Goal: Task Accomplishment & Management: Manage account settings

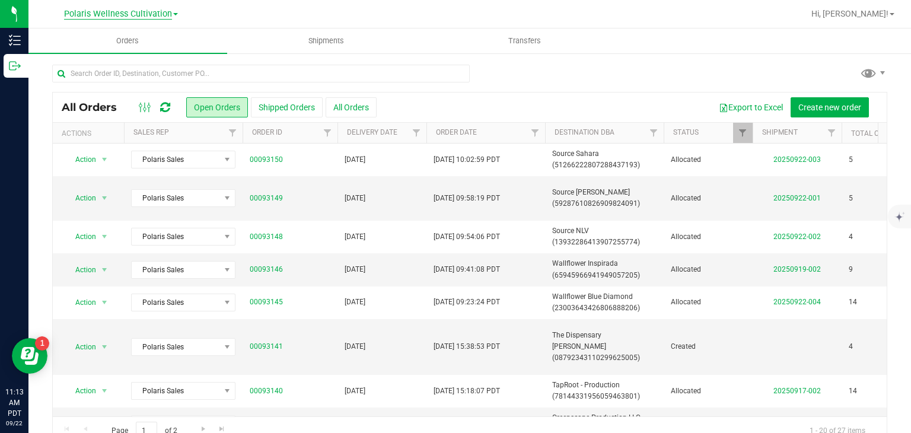
click at [151, 15] on span "Polaris Wellness Cultivation" at bounding box center [118, 14] width 108 height 11
click at [146, 50] on link "Polaris Wellness Production" at bounding box center [120, 58] width 173 height 16
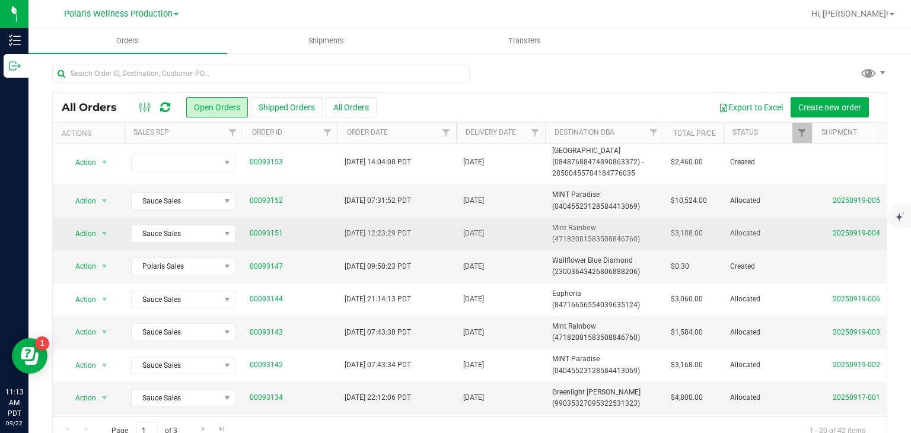
scroll to position [149, 0]
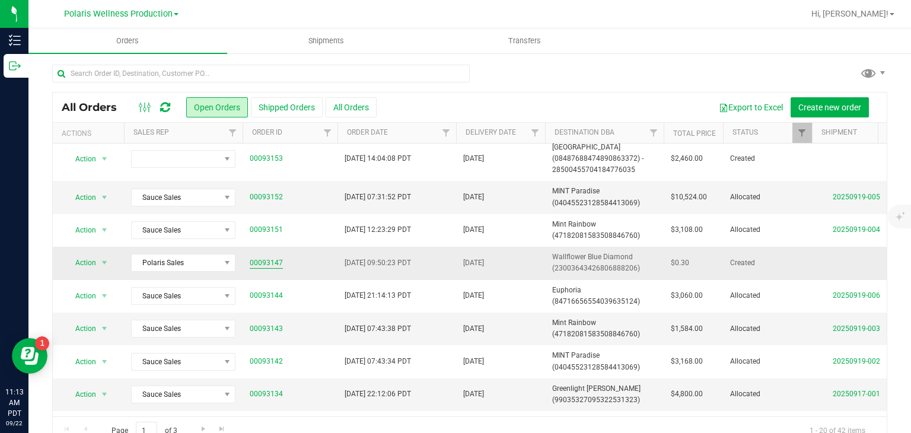
click at [279, 263] on link "00093147" at bounding box center [266, 262] width 33 height 11
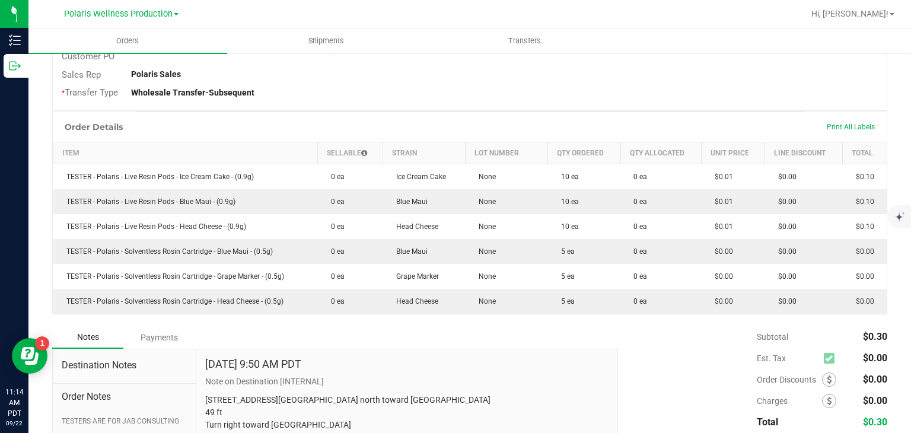
scroll to position [249, 0]
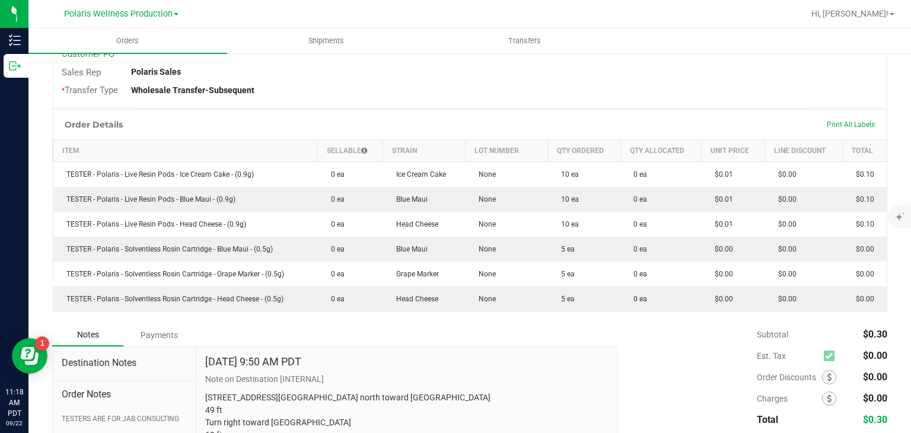
click at [279, 263] on td "TESTER - Polaris - Solventless Rosin Cartridge - Grape Marker - (0.5g)" at bounding box center [185, 273] width 264 height 25
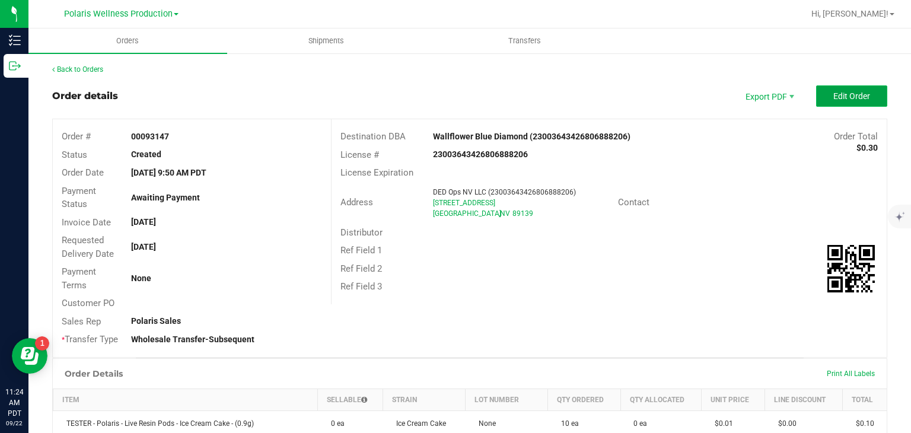
click at [864, 103] on button "Edit Order" at bounding box center [851, 95] width 71 height 21
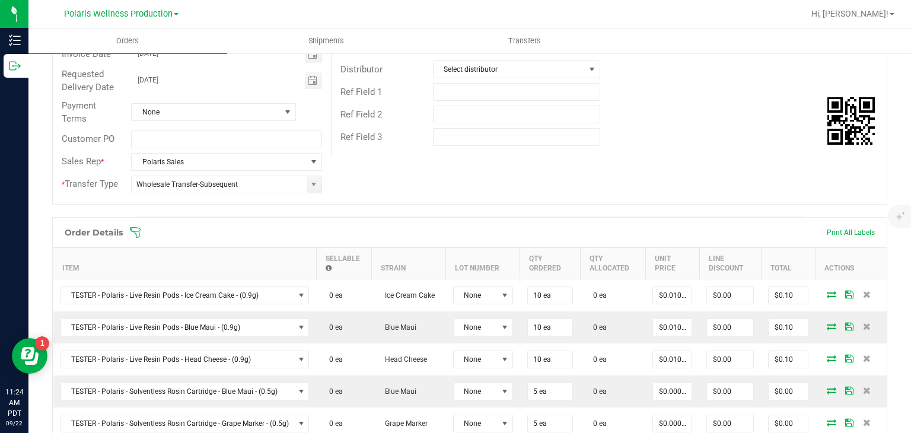
scroll to position [173, 0]
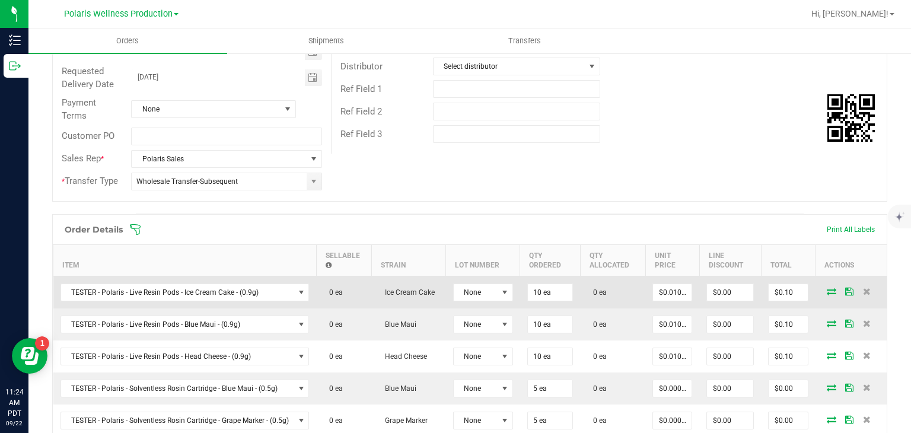
click at [827, 289] on icon at bounding box center [831, 291] width 9 height 7
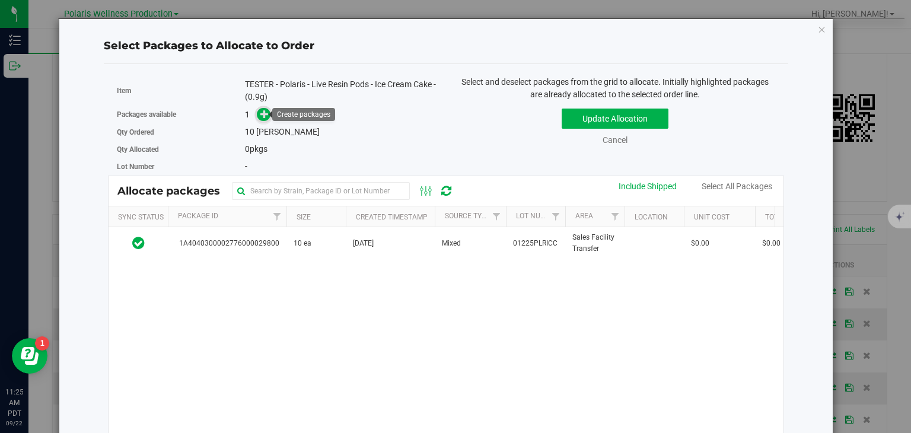
click at [266, 109] on icon at bounding box center [264, 113] width 8 height 8
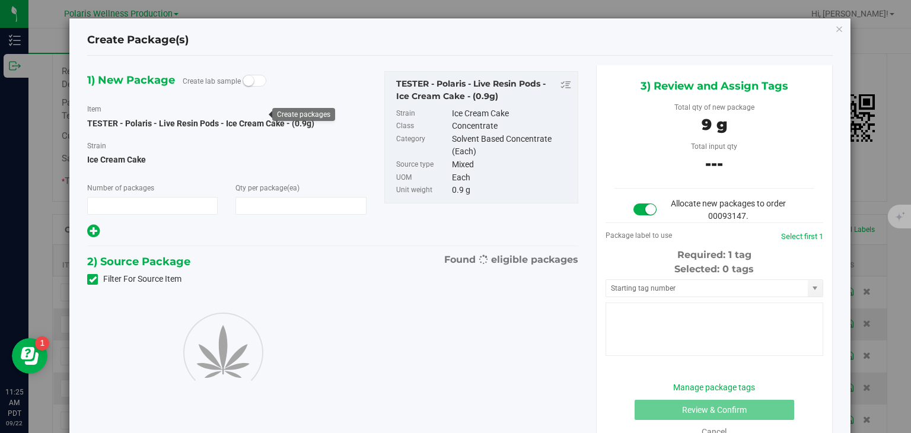
type input "1"
type input "10"
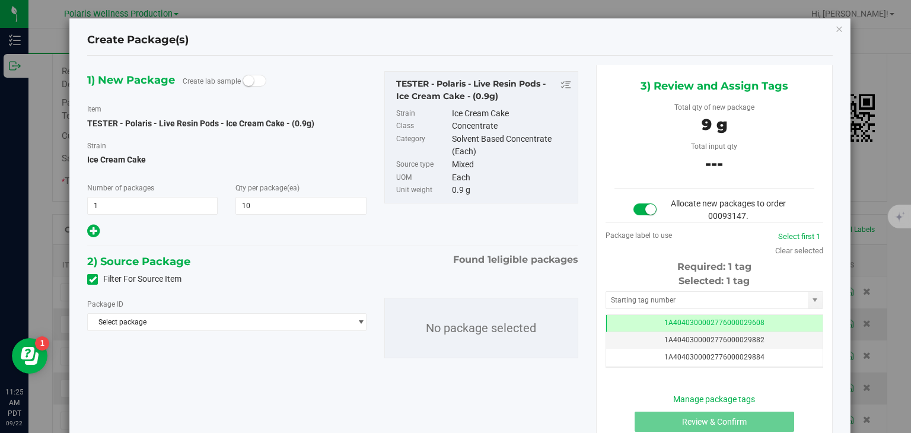
click at [636, 263] on div "Required: 1 tag" at bounding box center [714, 267] width 218 height 14
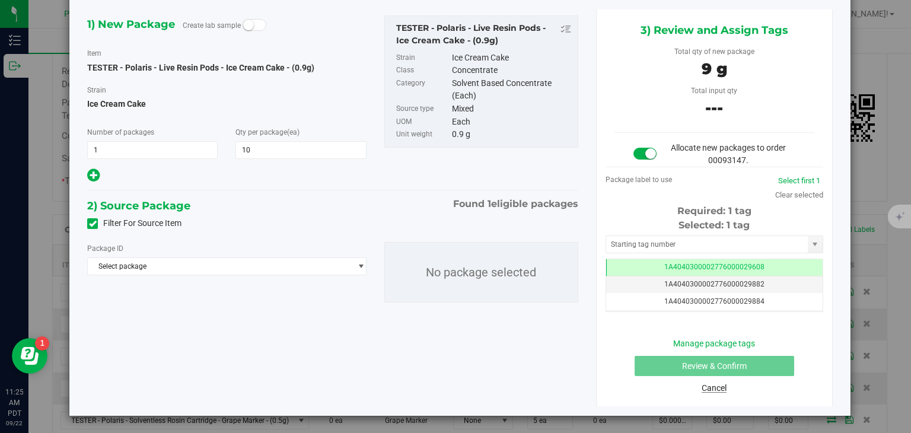
click at [706, 388] on link "Cancel" at bounding box center [713, 387] width 25 height 9
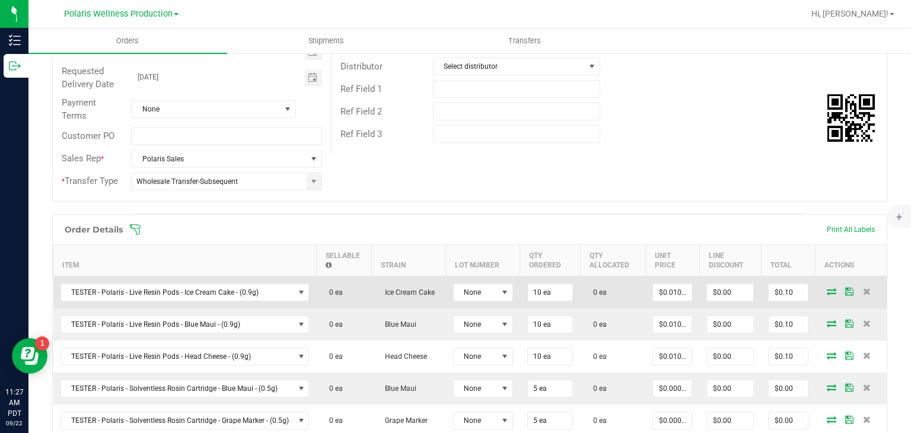
click at [827, 288] on icon at bounding box center [831, 291] width 9 height 7
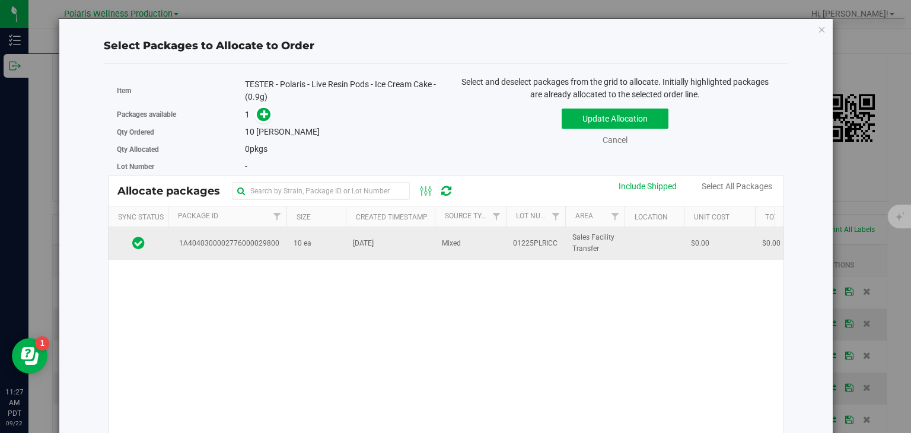
click at [361, 238] on span "Sep 12, 2025" at bounding box center [363, 243] width 21 height 11
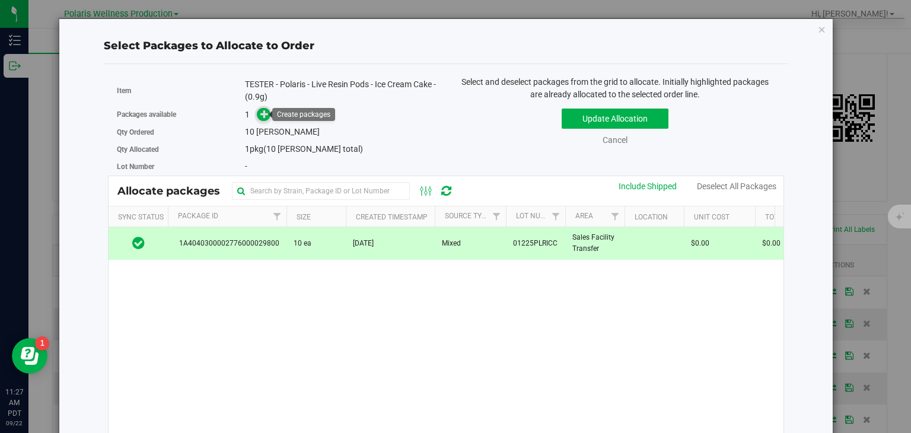
click at [263, 115] on icon at bounding box center [264, 113] width 9 height 9
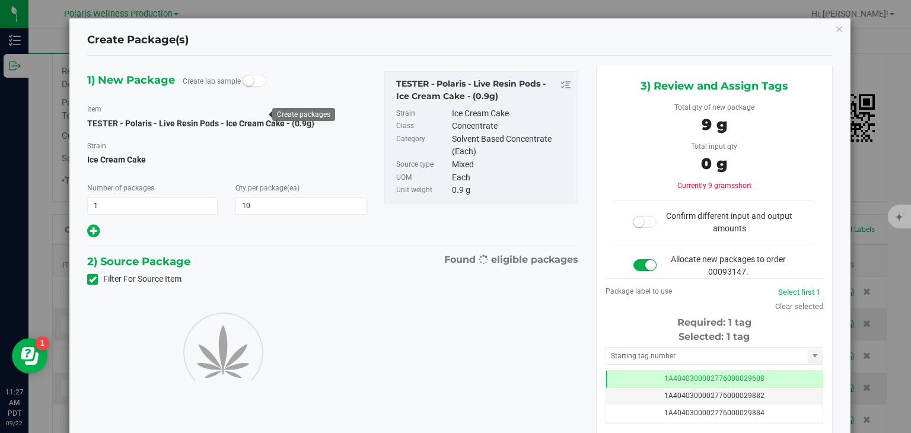
type input "10"
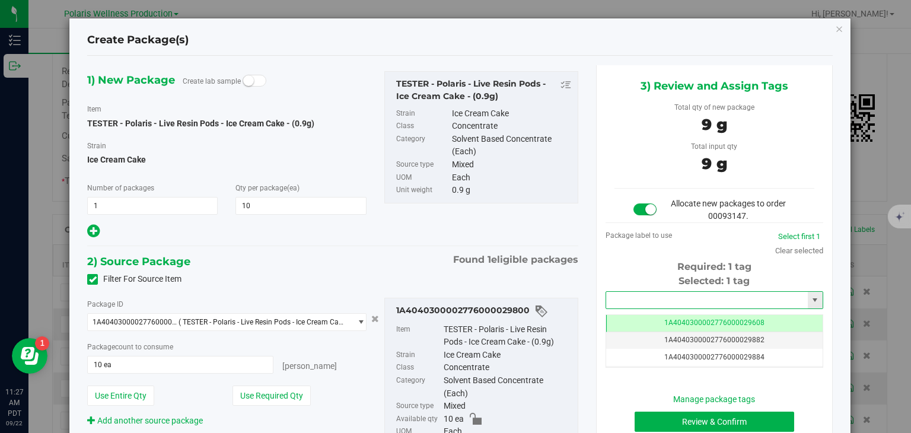
click at [641, 302] on input "text" at bounding box center [707, 300] width 202 height 17
click at [669, 314] on li "1A4040300002776000029989" at bounding box center [707, 320] width 214 height 18
type input "1A4040300002776000029989"
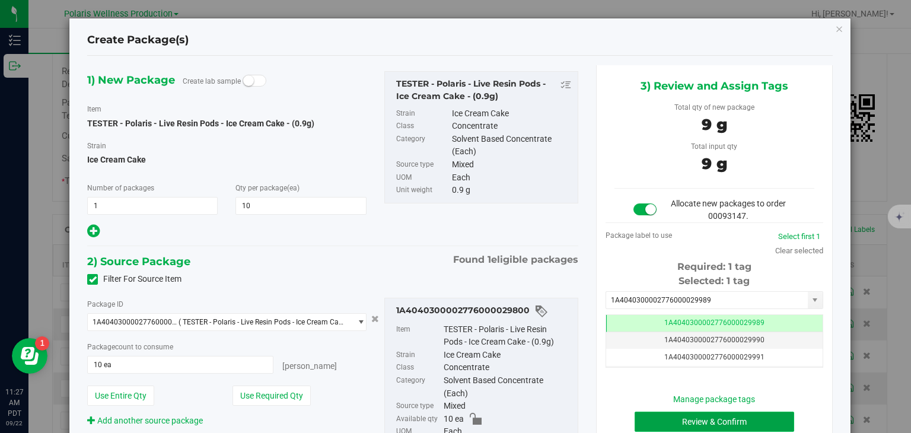
click at [683, 414] on button "Review & Confirm" at bounding box center [714, 421] width 160 height 20
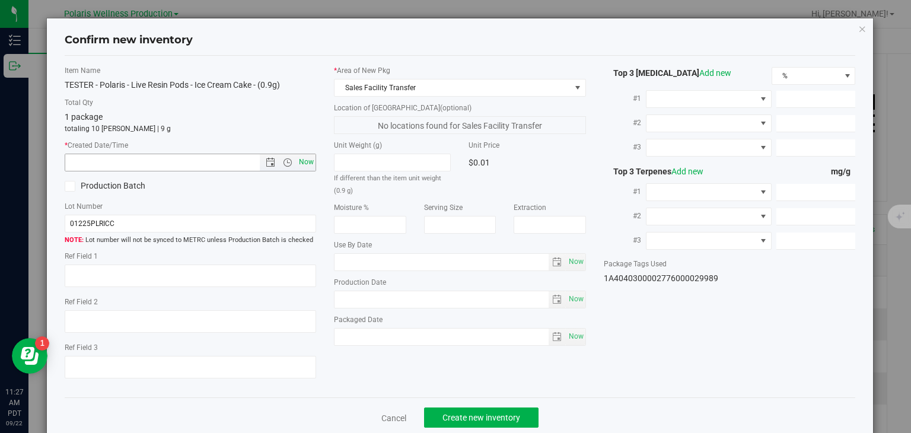
click at [304, 161] on span "Now" at bounding box center [306, 162] width 20 height 17
type input "9/22/2025 11:27 AM"
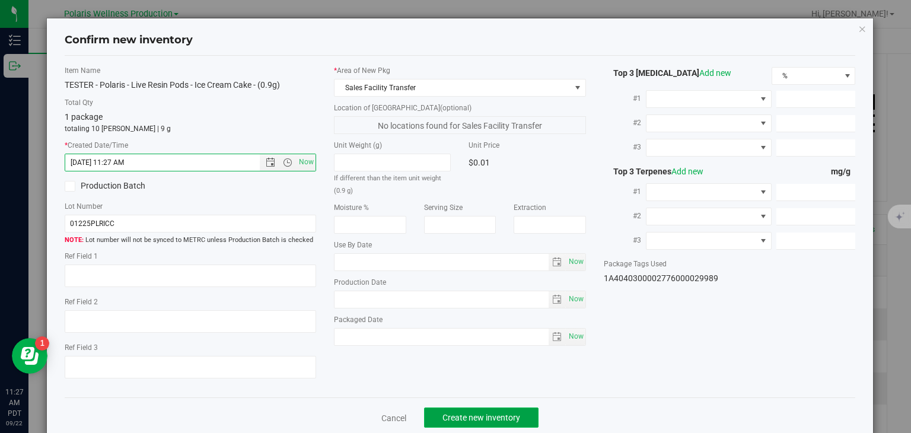
click at [493, 419] on span "Create new inventory" at bounding box center [481, 417] width 78 height 9
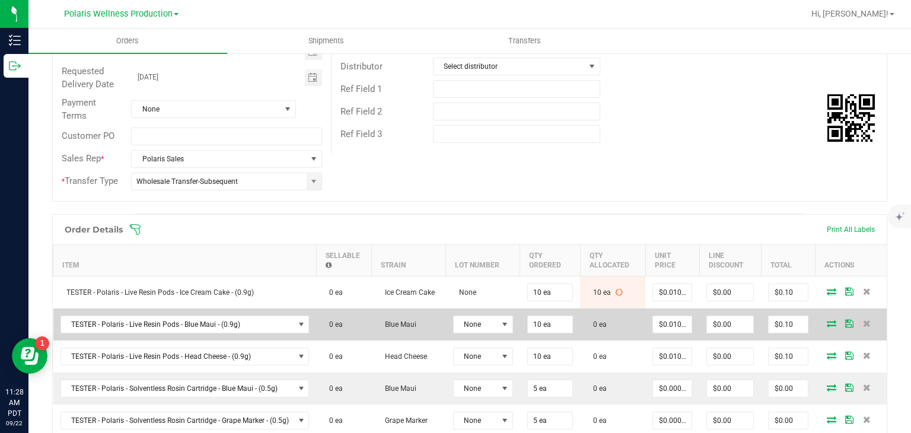
click at [827, 323] on icon at bounding box center [831, 323] width 9 height 7
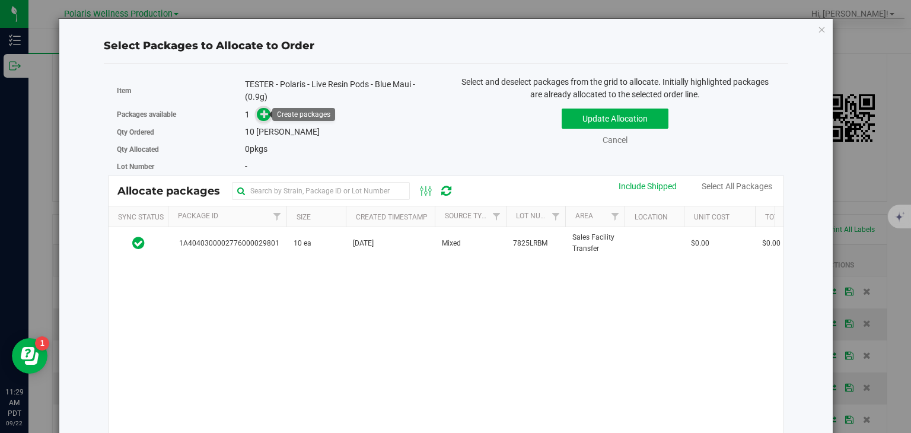
click at [262, 119] on span at bounding box center [264, 114] width 14 height 14
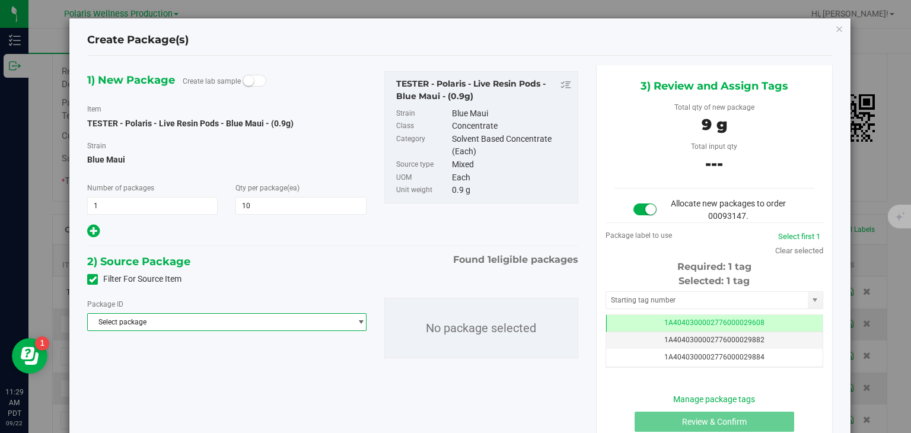
click at [351, 318] on span "select" at bounding box center [357, 322] width 15 height 17
click at [296, 377] on li "1A4040300002776000029801 ( TESTER - Polaris - Live Resin Pods - Blue Maui - (0.…" at bounding box center [224, 371] width 275 height 17
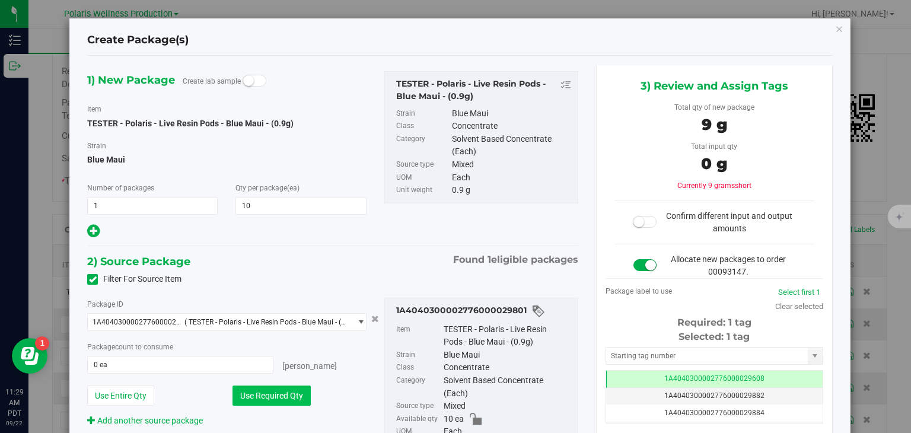
click at [296, 400] on button "Use Required Qty" at bounding box center [271, 395] width 78 height 20
type input "10 ea"
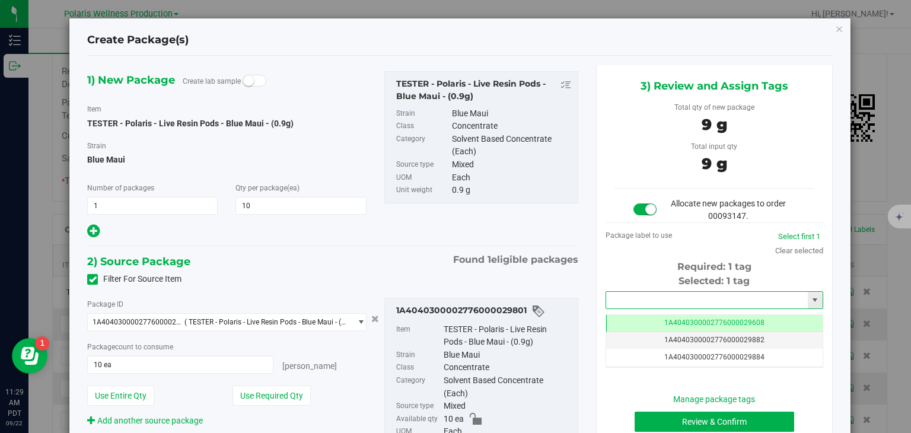
click at [697, 298] on input "text" at bounding box center [707, 300] width 202 height 17
click at [700, 312] on li "1A4040300002776000029990" at bounding box center [707, 320] width 214 height 18
type input "1A4040300002776000029990"
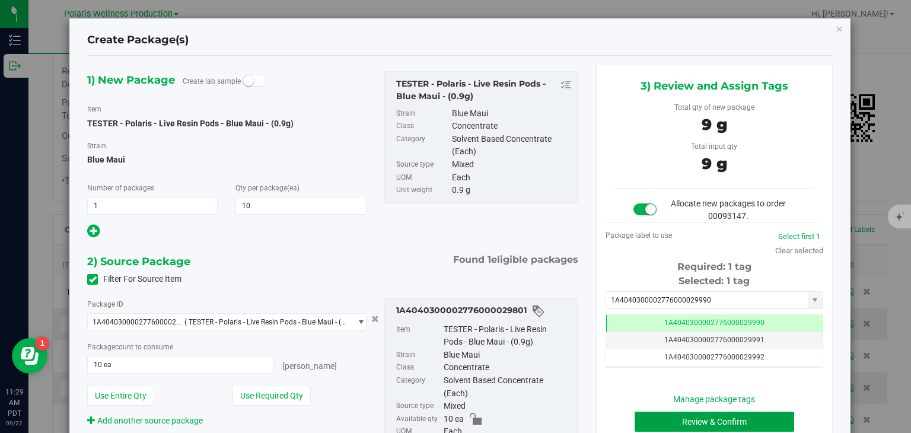
click at [683, 413] on button "Review & Confirm" at bounding box center [714, 421] width 160 height 20
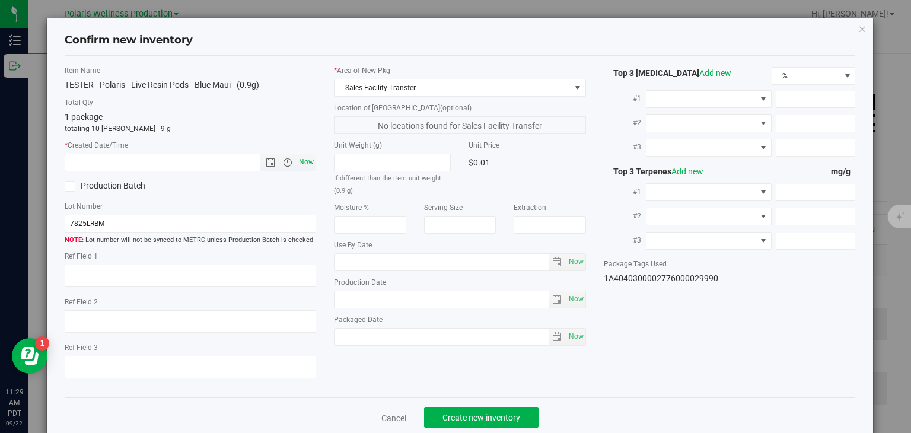
click at [305, 160] on span "Now" at bounding box center [306, 162] width 20 height 17
type input "9/22/2025 11:29 AM"
click at [463, 417] on span "Create new inventory" at bounding box center [481, 417] width 78 height 9
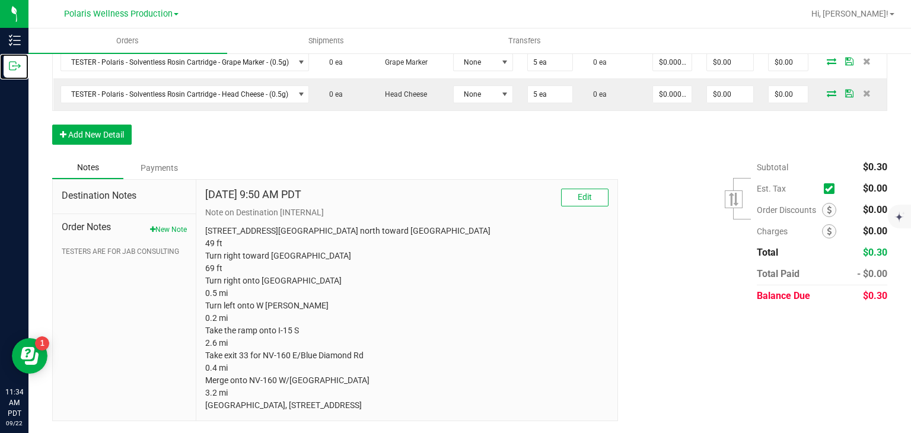
scroll to position [540, 0]
click at [167, 224] on button "New Note" at bounding box center [168, 229] width 37 height 11
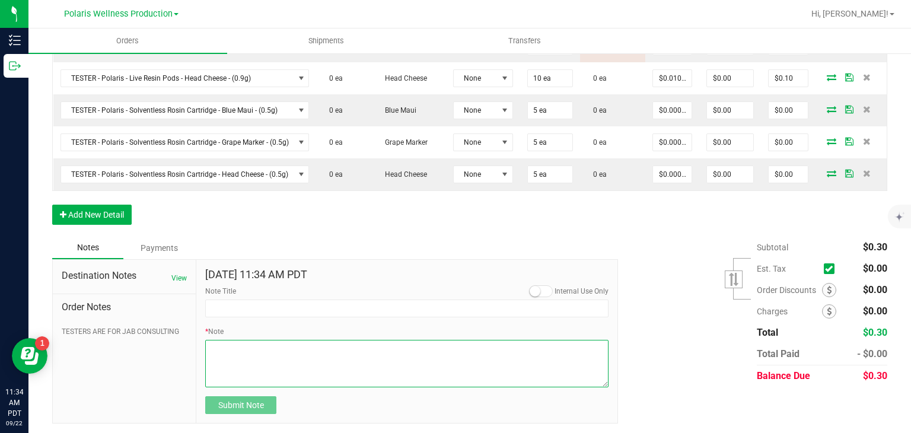
click at [291, 368] on textarea "* Note" at bounding box center [406, 363] width 403 height 47
paste textarea "All Testers are to be set aside for JAB Sales team. Please only distribute to J…"
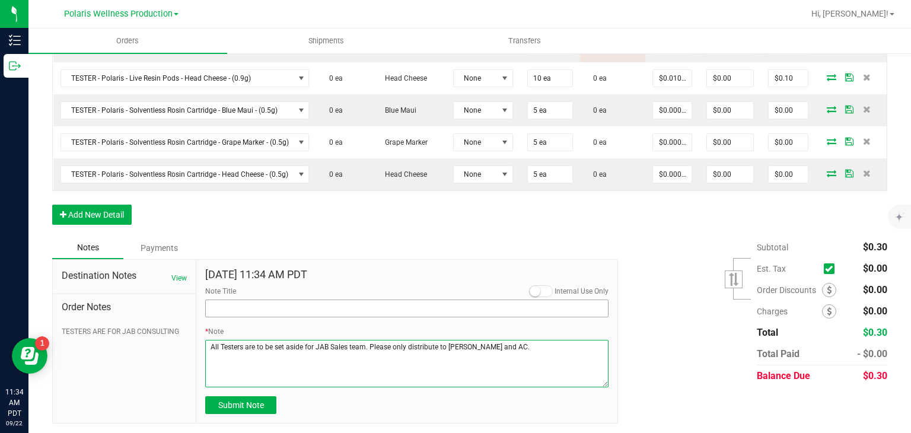
type textarea "All Testers are to be set aside for JAB Sales team. Please only distribute to J…"
click at [280, 302] on input "Note Title" at bounding box center [406, 308] width 403 height 18
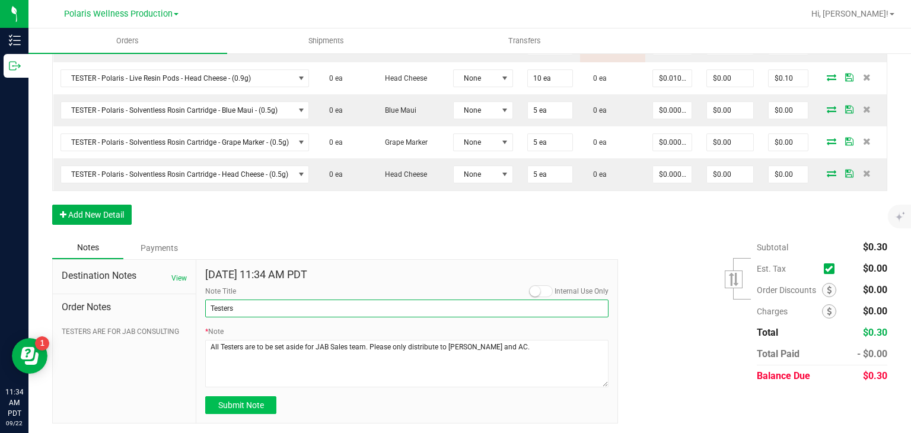
type input "Testers"
click at [261, 401] on span "Submit Note" at bounding box center [241, 404] width 46 height 9
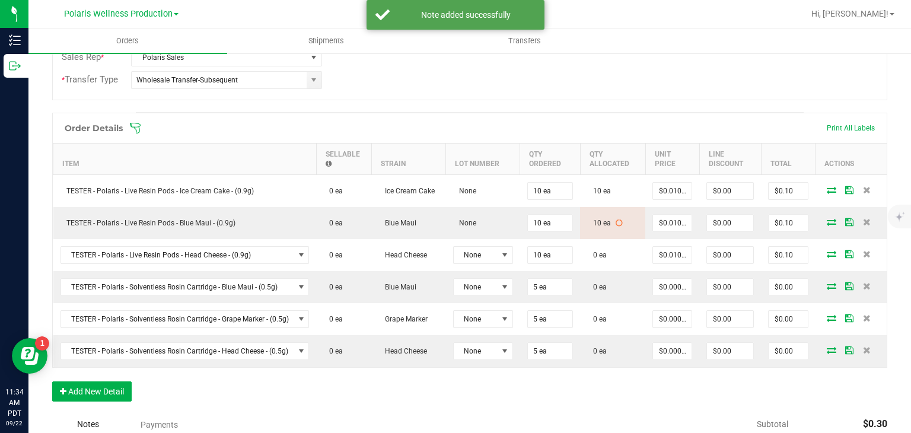
scroll to position [275, 0]
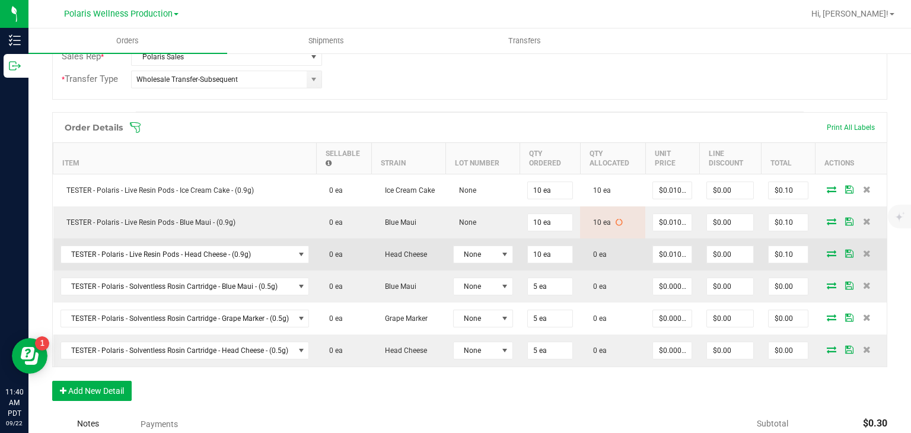
click at [827, 252] on icon at bounding box center [831, 253] width 9 height 7
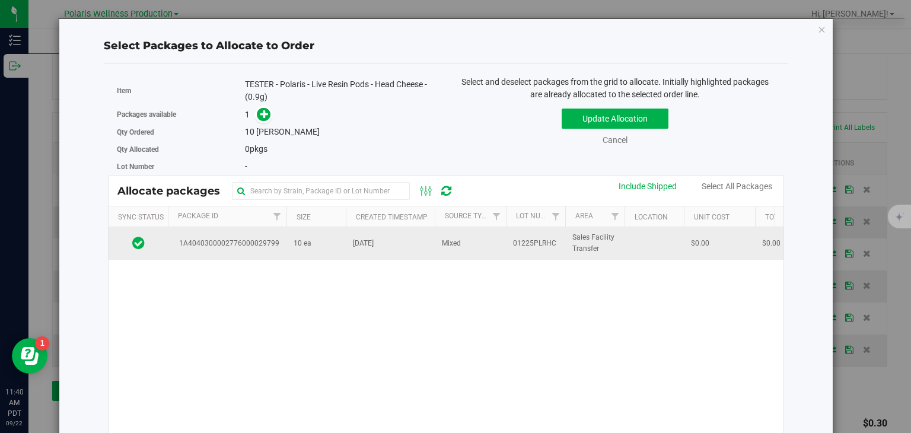
click at [364, 232] on td "Sep 12, 2025" at bounding box center [390, 243] width 89 height 32
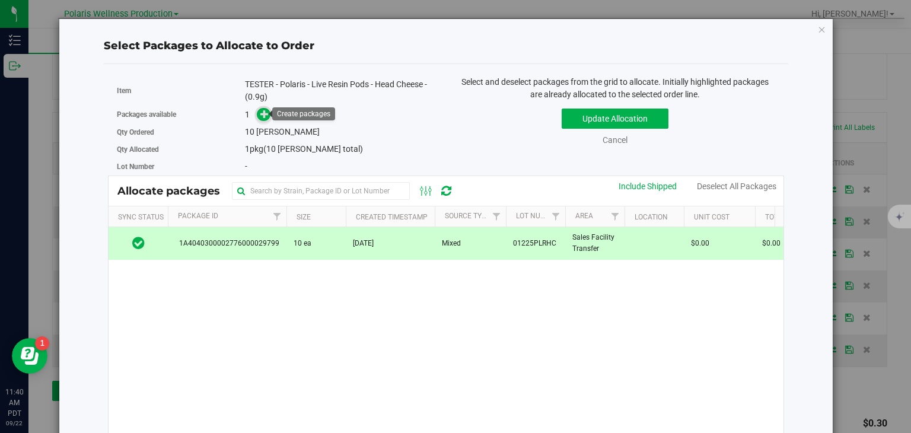
click at [260, 107] on span at bounding box center [264, 114] width 14 height 14
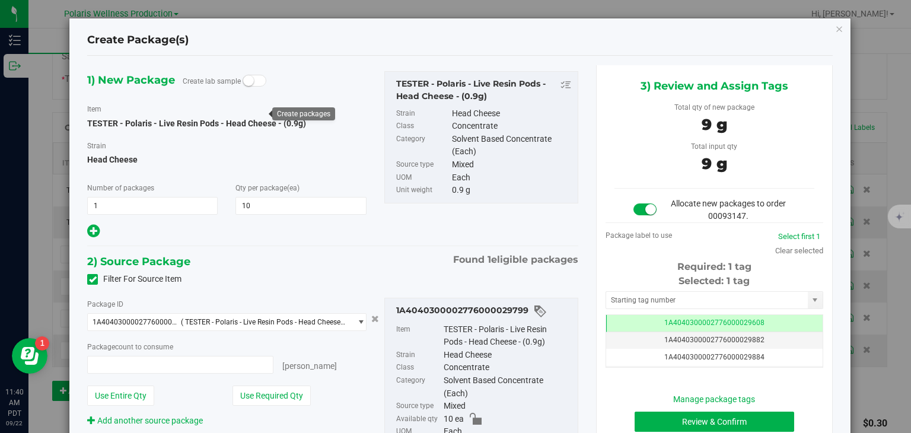
type input "10 ea"
click at [633, 304] on input "text" at bounding box center [707, 300] width 202 height 17
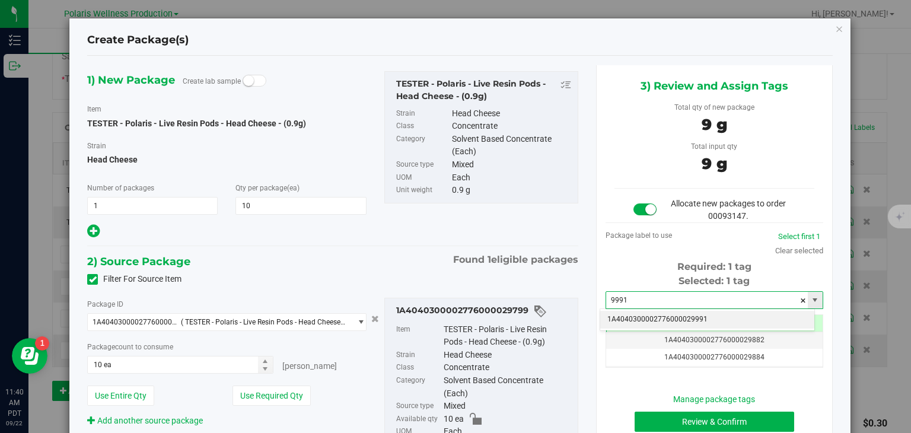
click at [633, 304] on input "9991" at bounding box center [707, 300] width 202 height 17
click at [696, 320] on li "1A4040300002776000029991" at bounding box center [707, 320] width 214 height 18
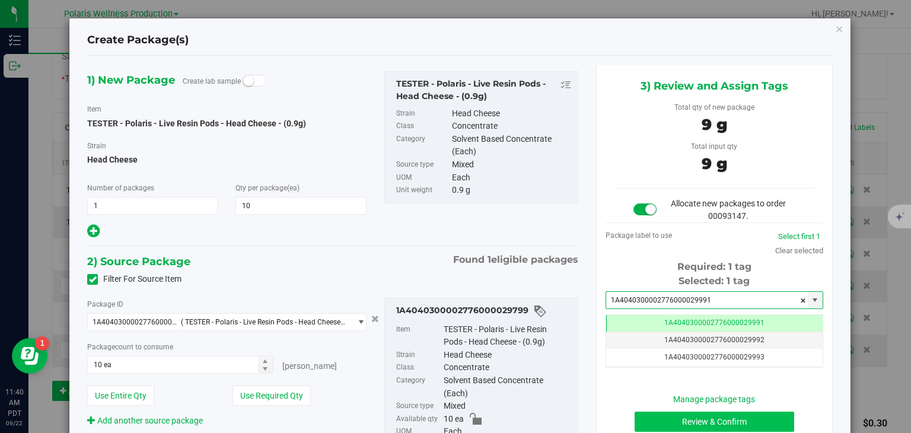
type input "1A4040300002776000029991"
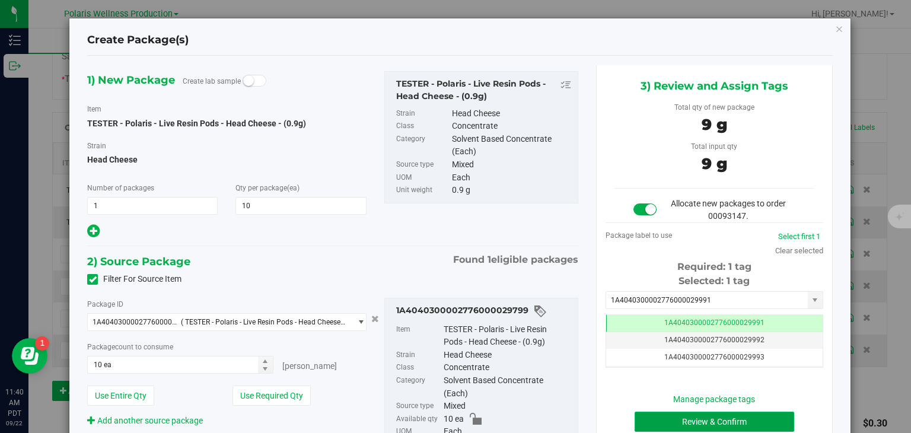
click at [704, 411] on button "Review & Confirm" at bounding box center [714, 421] width 160 height 20
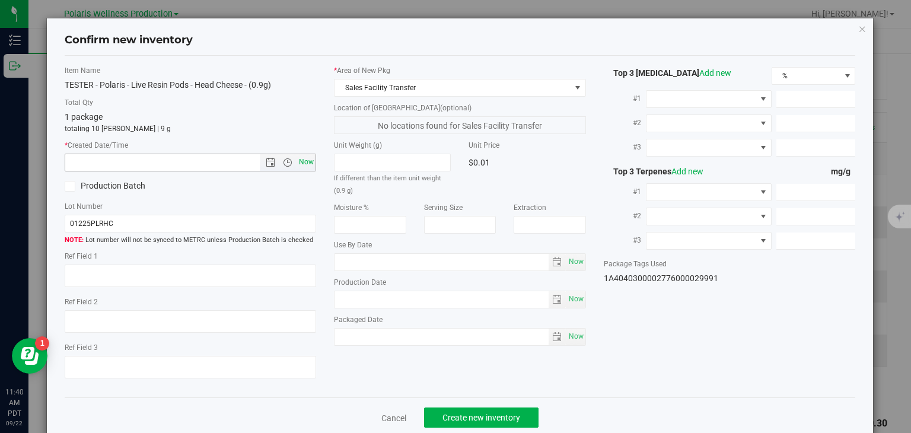
click at [305, 156] on span "Now" at bounding box center [306, 162] width 20 height 17
type input "9/22/2025 11:40 AM"
click at [498, 426] on button "Create new inventory" at bounding box center [481, 417] width 114 height 20
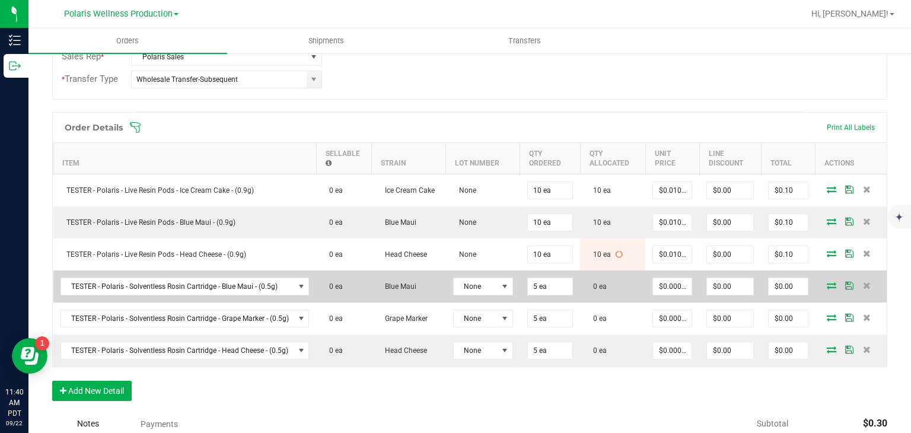
click at [827, 282] on icon at bounding box center [831, 285] width 9 height 7
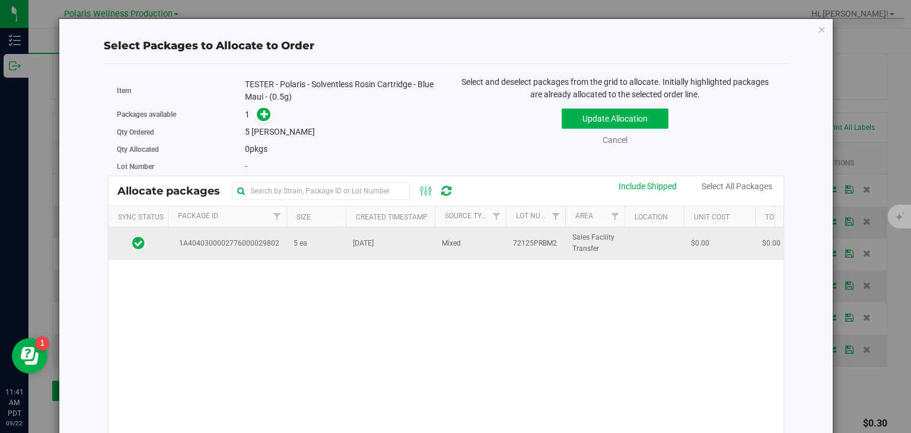
click at [453, 240] on span "Mixed" at bounding box center [451, 243] width 19 height 11
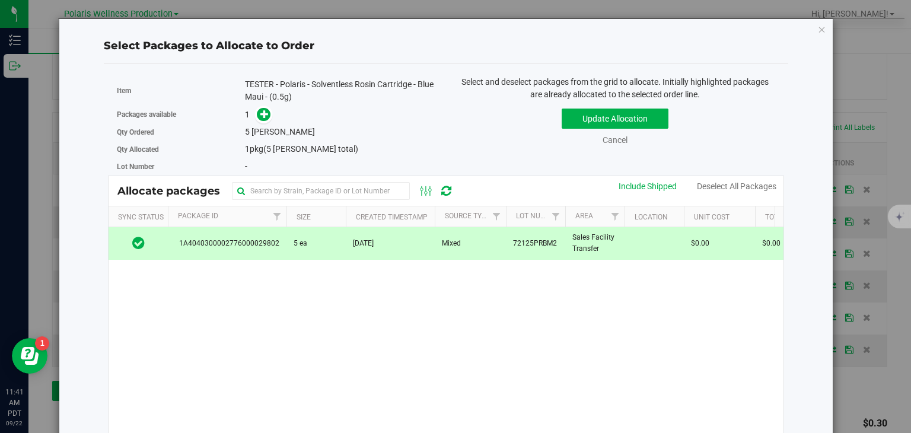
click at [267, 108] on span at bounding box center [260, 115] width 19 height 14
click at [266, 110] on icon at bounding box center [264, 114] width 8 height 8
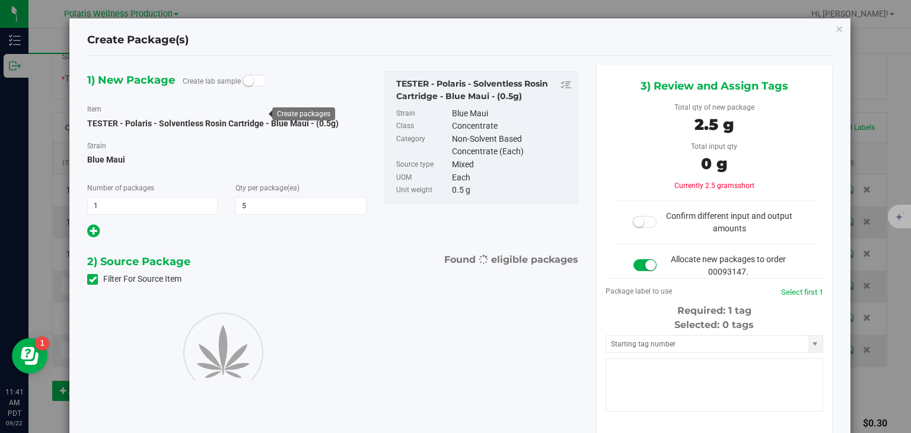
type input "5"
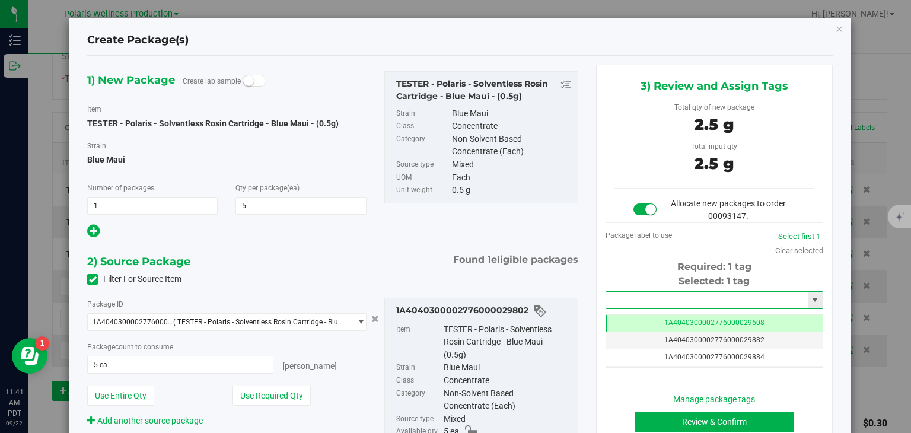
click at [618, 292] on input "text" at bounding box center [707, 300] width 202 height 17
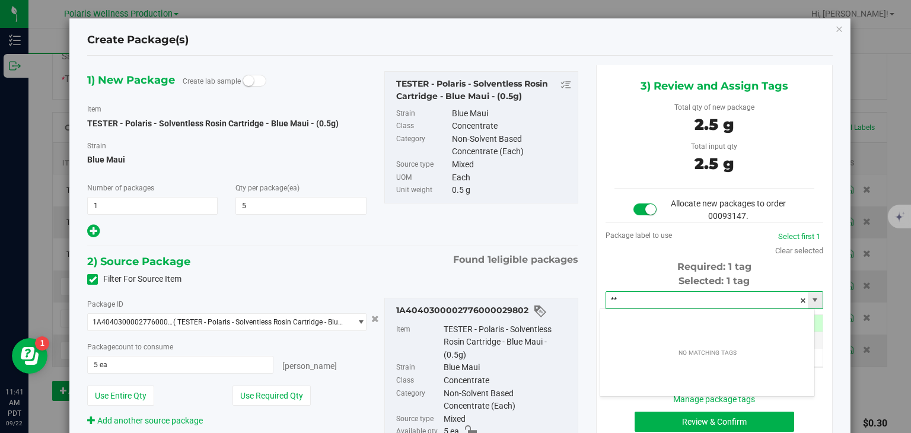
type input "*"
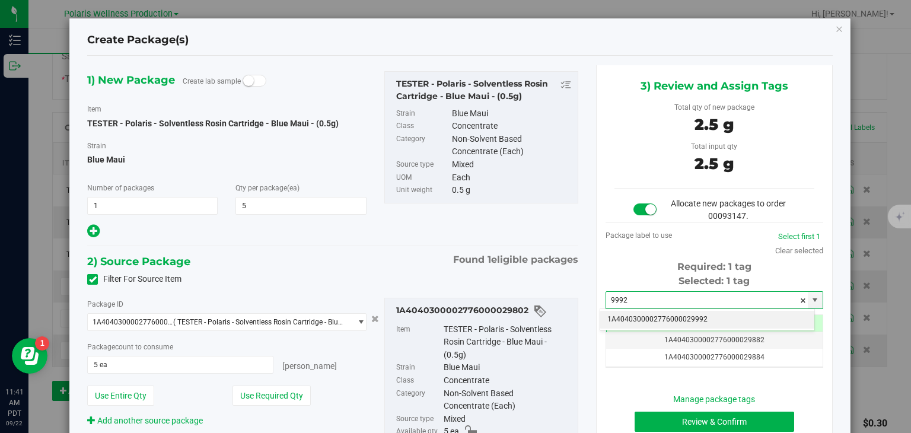
click at [631, 311] on li "1A4040300002776000029992" at bounding box center [707, 320] width 214 height 18
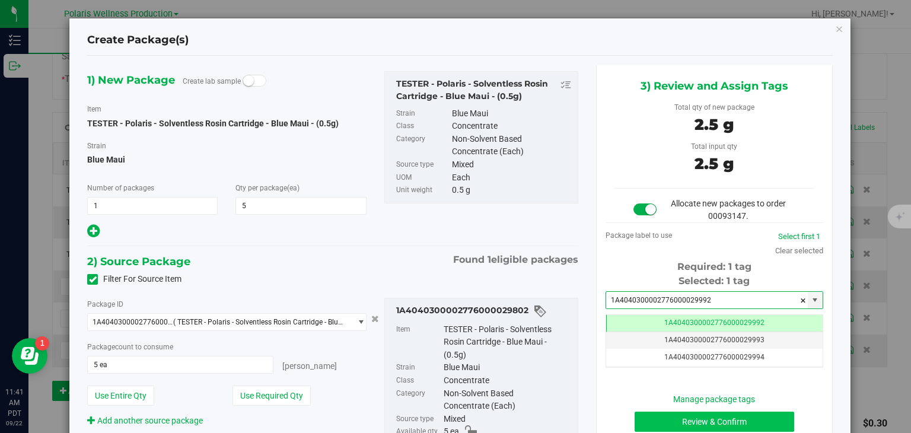
type input "1A4040300002776000029992"
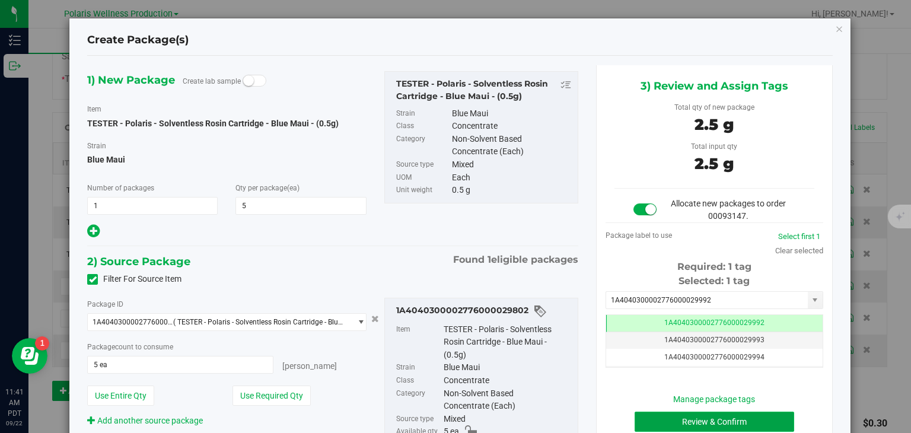
click at [724, 422] on button "Review & Confirm" at bounding box center [714, 421] width 160 height 20
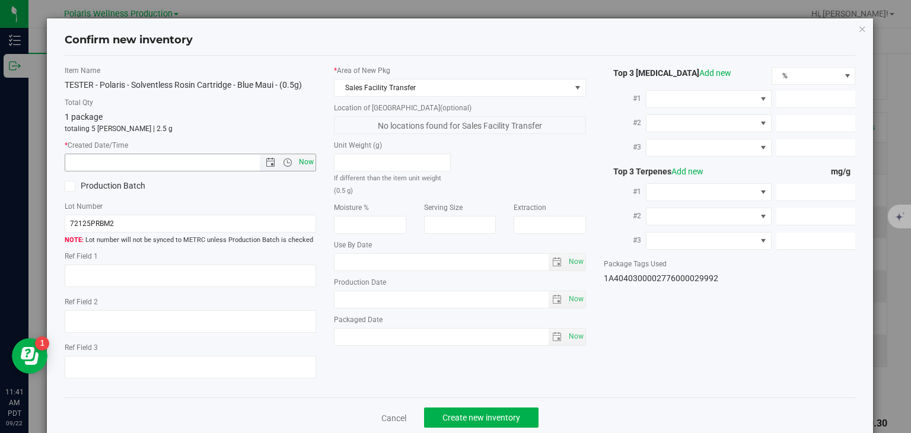
click at [296, 159] on span "Now" at bounding box center [306, 162] width 20 height 17
type input "9/22/2025 11:41 AM"
click at [476, 413] on span "Create new inventory" at bounding box center [481, 417] width 78 height 9
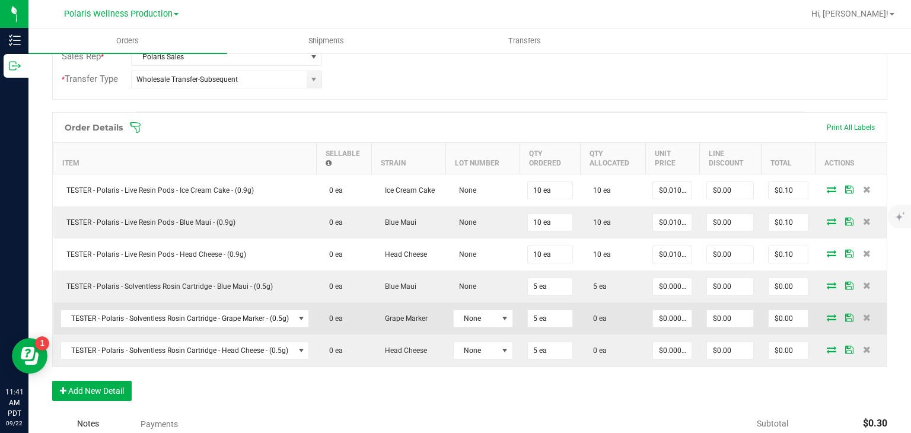
click at [827, 314] on icon at bounding box center [831, 317] width 9 height 7
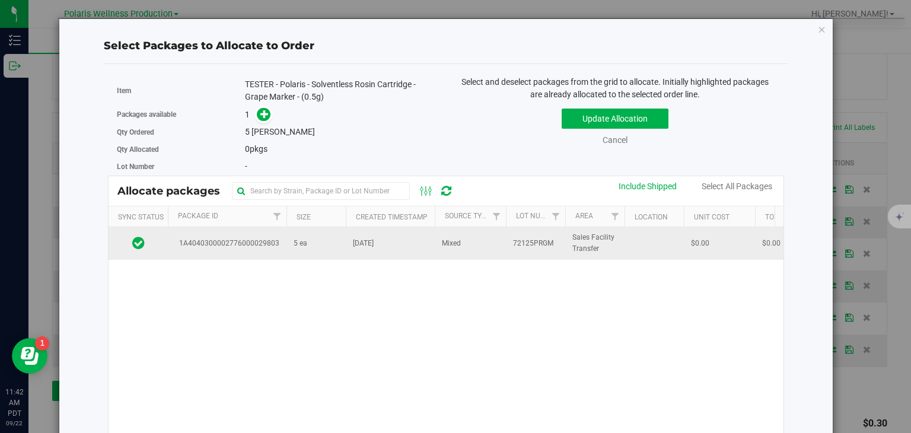
click at [463, 233] on td "Mixed" at bounding box center [470, 243] width 71 height 32
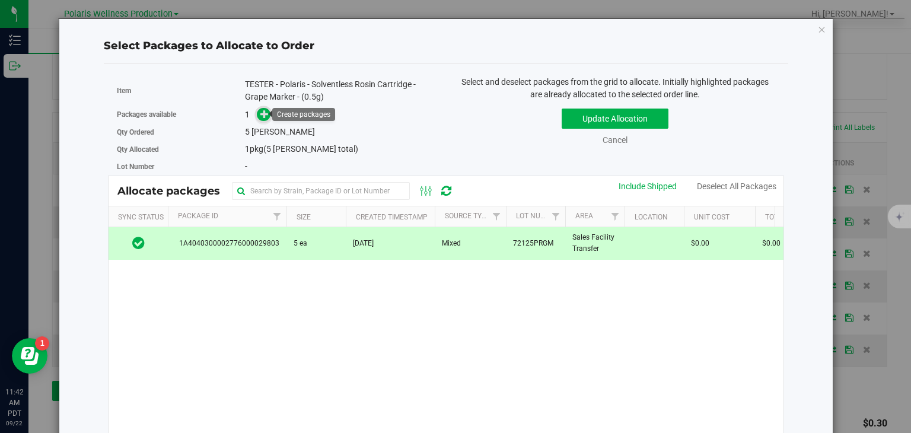
click at [264, 118] on icon at bounding box center [264, 114] width 8 height 8
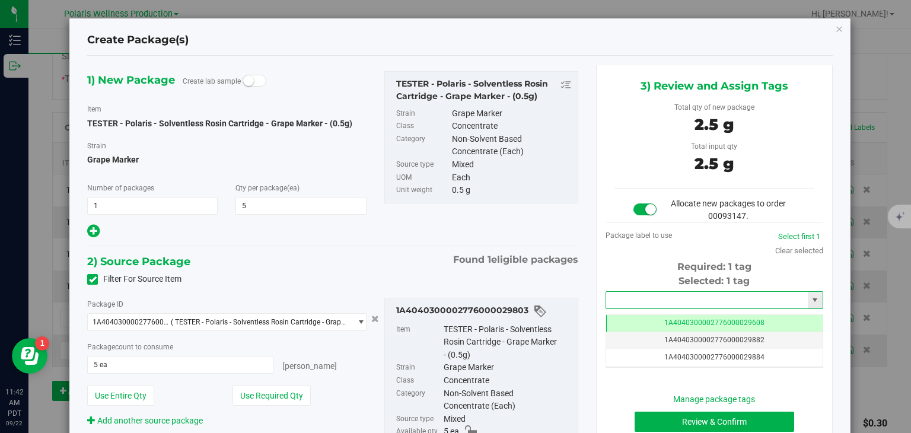
click at [630, 297] on input "text" at bounding box center [707, 300] width 202 height 17
click at [689, 323] on li "1A4040300002776000029993" at bounding box center [707, 320] width 214 height 18
type input "1A4040300002776000029993"
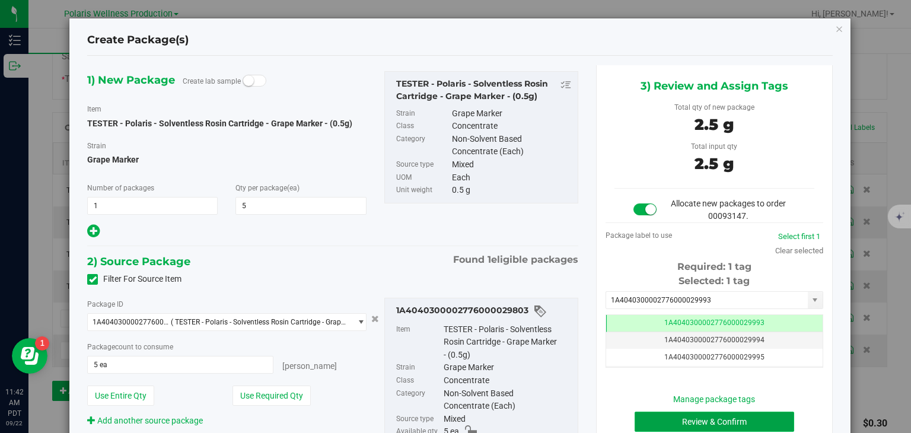
click at [700, 423] on button "Review & Confirm" at bounding box center [714, 421] width 160 height 20
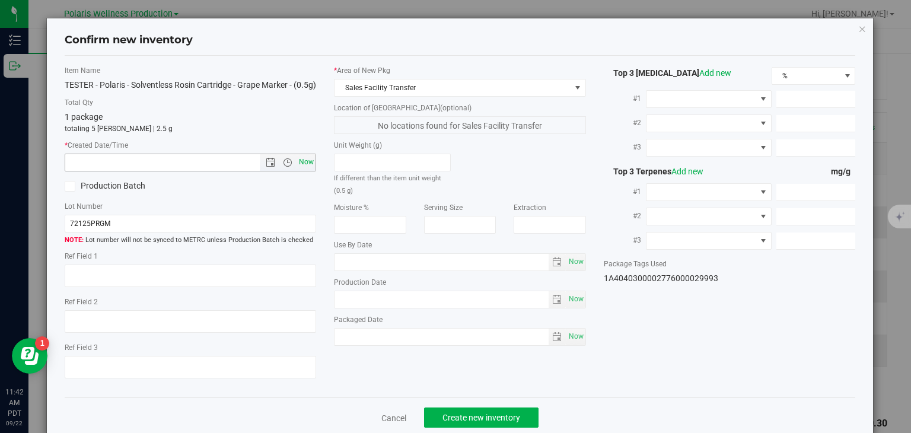
click at [308, 171] on span "Now" at bounding box center [306, 162] width 20 height 17
type input "9/22/2025 11:42 AM"
click at [457, 422] on span "Create new inventory" at bounding box center [481, 417] width 78 height 9
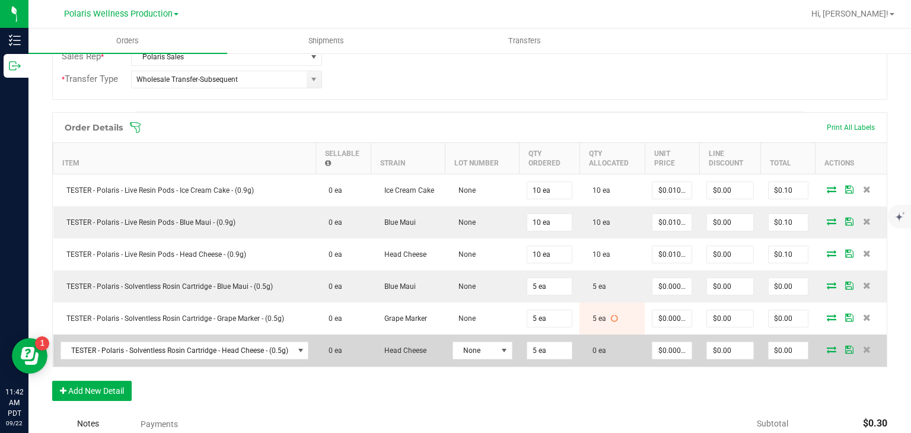
drag, startPoint x: 823, startPoint y: 340, endPoint x: 827, endPoint y: 349, distance: 9.6
click at [827, 349] on td at bounding box center [850, 350] width 71 height 32
click at [827, 349] on icon at bounding box center [831, 349] width 9 height 7
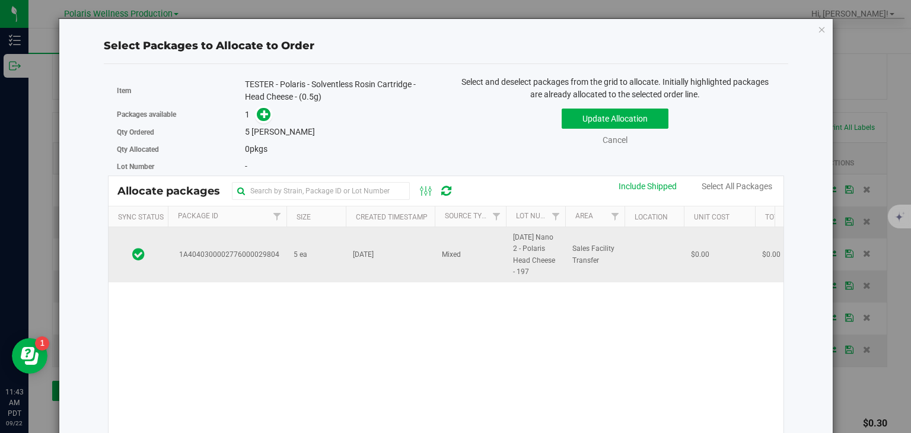
click at [462, 271] on td "Mixed" at bounding box center [470, 254] width 71 height 55
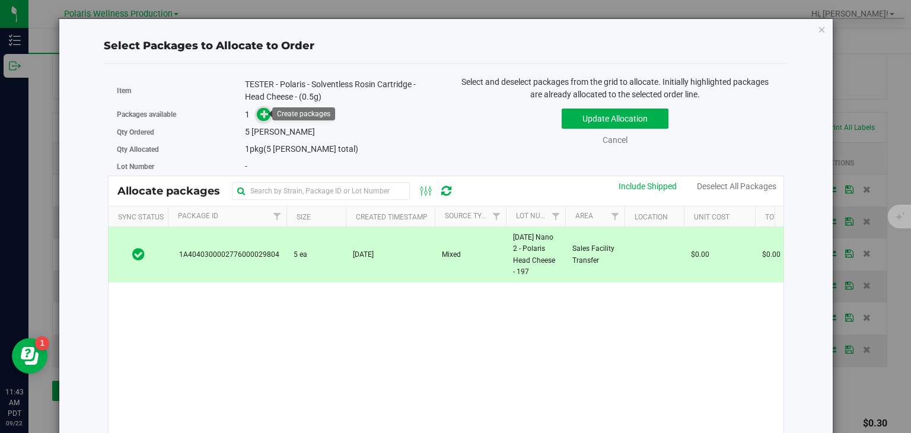
click at [257, 119] on span at bounding box center [260, 115] width 19 height 14
click at [260, 120] on span at bounding box center [264, 115] width 14 height 14
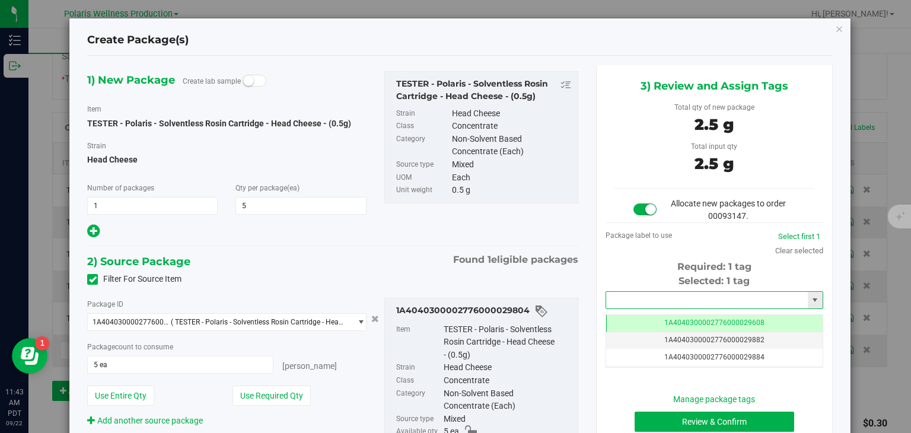
click at [684, 295] on input "text" at bounding box center [707, 300] width 202 height 17
click at [662, 317] on li "1A4040300002776000029994" at bounding box center [707, 320] width 214 height 18
type input "1A4040300002776000029994"
click at [690, 416] on button "Review & Confirm" at bounding box center [714, 421] width 160 height 20
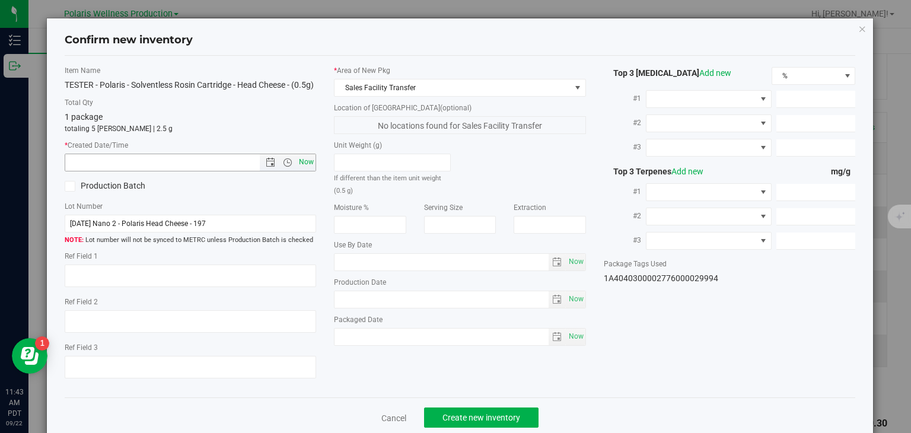
click at [312, 167] on span "Now" at bounding box center [306, 162] width 20 height 17
type input "9/22/2025 11:43 AM"
click at [425, 428] on button "Create new inventory" at bounding box center [481, 417] width 114 height 20
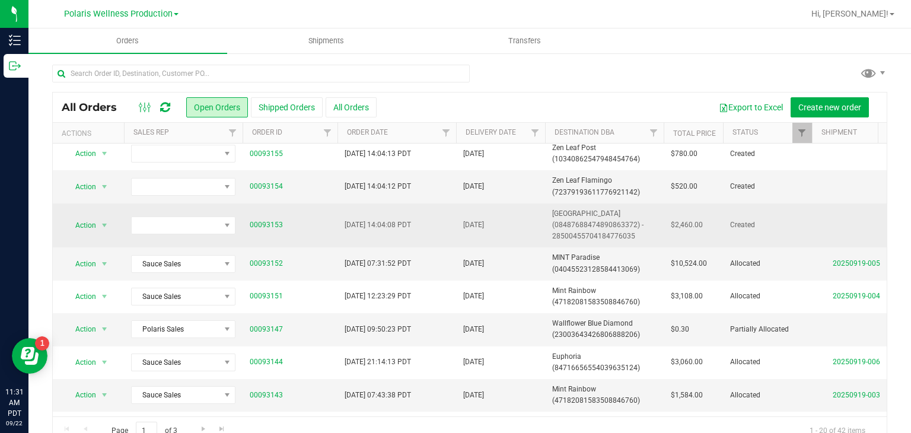
scroll to position [117, 0]
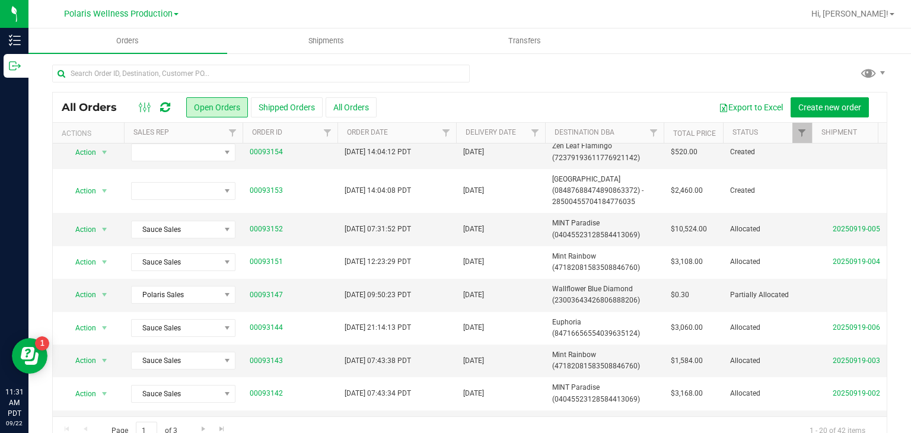
click at [173, 10] on link "Polaris Wellness Production" at bounding box center [121, 13] width 114 height 11
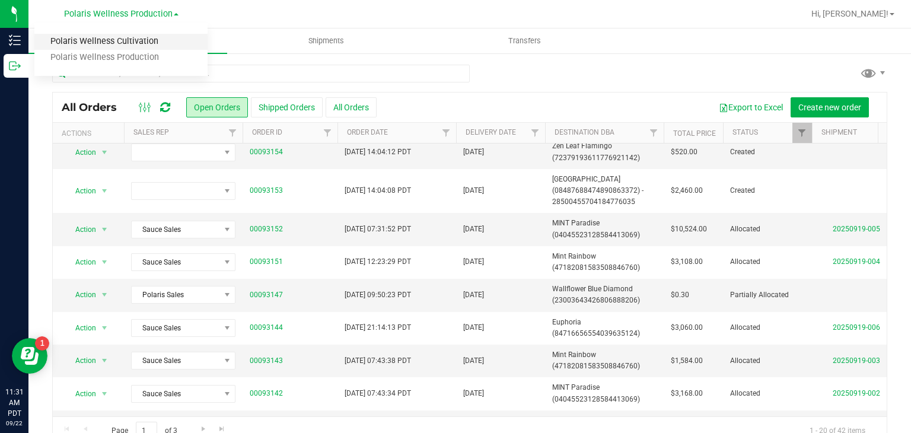
click at [154, 39] on link "Polaris Wellness Cultivation" at bounding box center [120, 42] width 173 height 16
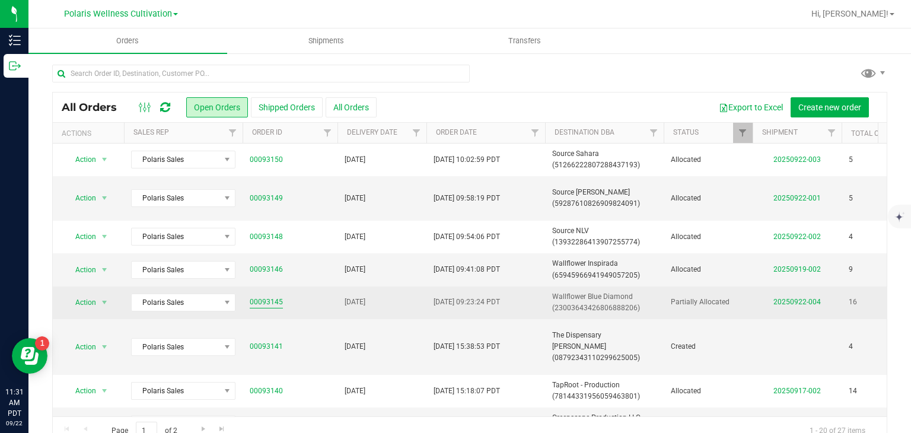
click at [259, 301] on link "00093145" at bounding box center [266, 301] width 33 height 11
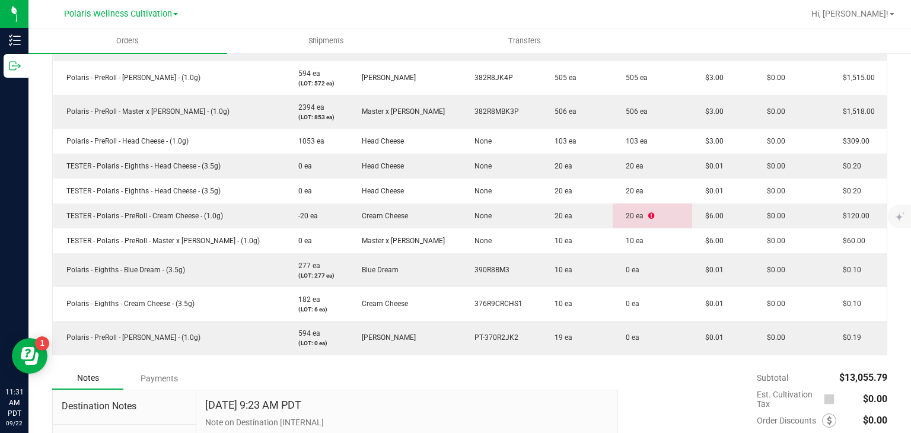
scroll to position [774, 0]
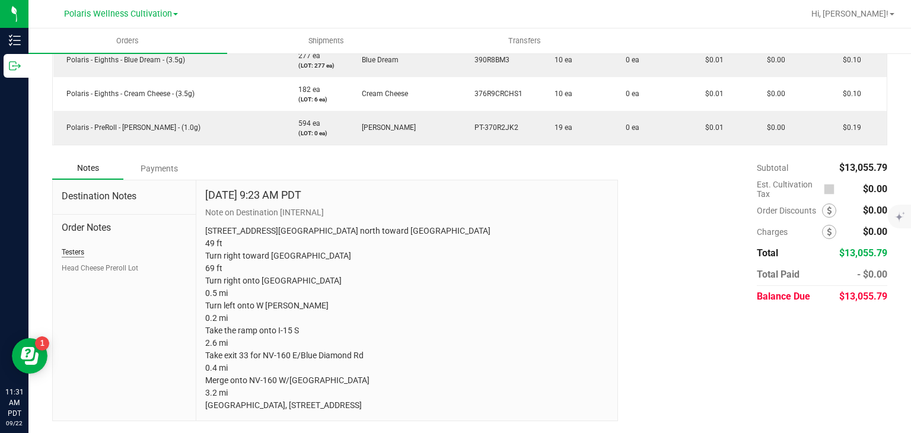
click at [75, 247] on button "Testers" at bounding box center [73, 252] width 23 height 11
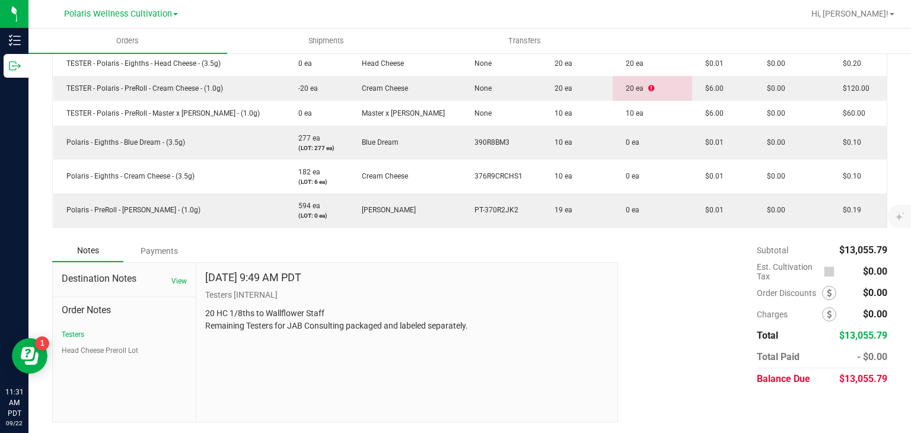
scroll to position [0, 0]
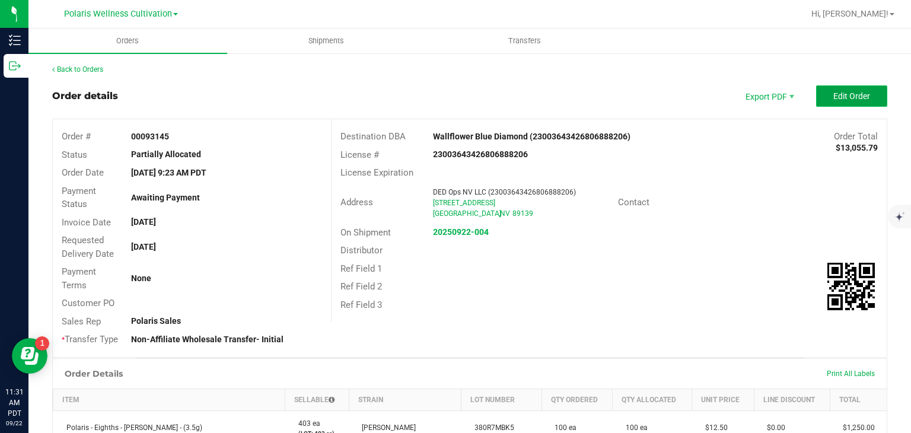
click at [864, 100] on button "Edit Order" at bounding box center [851, 95] width 71 height 21
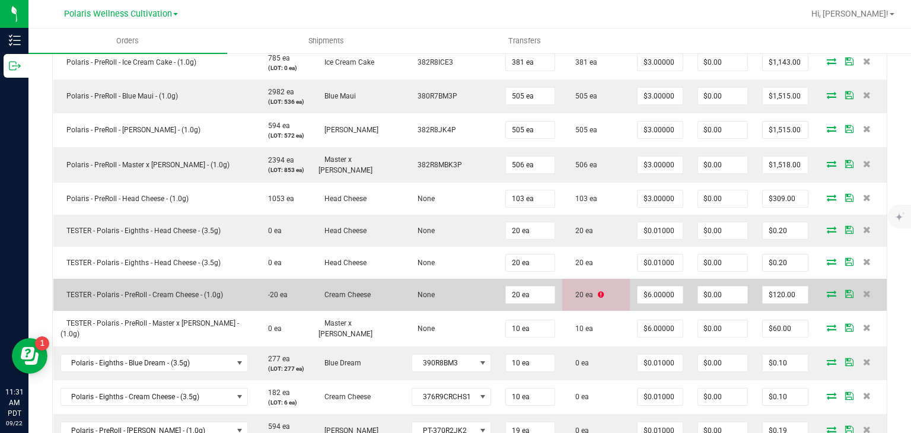
scroll to position [885, 0]
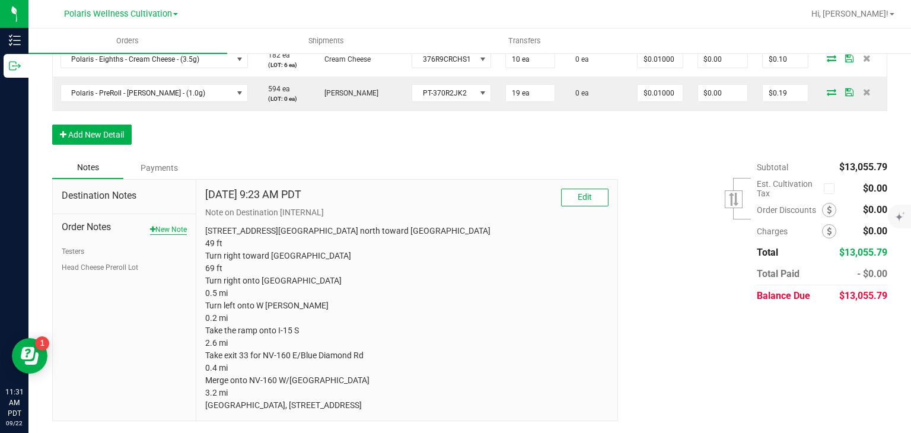
click at [176, 224] on button "New Note" at bounding box center [168, 229] width 37 height 11
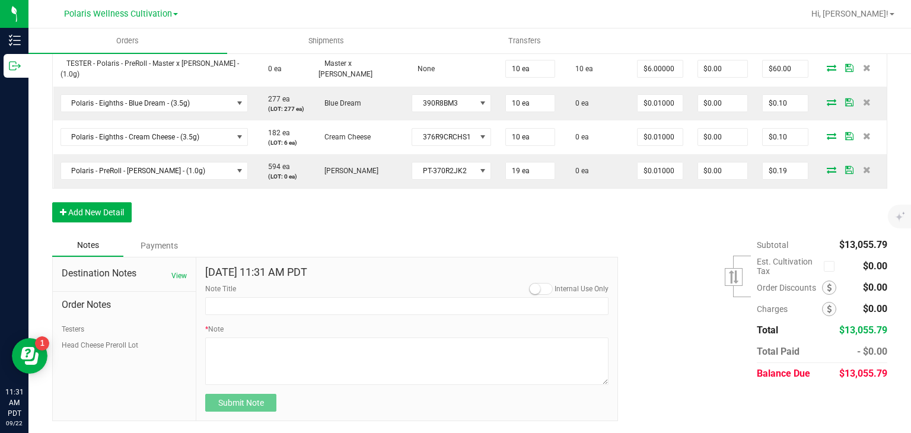
scroll to position [796, 0]
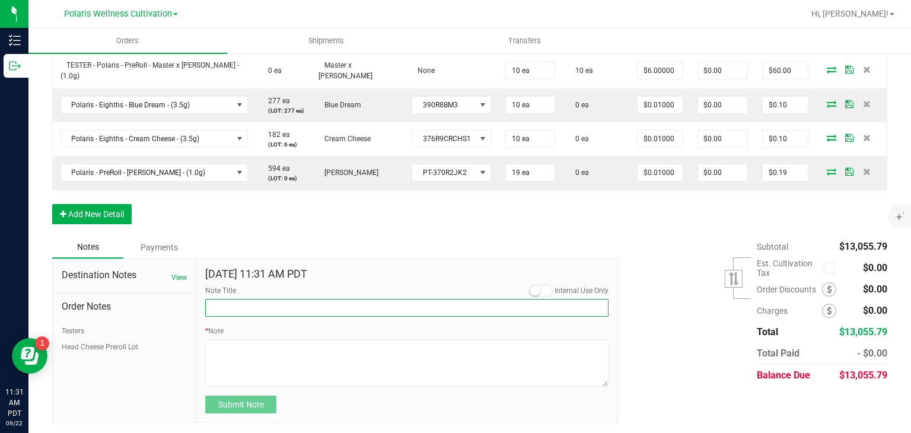
click at [262, 307] on input "Note Title" at bounding box center [406, 308] width 403 height 18
type input "Testers"
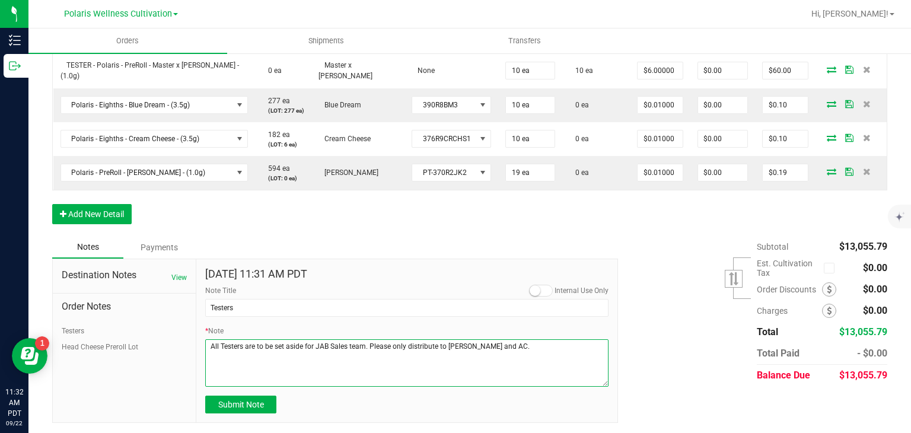
drag, startPoint x: 529, startPoint y: 353, endPoint x: 176, endPoint y: 374, distance: 354.6
click at [176, 374] on div "Destination Notes View Order Notes Testers Head Cheese Preroll Lot Sep 22, 2025…" at bounding box center [335, 341] width 566 height 165
type textarea "All Testers are to be set aside for JAB Sales team. Please only distribute to […"
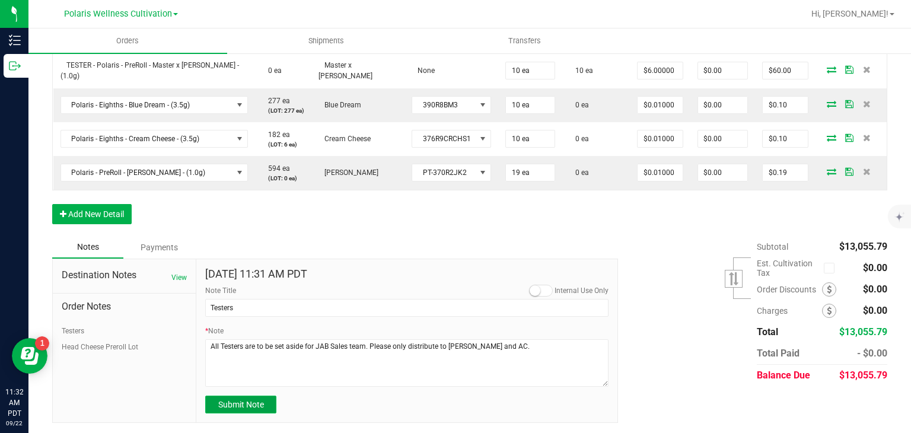
click at [263, 406] on button "Submit Note" at bounding box center [240, 404] width 71 height 18
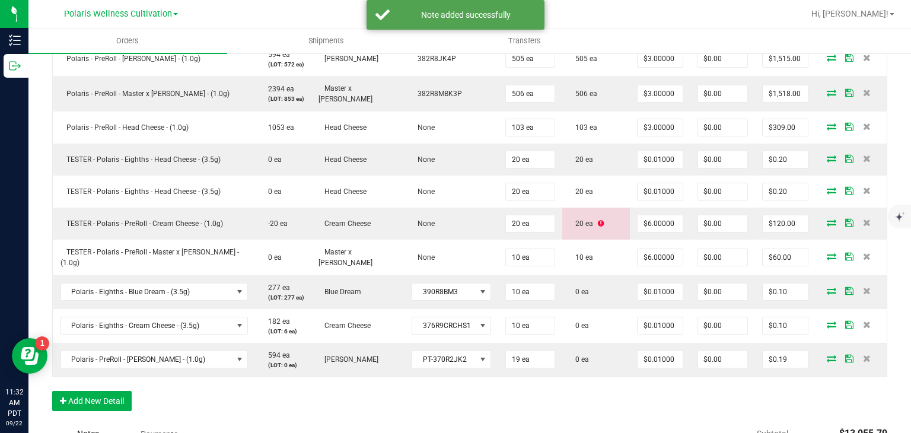
scroll to position [610, 0]
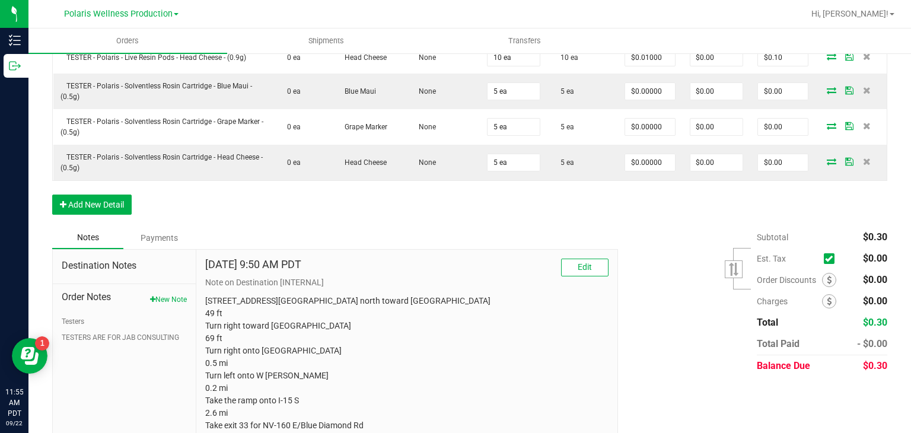
scroll to position [419, 0]
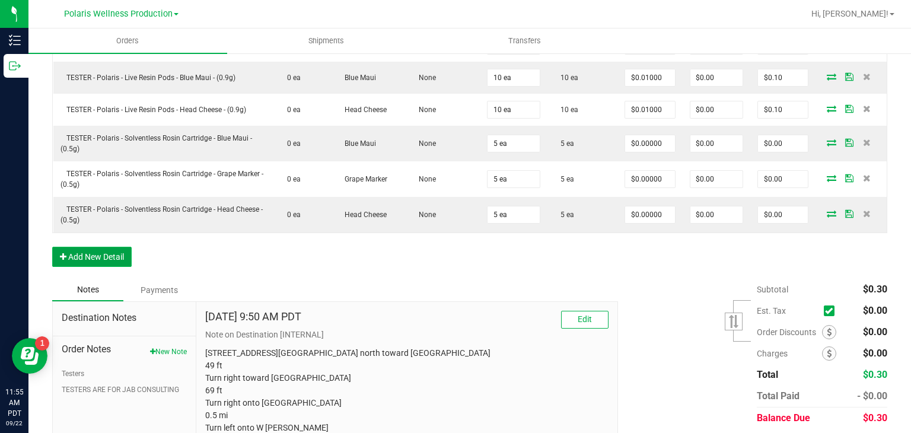
click at [114, 250] on button "Add New Detail" at bounding box center [91, 257] width 79 height 20
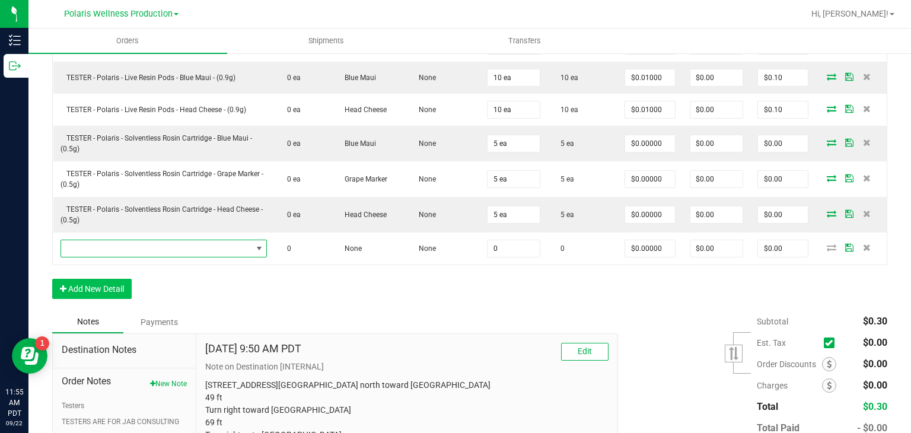
click at [114, 250] on span "NO DATA FOUND" at bounding box center [156, 248] width 191 height 17
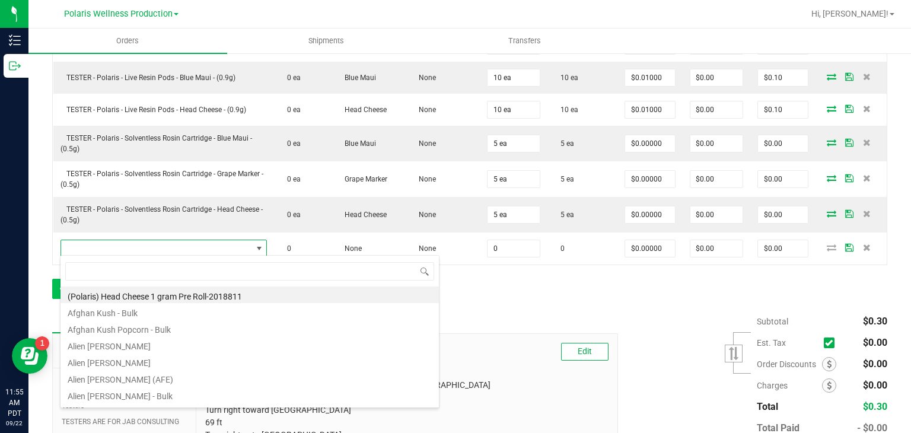
scroll to position [17, 199]
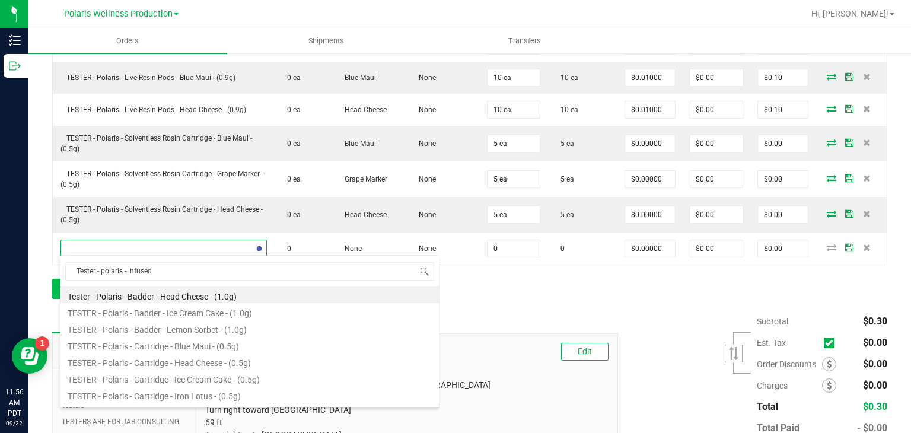
type input "Tester - polaris - infused"
type input "0 ea"
type input "$0.01000"
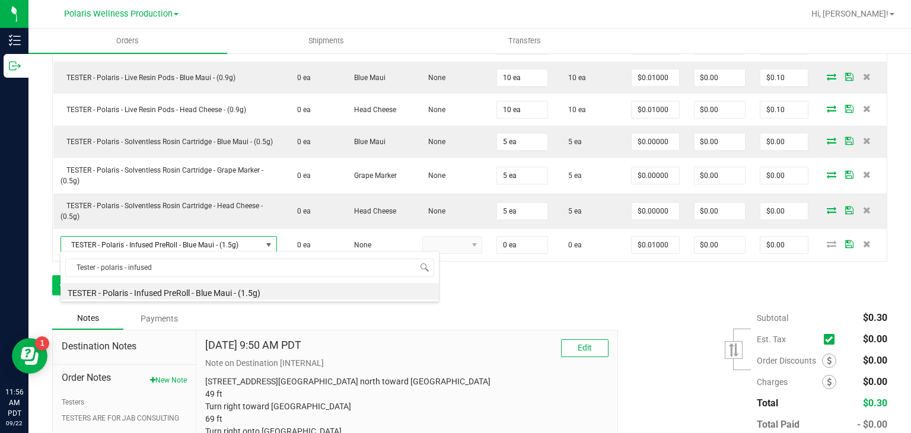
scroll to position [59276, 59078]
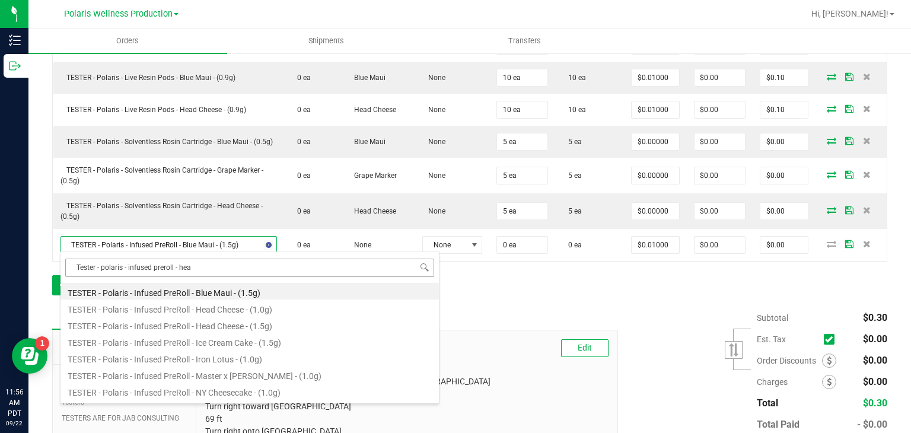
type input "Tester - polaris - infused preroll - head"
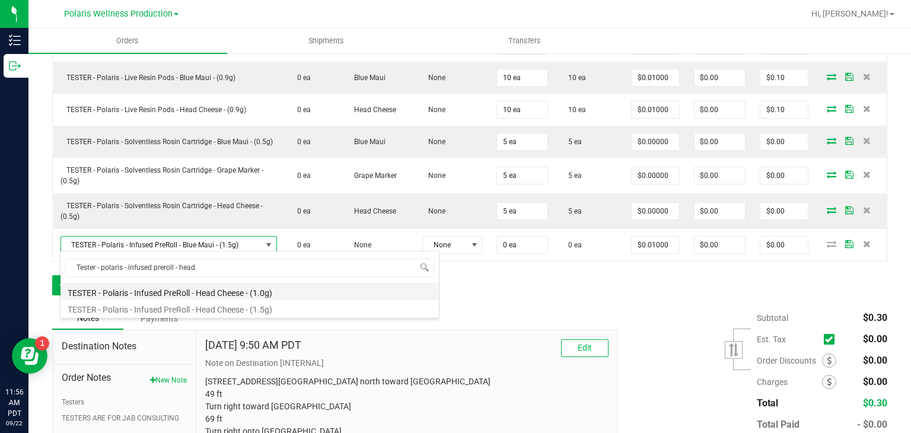
click at [249, 292] on li "TESTER - Polaris - Infused PreRoll - Head Cheese - (1.0g)" at bounding box center [249, 291] width 378 height 17
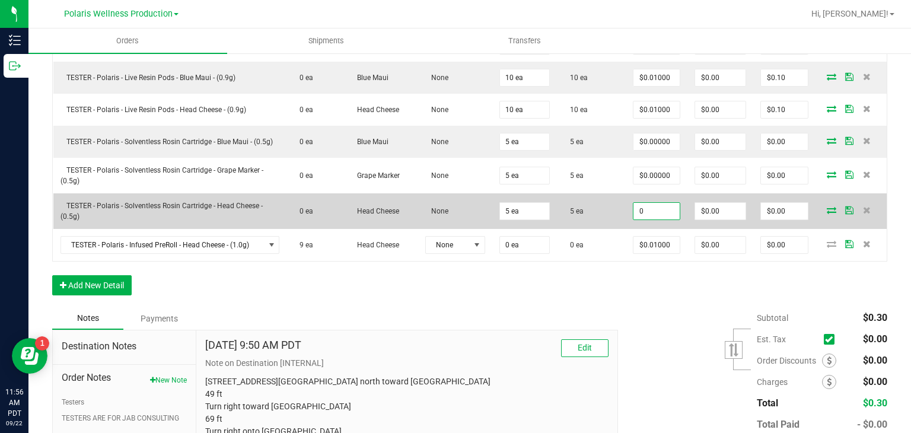
click at [668, 205] on input "0" at bounding box center [656, 211] width 46 height 17
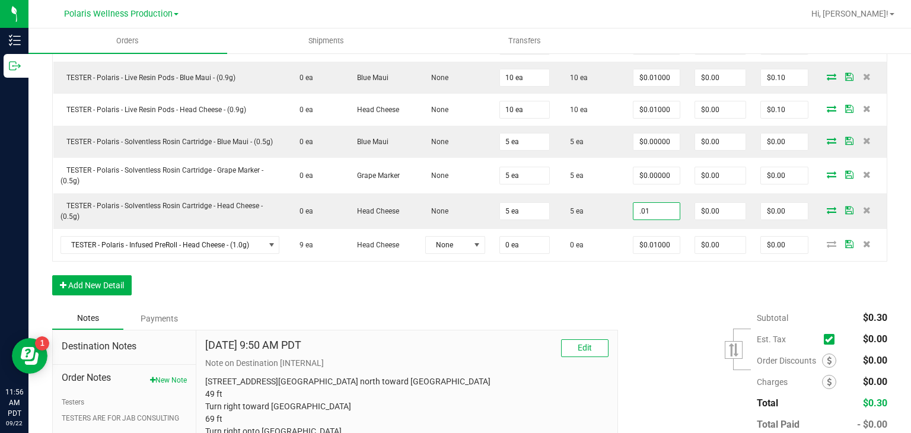
type input "$0.01000"
type input "$0.05"
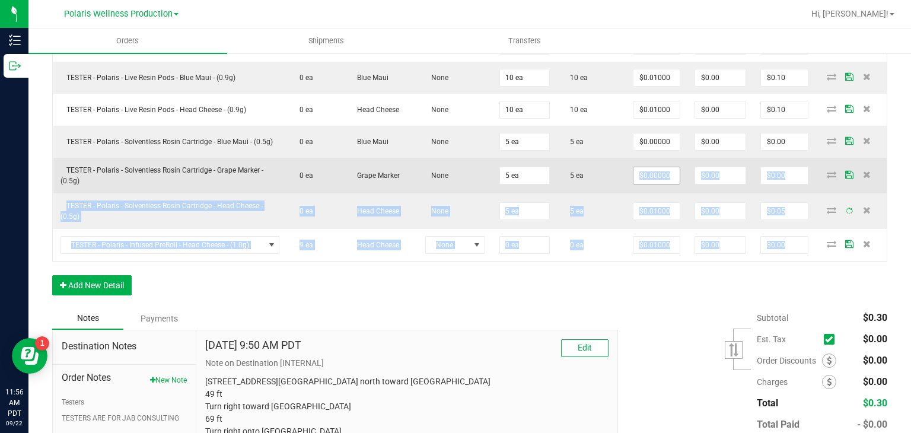
drag, startPoint x: 667, startPoint y: 273, endPoint x: 656, endPoint y: 173, distance: 100.2
click at [656, 173] on div "Order Details Print All Labels Item Sellable Strain Lot Number Qty Ordered Qty …" at bounding box center [469, 137] width 835 height 340
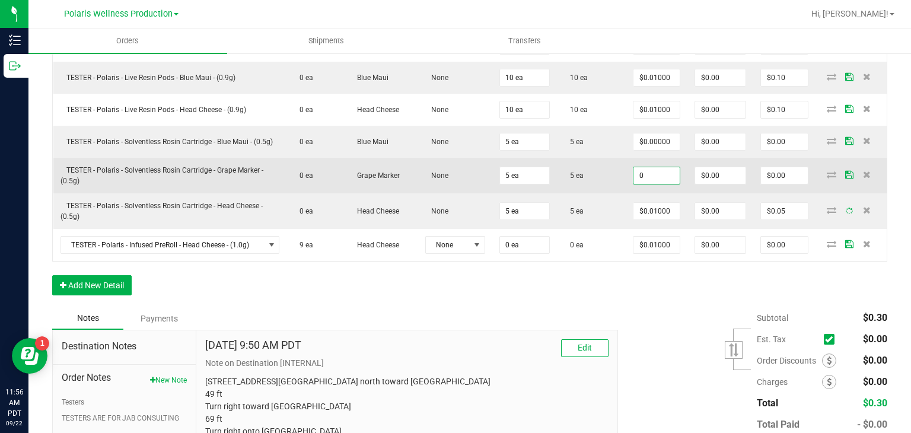
click at [656, 173] on input "0" at bounding box center [656, 175] width 46 height 17
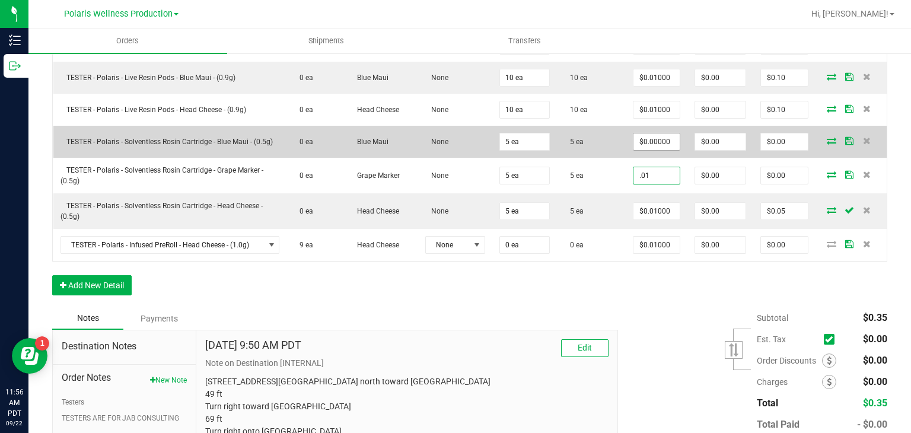
type input ".01"
type input "0"
type input "$0.01000"
type input "$0.05"
click at [661, 145] on input "0" at bounding box center [656, 141] width 46 height 17
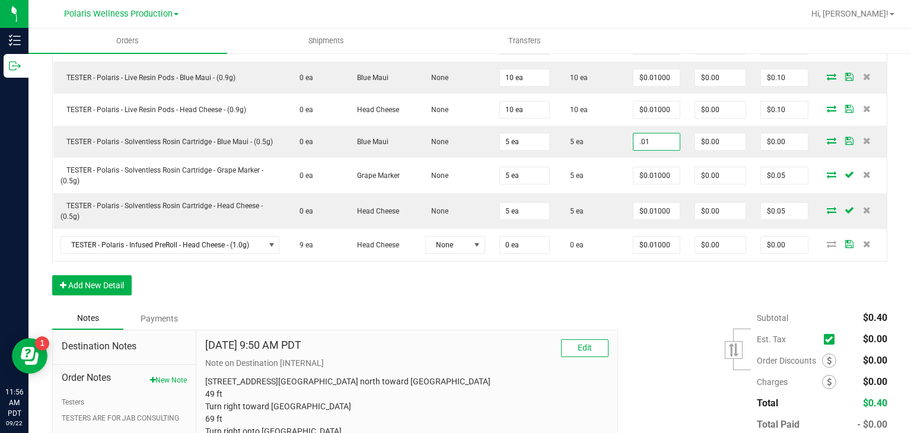
type input "$0.01000"
type input "$0.05"
click at [663, 320] on div "Subtotal $0.40 Est. Tax" at bounding box center [748, 382] width 278 height 150
click at [477, 263] on div "Order Details Print All Labels Item Sellable Strain Lot Number Qty Ordered Qty …" at bounding box center [469, 137] width 835 height 340
click at [757, 277] on div "Order Details Print All Labels Item Sellable Strain Lot Number Qty Ordered Qty …" at bounding box center [469, 137] width 835 height 340
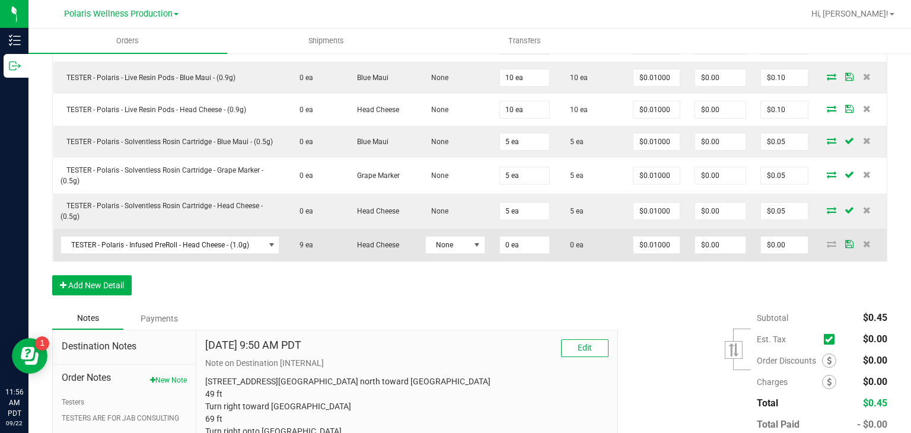
click at [845, 241] on icon at bounding box center [849, 243] width 8 height 7
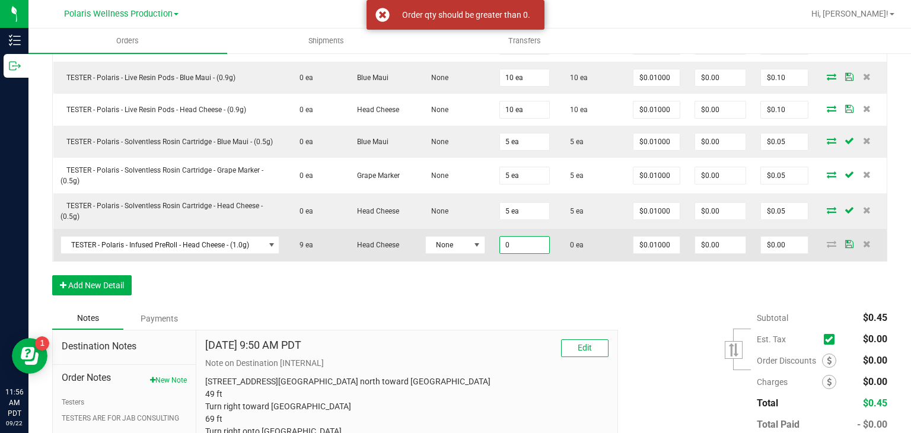
click at [527, 240] on input "0" at bounding box center [525, 245] width 50 height 17
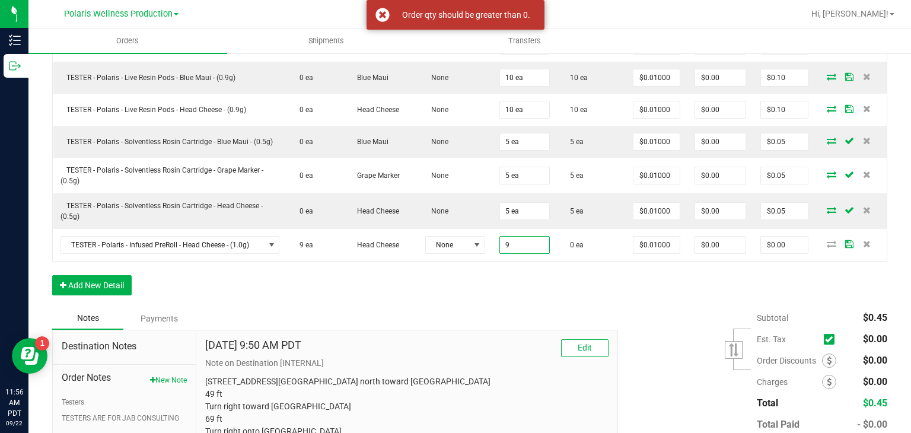
type input "9 ea"
type input "$0.09"
click at [607, 280] on div "Order Details Print All Labels Item Sellable Strain Lot Number Qty Ordered Qty …" at bounding box center [469, 137] width 835 height 340
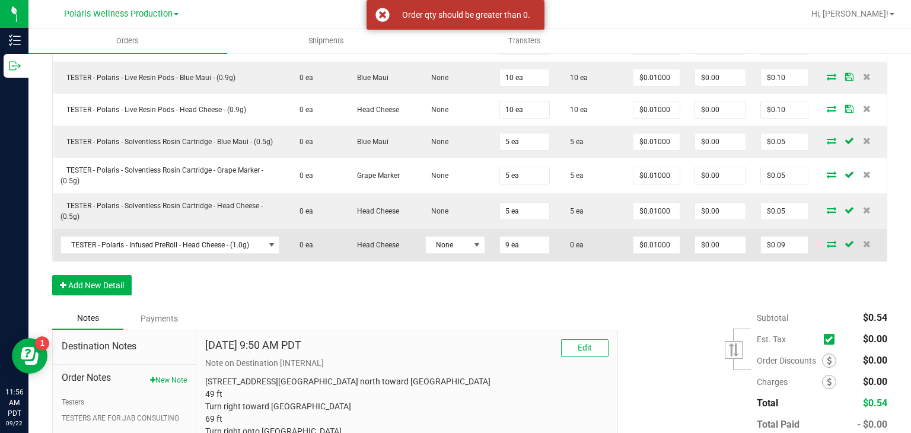
click at [827, 241] on icon at bounding box center [831, 243] width 9 height 7
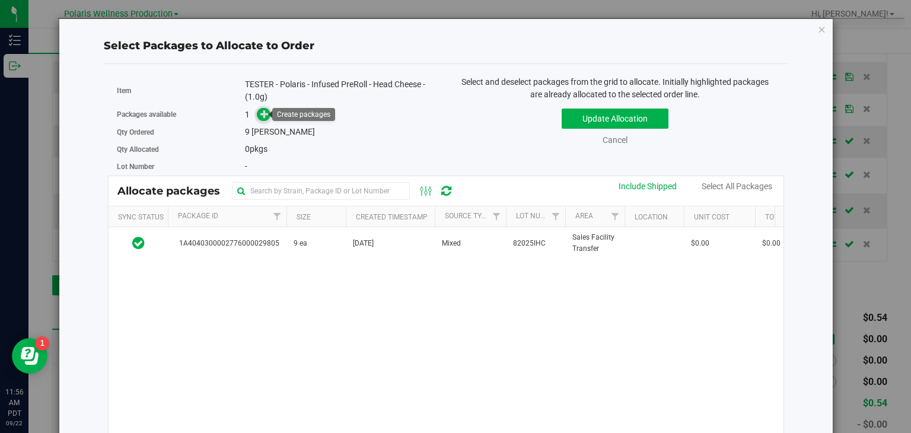
click at [260, 117] on icon at bounding box center [264, 114] width 8 height 8
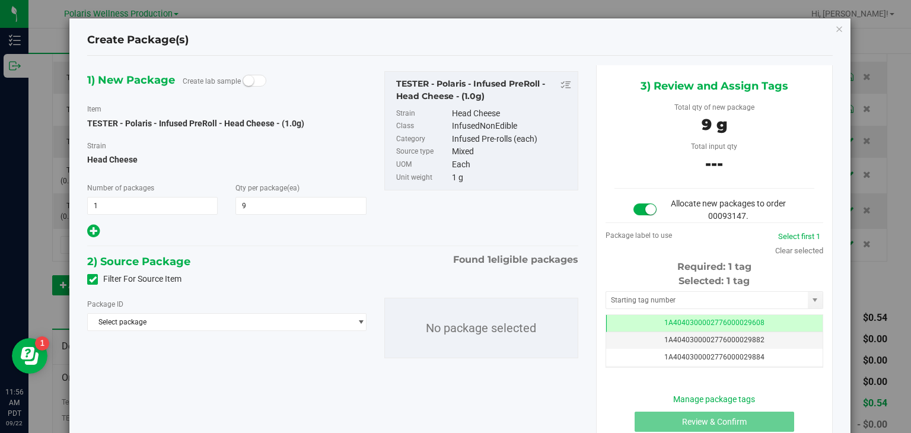
click at [95, 279] on span at bounding box center [92, 279] width 11 height 11
click at [0, 0] on input "Filter For Source Item" at bounding box center [0, 0] width 0 height 0
click at [302, 326] on span "Select package" at bounding box center [219, 322] width 263 height 17
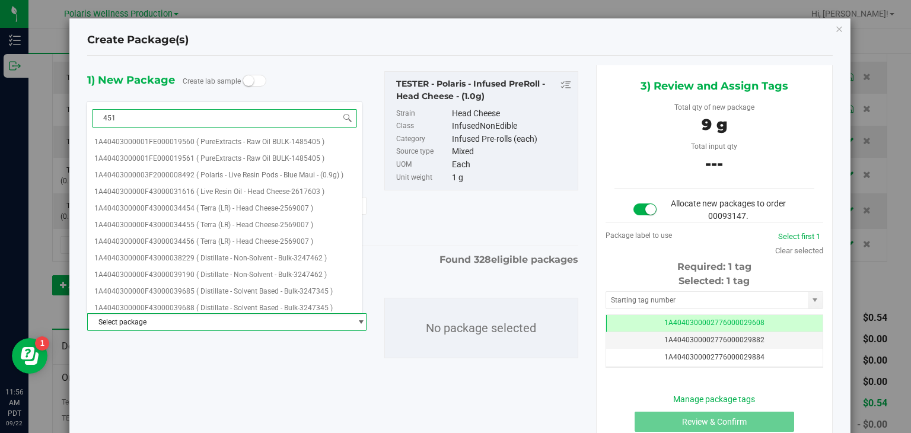
type input "4513"
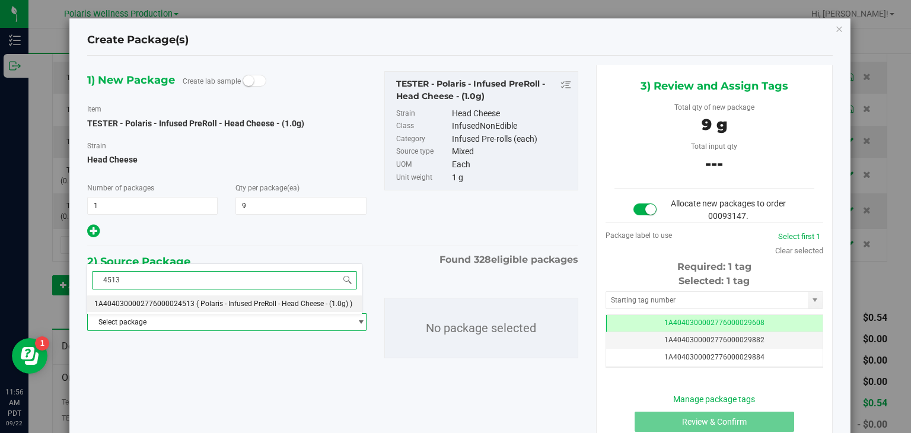
click at [283, 302] on span "( Polaris - Infused PreRoll - Head Cheese - (1.0g) )" at bounding box center [274, 303] width 156 height 8
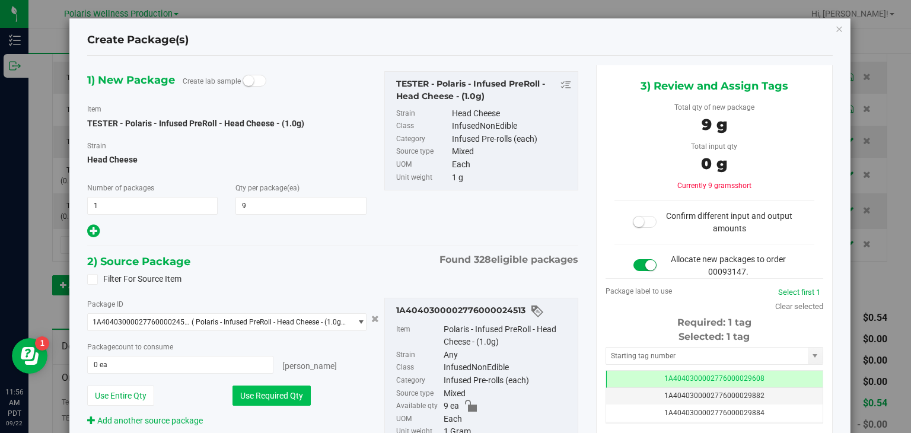
click at [269, 399] on button "Use Required Qty" at bounding box center [271, 395] width 78 height 20
type input "9 ea"
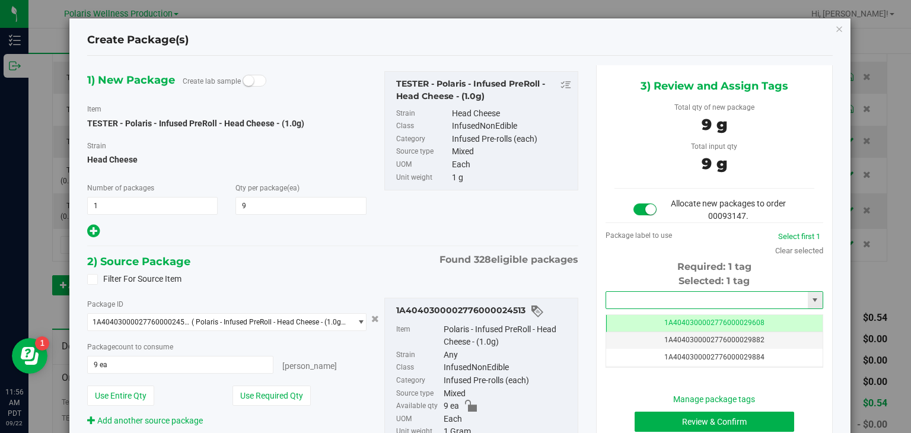
click at [742, 302] on input "text" at bounding box center [707, 300] width 202 height 17
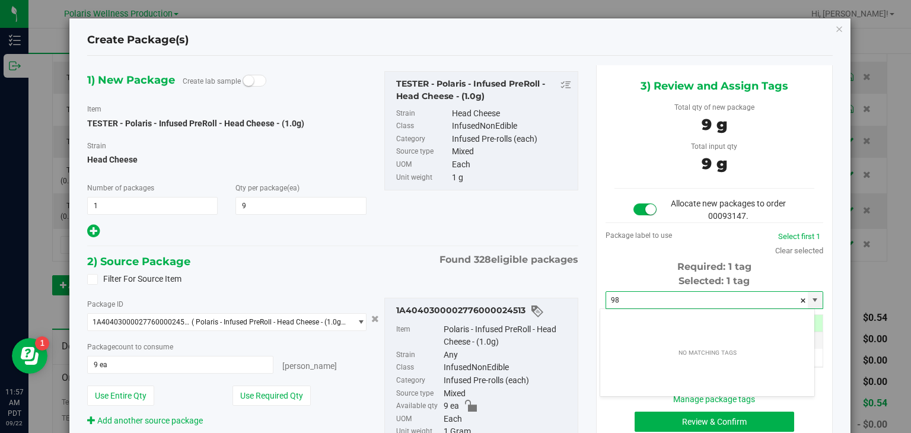
type input "9"
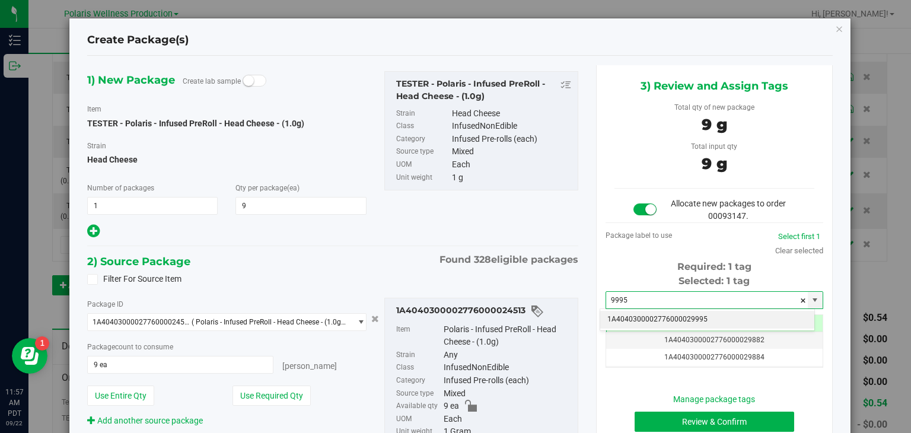
click at [726, 318] on li "1A4040300002776000029995" at bounding box center [707, 320] width 214 height 18
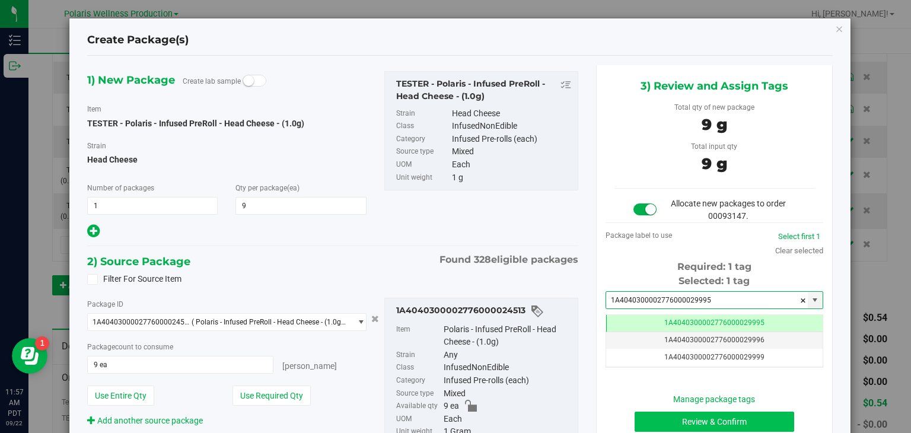
type input "1A4040300002776000029995"
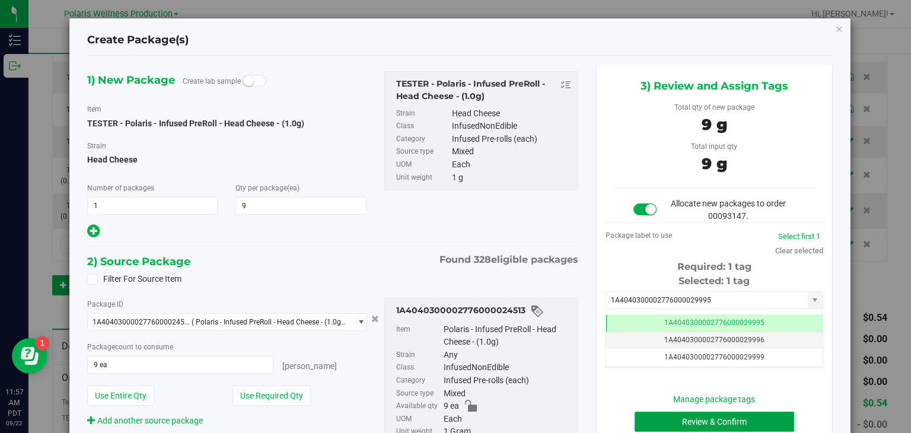
click at [703, 424] on button "Review & Confirm" at bounding box center [714, 421] width 160 height 20
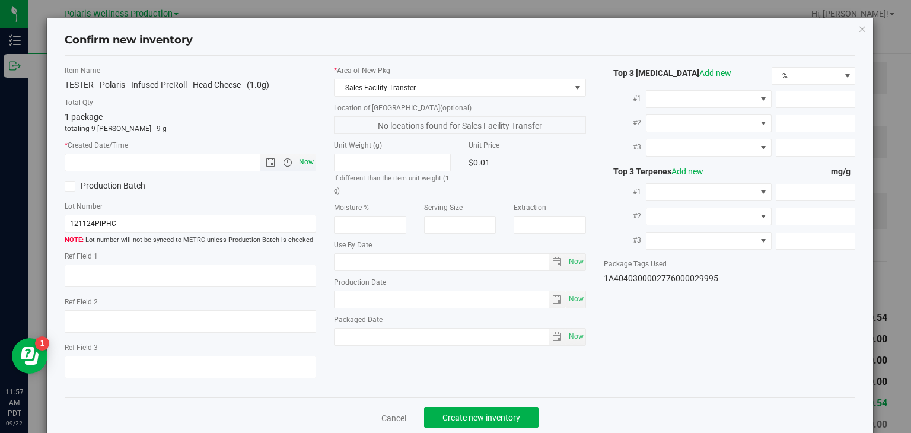
click at [302, 163] on span "Now" at bounding box center [306, 162] width 20 height 17
type input "9/22/2025 11:57 AM"
click at [486, 411] on button "Create new inventory" at bounding box center [481, 417] width 114 height 20
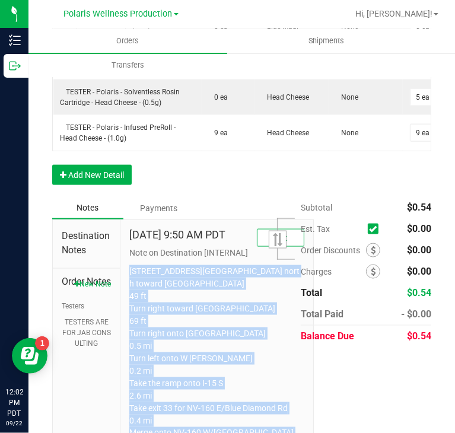
scroll to position [816, 0]
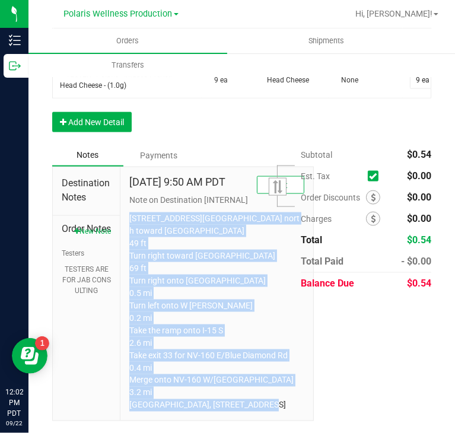
drag, startPoint x: 127, startPoint y: 285, endPoint x: 455, endPoint y: 460, distance: 371.9
click at [455, 432] on html "Inventory Outbound 12:02 PM PDT 09/22/2025 09/22 Polaris Wellness Production Hi…" at bounding box center [227, 216] width 455 height 433
copy p "5395 Polaris Ave Head north toward Polaris Ave 49 ft Turn right toward Polaris …"
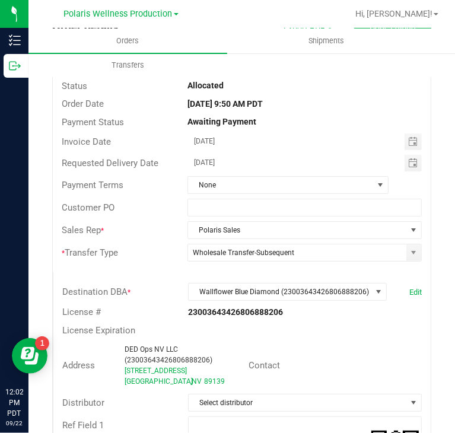
scroll to position [0, 0]
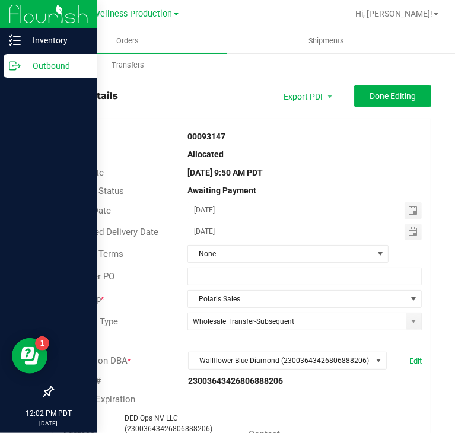
click at [24, 75] on div "Outbound" at bounding box center [51, 66] width 94 height 24
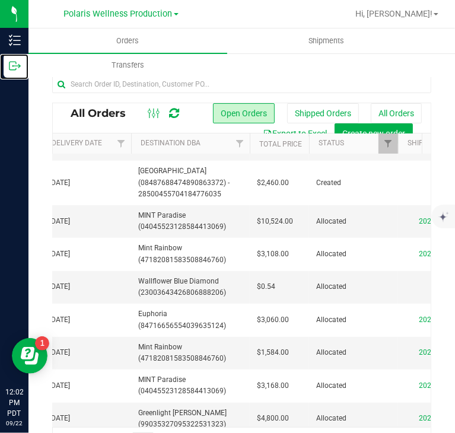
scroll to position [264, 414]
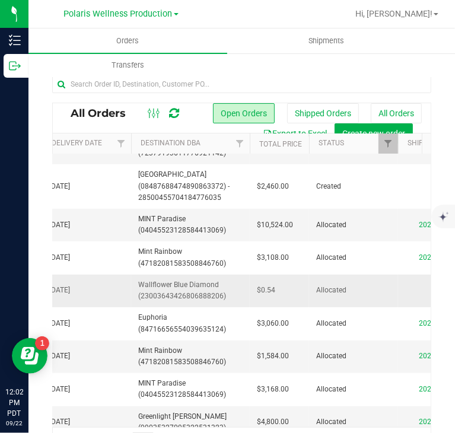
click at [247, 287] on td "Wallflower Blue Diamond (23003643426806888206)" at bounding box center [190, 291] width 119 height 33
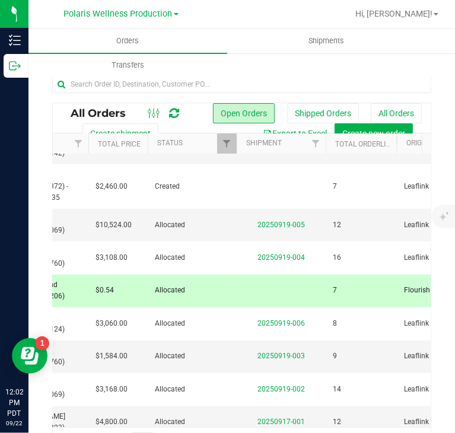
scroll to position [0, 553]
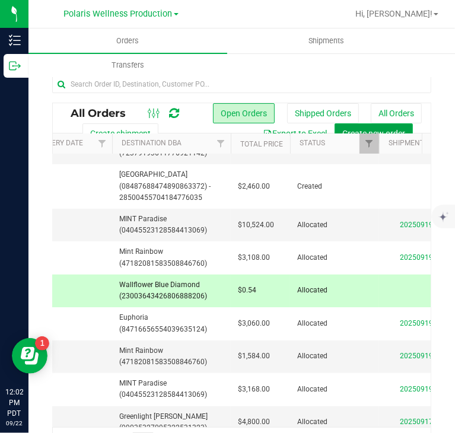
click at [354, 125] on button "Create new order" at bounding box center [373, 133] width 78 height 20
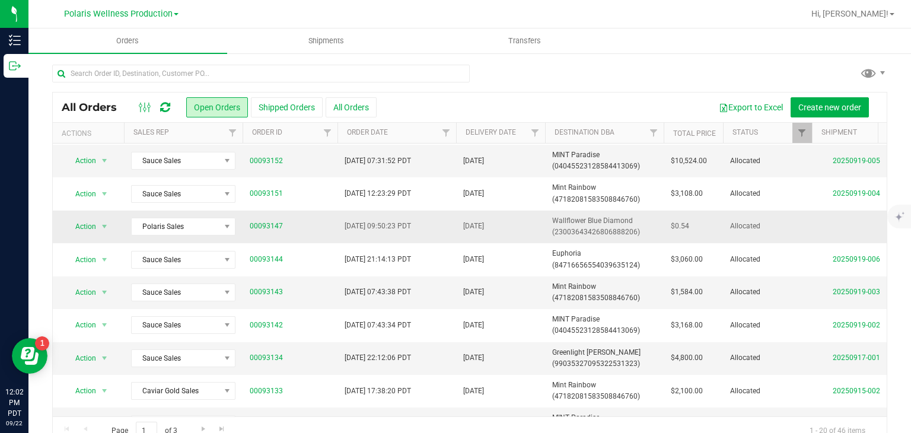
click at [522, 225] on td "[DATE]" at bounding box center [500, 226] width 89 height 33
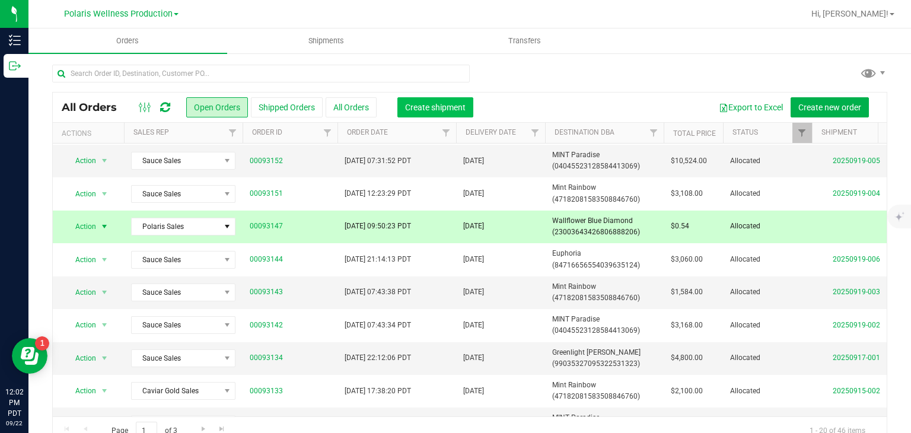
click at [426, 105] on span "Create shipment" at bounding box center [435, 107] width 60 height 9
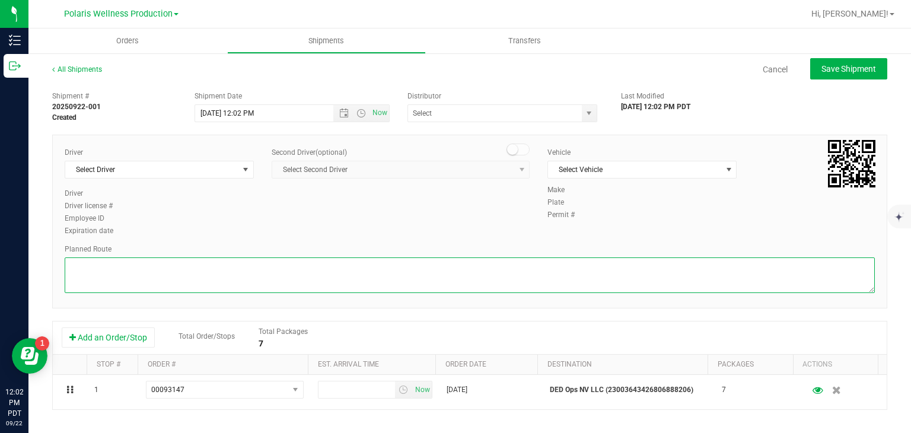
click at [429, 271] on textarea at bounding box center [470, 275] width 810 height 36
paste textarea "5395 Polaris Ave Head north toward Polaris Ave 49 ft Turn right toward Polaris …"
type textarea "5395 Polaris Ave Head north toward Polaris Ave 49 ft Turn right toward Polaris …"
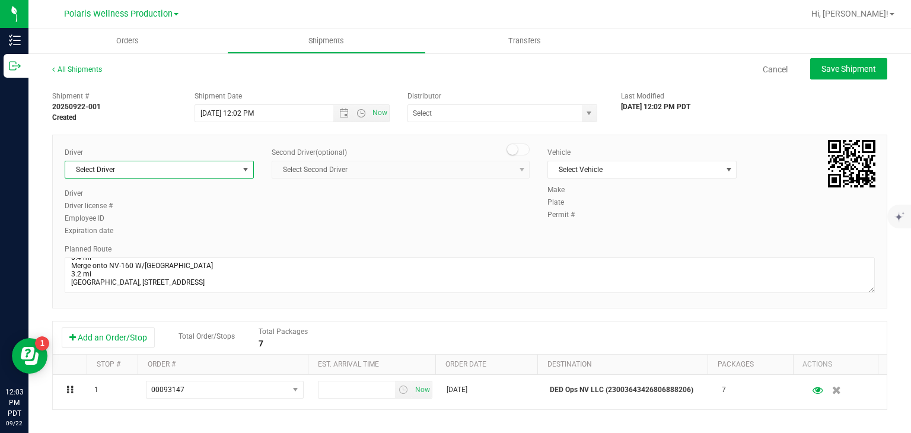
click at [247, 165] on span "select" at bounding box center [245, 169] width 9 height 9
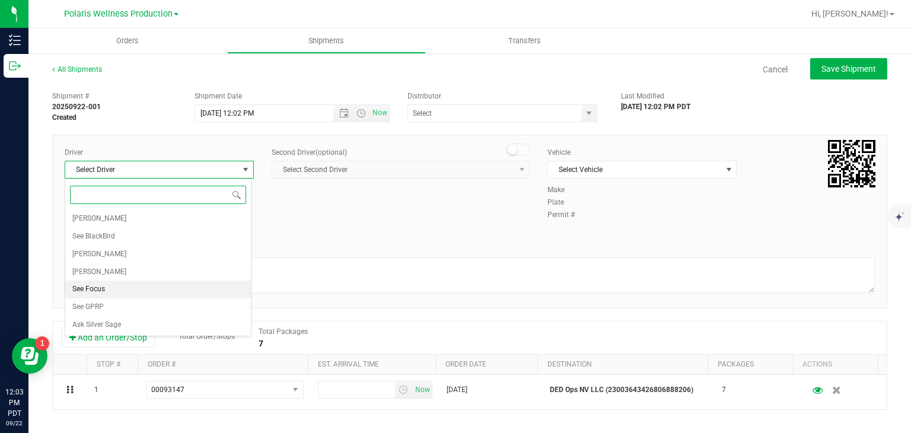
click at [106, 285] on li "See Focus" at bounding box center [158, 289] width 186 height 18
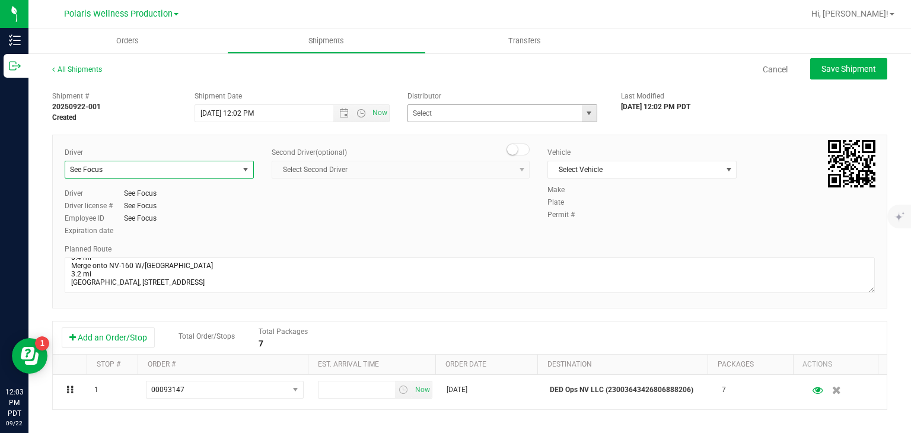
click at [584, 112] on span "select" at bounding box center [588, 113] width 9 height 9
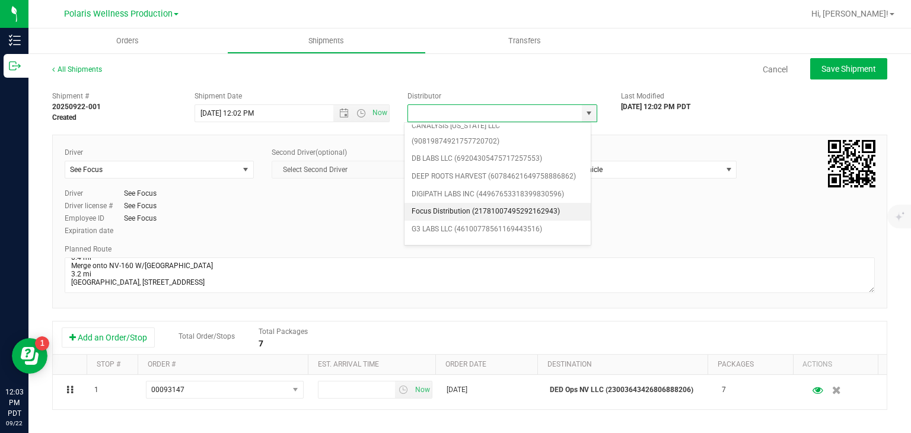
click at [490, 203] on li "Focus Distribution (21781007495292162943)" at bounding box center [497, 212] width 186 height 18
type input "Focus Distribution (21781007495292162943)"
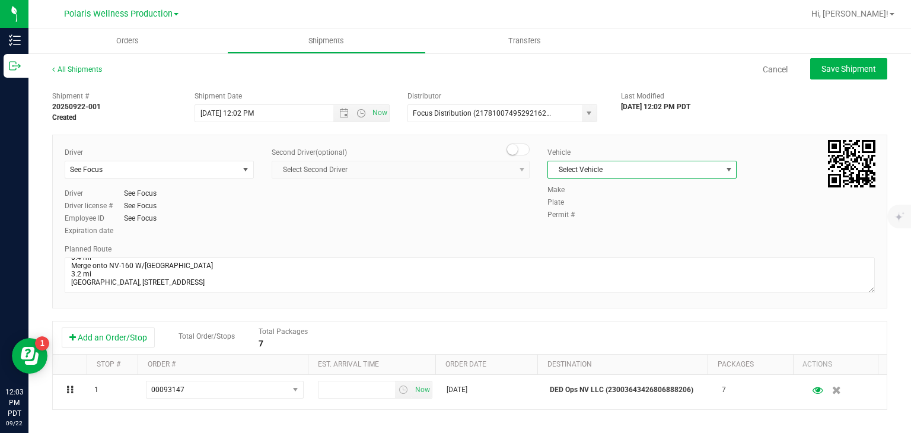
click at [624, 161] on span "Select Vehicle" at bounding box center [634, 169] width 173 height 17
click at [602, 227] on li "See Focus" at bounding box center [636, 225] width 186 height 18
click at [339, 114] on span "Open the date view" at bounding box center [343, 113] width 9 height 9
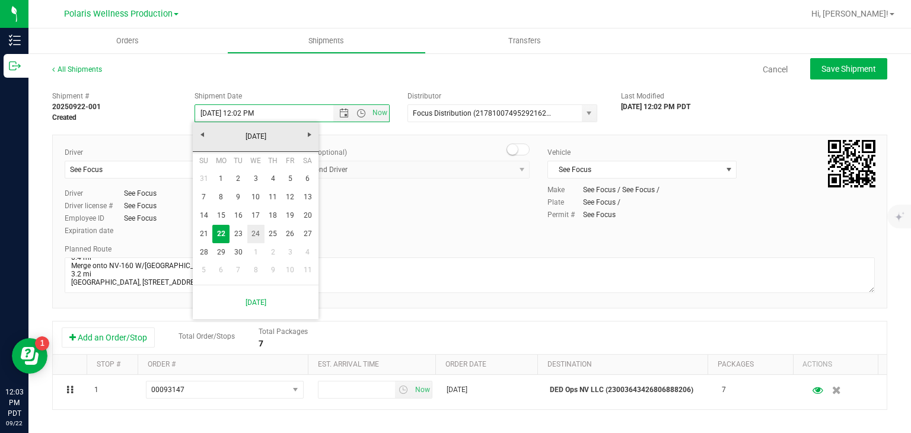
click at [260, 233] on link "24" at bounding box center [255, 234] width 17 height 18
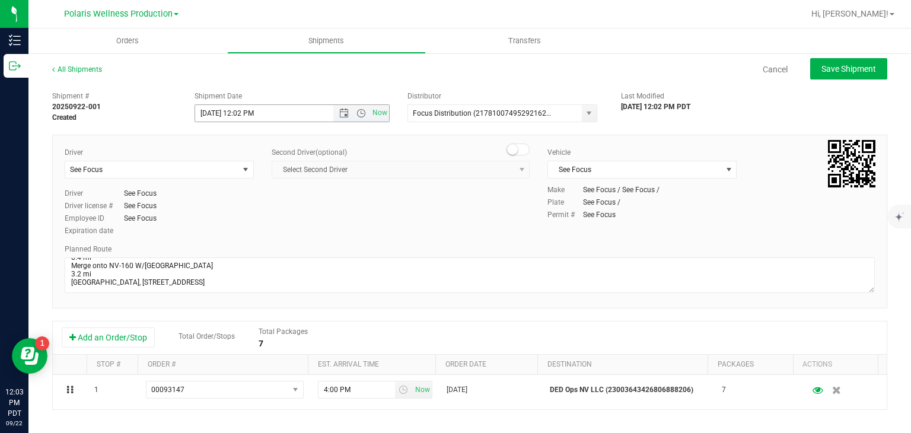
click at [356, 119] on span "Now" at bounding box center [361, 113] width 56 height 17
click at [358, 113] on span "Open the time view" at bounding box center [360, 113] width 9 height 9
click at [282, 186] on li "9:00 AM" at bounding box center [288, 185] width 191 height 15
click at [818, 62] on button "Save Shipment" at bounding box center [848, 68] width 77 height 21
type input "9/24/2025 4:00 PM"
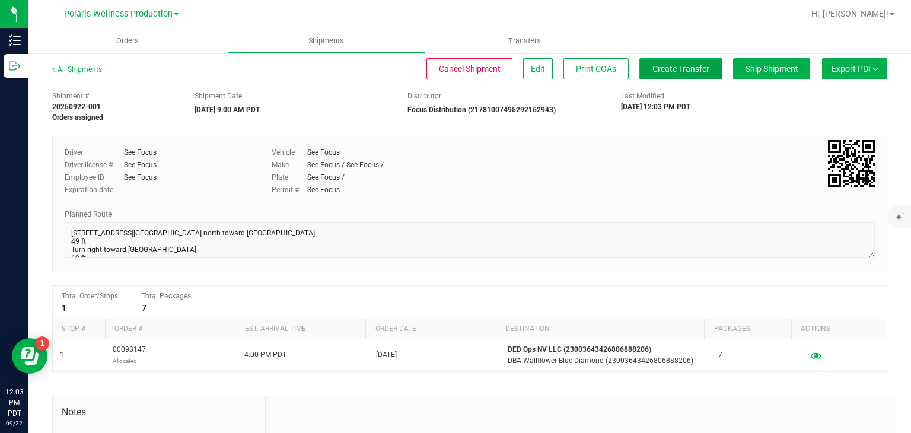
click at [660, 69] on span "Create Transfer" at bounding box center [680, 68] width 57 height 9
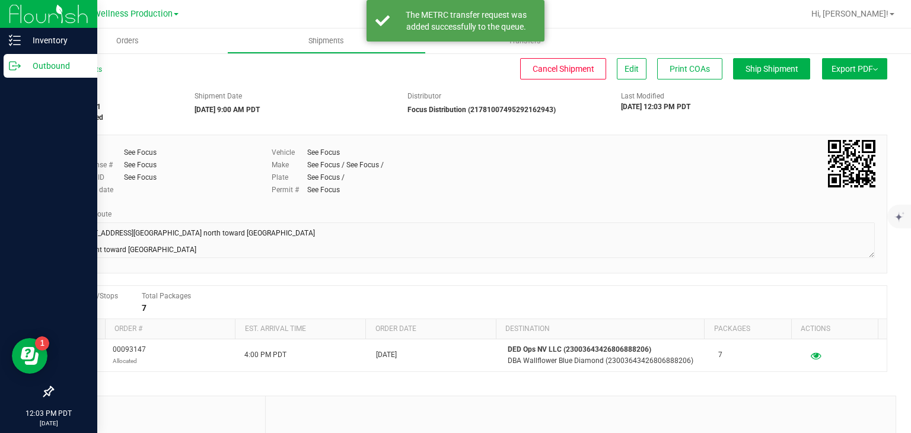
click at [21, 67] on p "Outbound" at bounding box center [56, 66] width 71 height 14
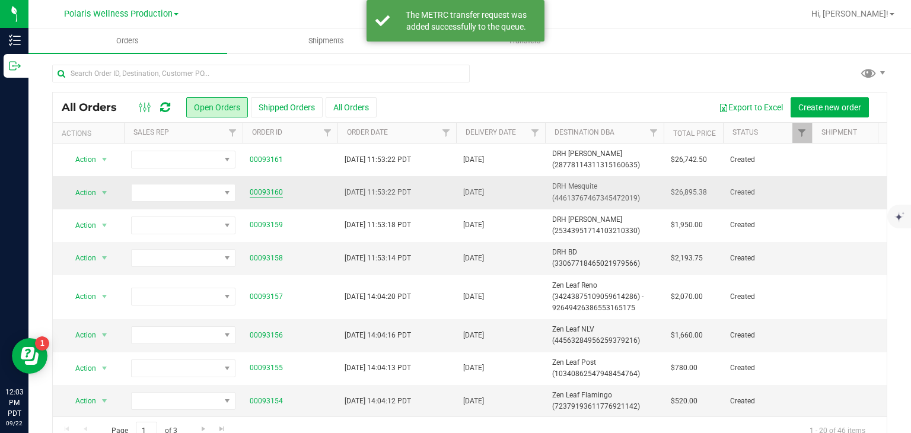
click at [251, 192] on link "00093160" at bounding box center [266, 192] width 33 height 11
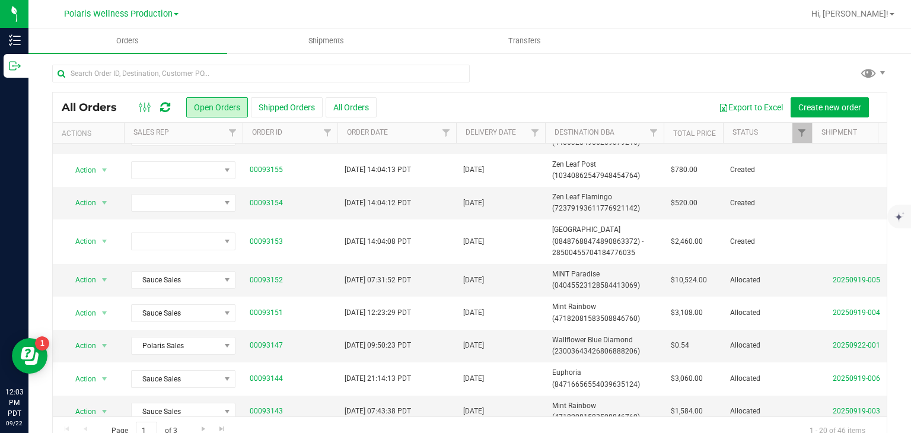
scroll to position [203, 0]
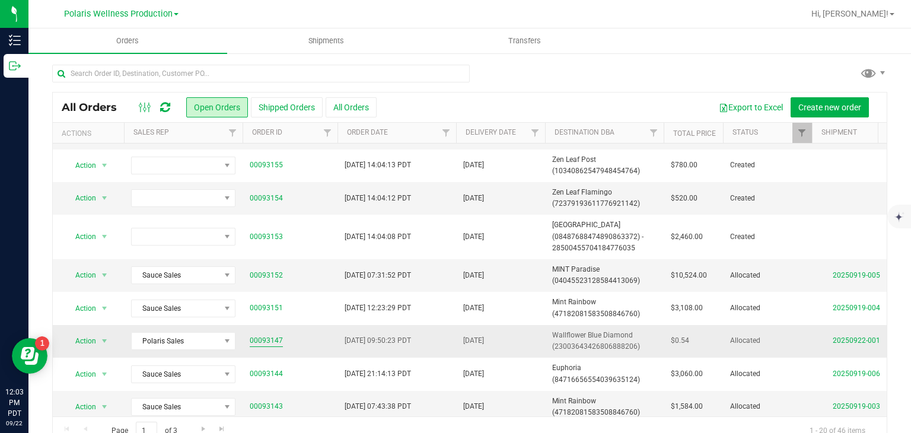
click at [269, 338] on link "00093147" at bounding box center [266, 340] width 33 height 11
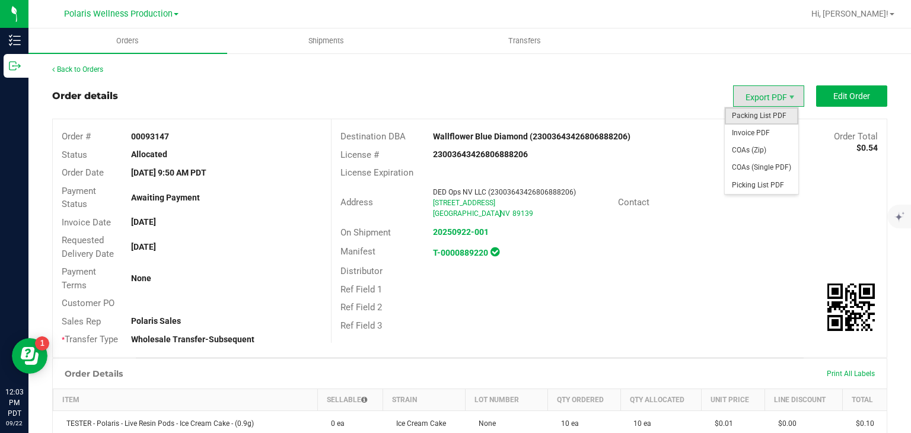
click at [758, 115] on span "Packing List PDF" at bounding box center [762, 115] width 74 height 17
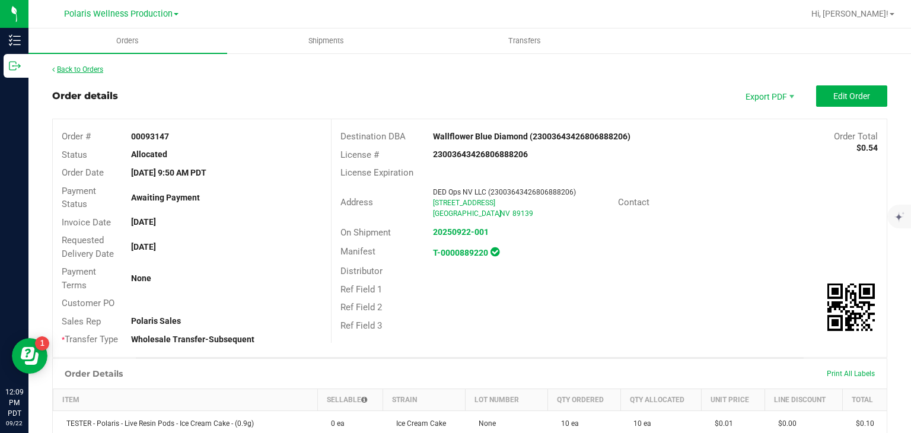
click at [80, 72] on link "Back to Orders" at bounding box center [77, 69] width 51 height 8
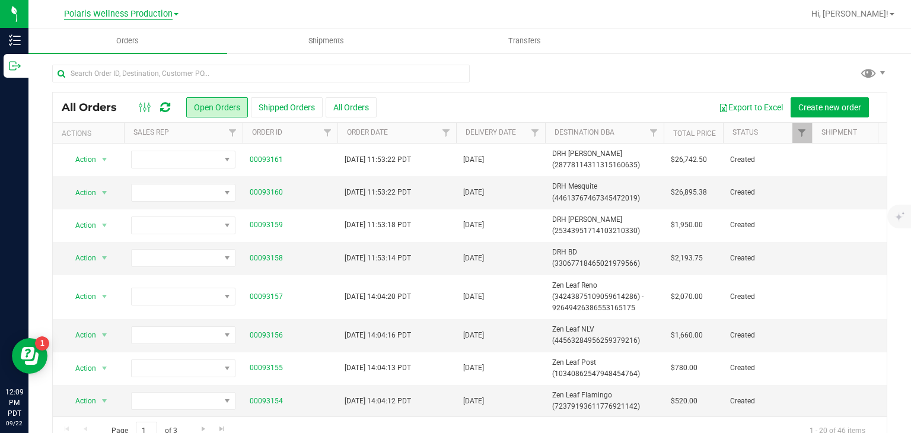
click at [153, 12] on span "Polaris Wellness Production" at bounding box center [118, 14] width 109 height 11
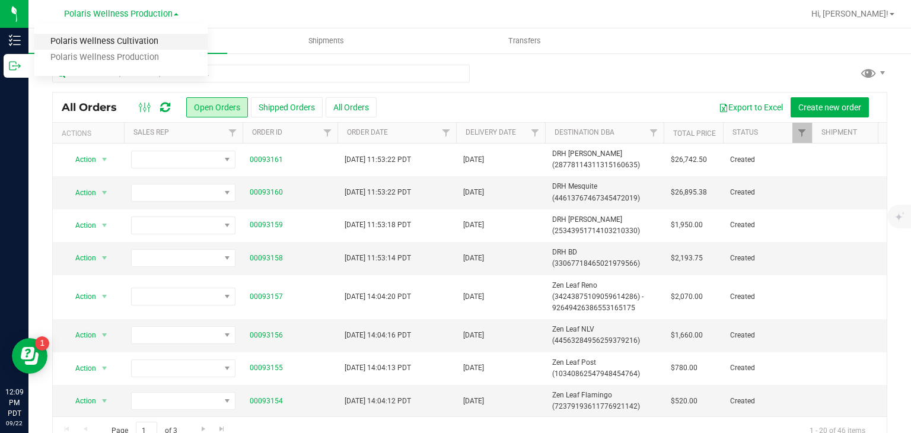
click at [136, 42] on link "Polaris Wellness Cultivation" at bounding box center [120, 42] width 173 height 16
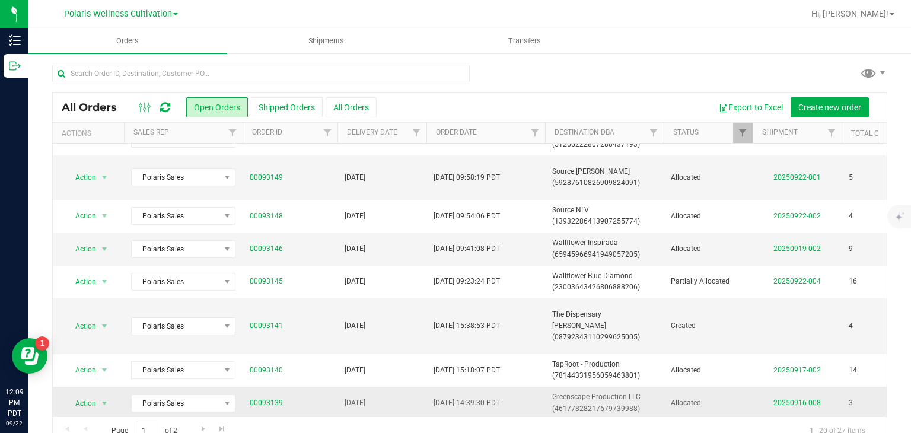
scroll to position [23, 0]
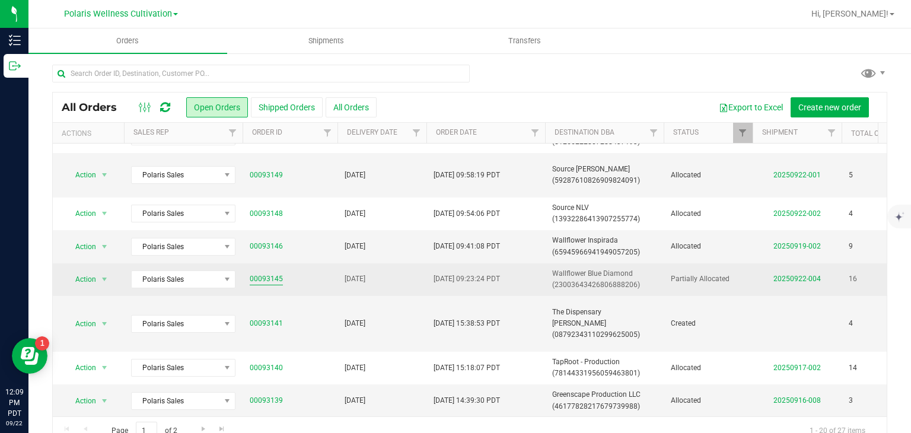
click at [272, 279] on link "00093145" at bounding box center [266, 278] width 33 height 11
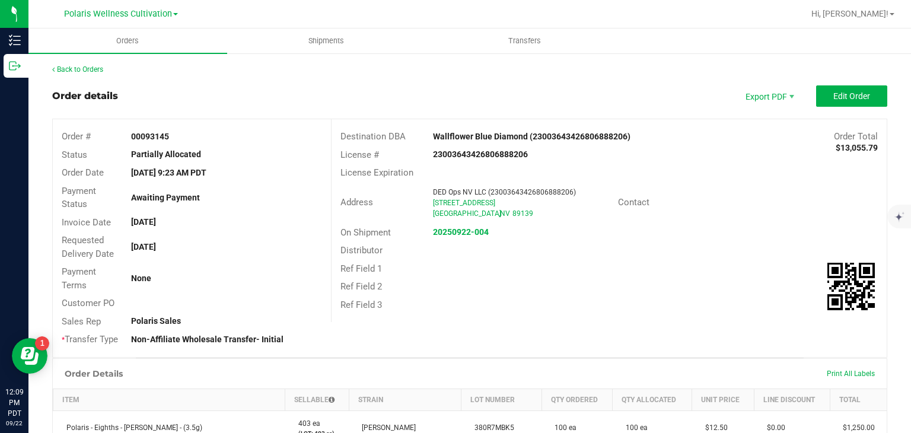
click at [427, 307] on div "Ref Field 3" at bounding box center [608, 305] width 555 height 18
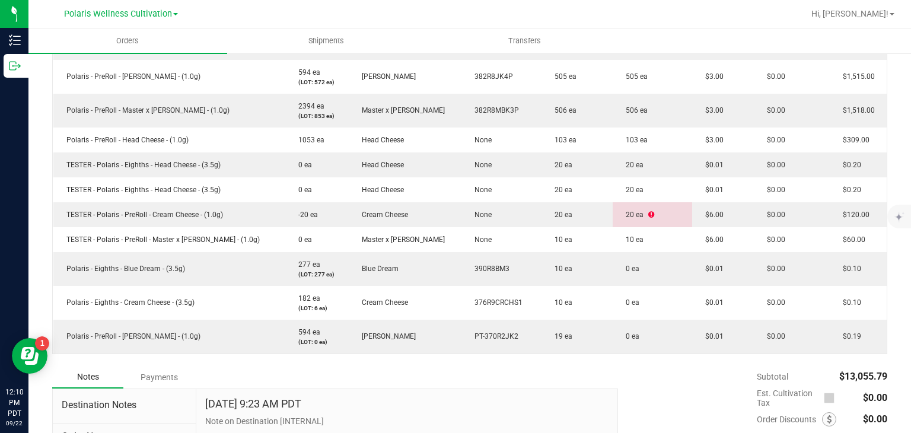
scroll to position [557, 0]
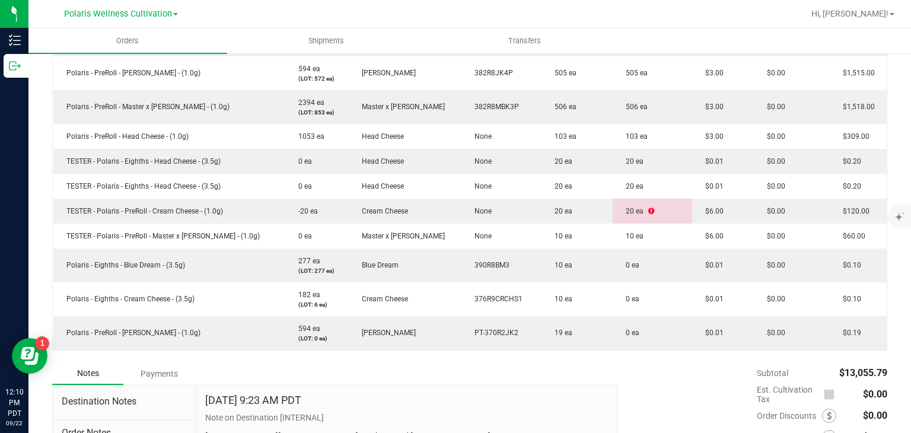
click at [684, 394] on div "Subtotal $13,055.79 Est. Cultivation Tax $0.00" at bounding box center [748, 437] width 278 height 150
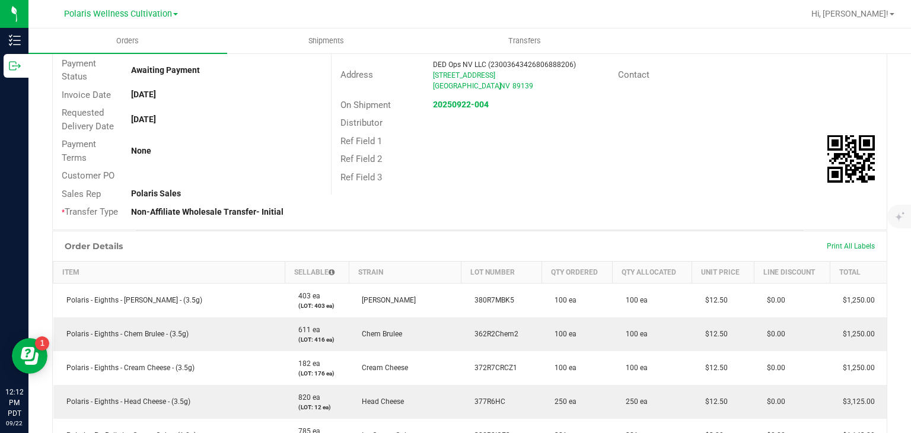
scroll to position [0, 0]
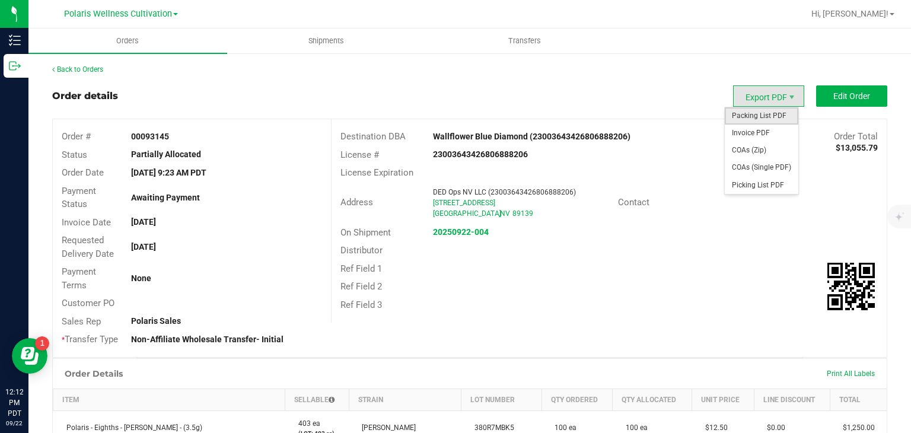
click at [740, 119] on span "Packing List PDF" at bounding box center [762, 115] width 74 height 17
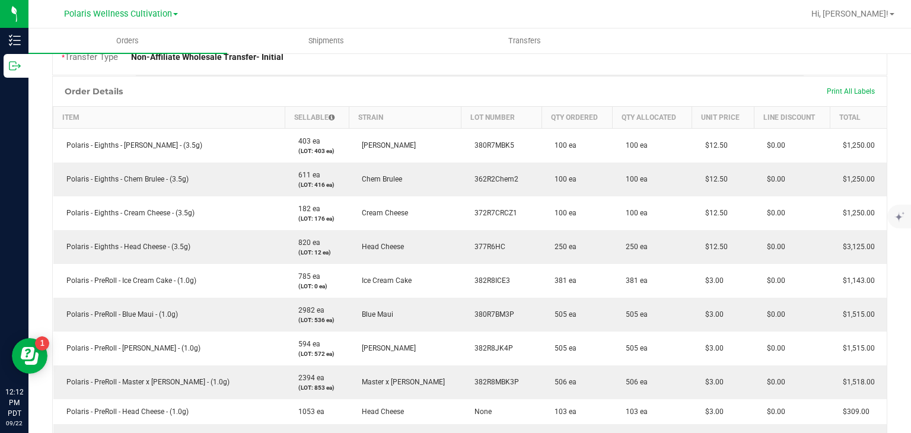
scroll to position [296, 0]
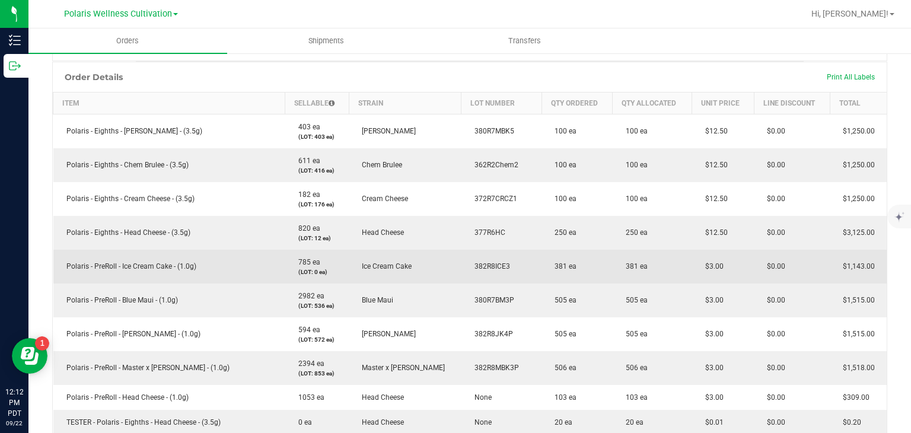
click at [541, 271] on td "381 ea" at bounding box center [576, 267] width 71 height 34
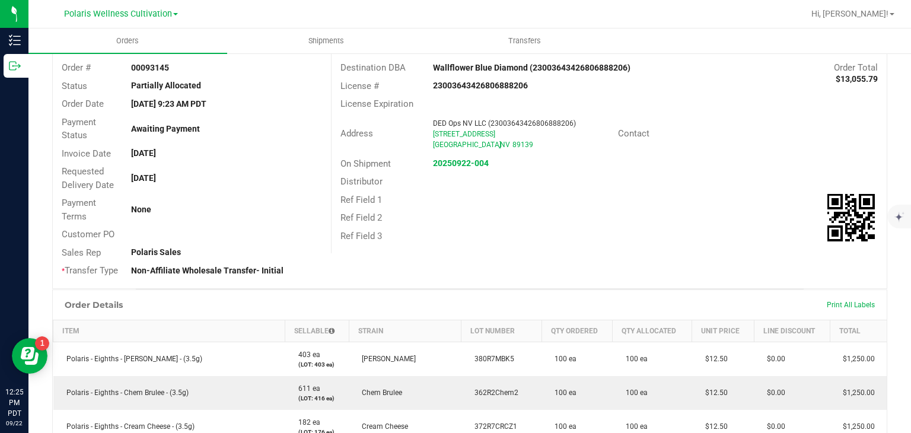
scroll to position [0, 0]
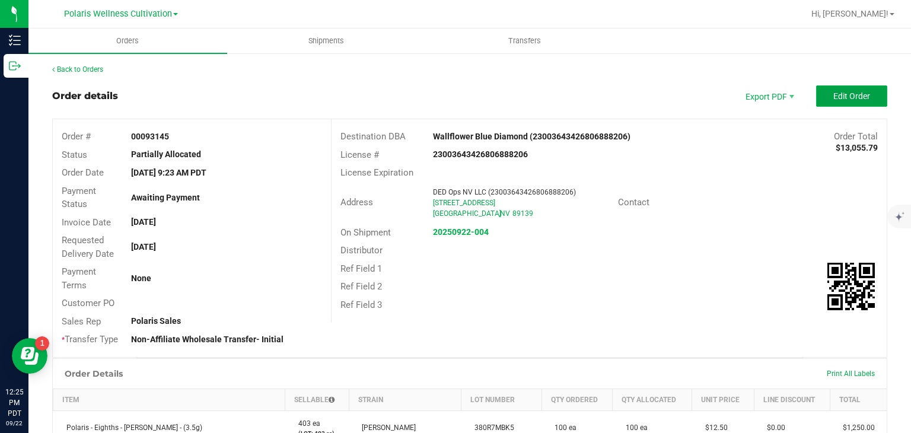
click at [833, 98] on span "Edit Order" at bounding box center [851, 95] width 37 height 9
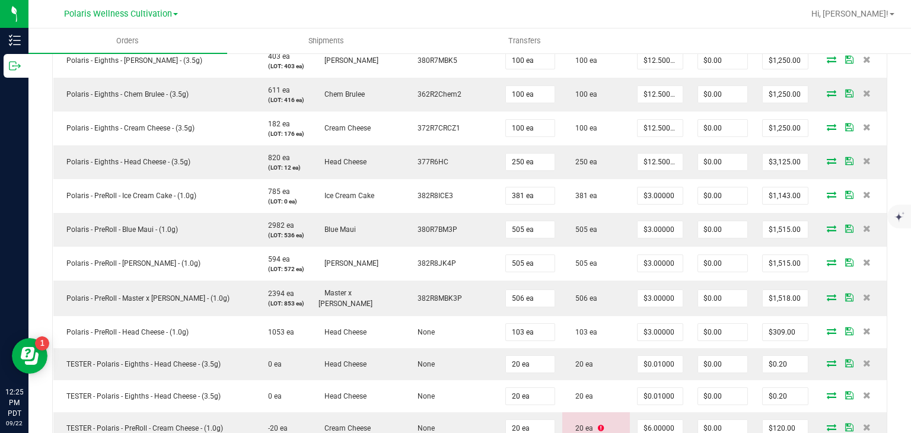
scroll to position [531, 0]
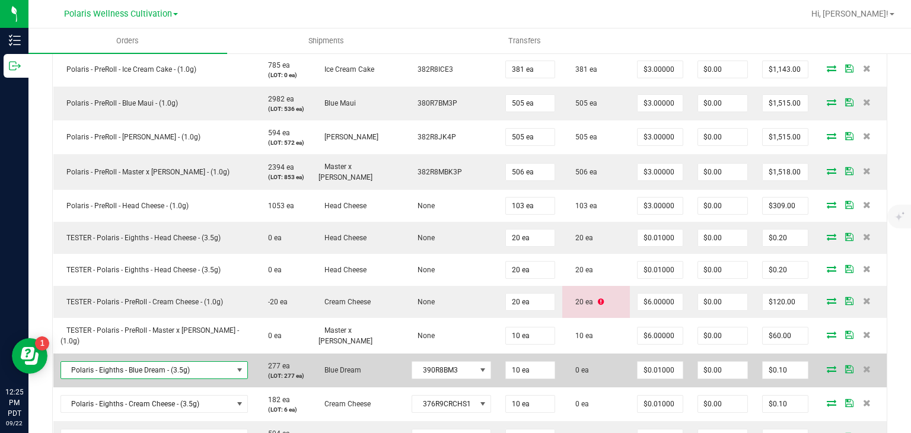
click at [217, 374] on span "Polaris - Eighths - Blue Dream - (3.5g)" at bounding box center [146, 370] width 171 height 17
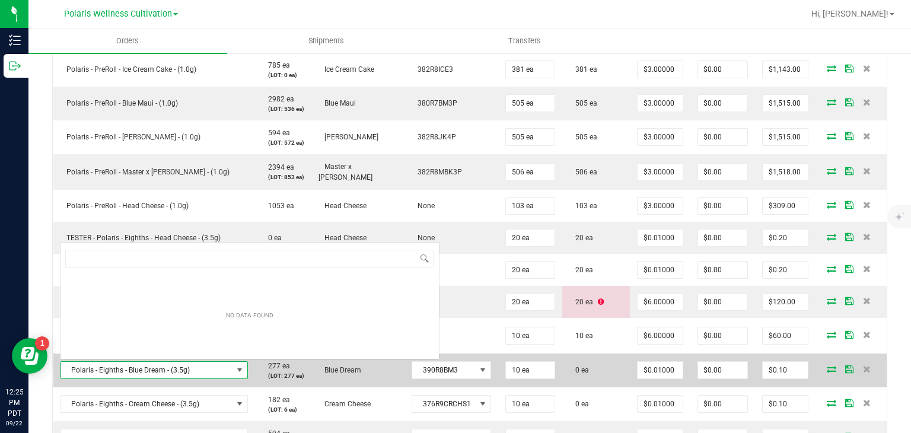
scroll to position [17, 176]
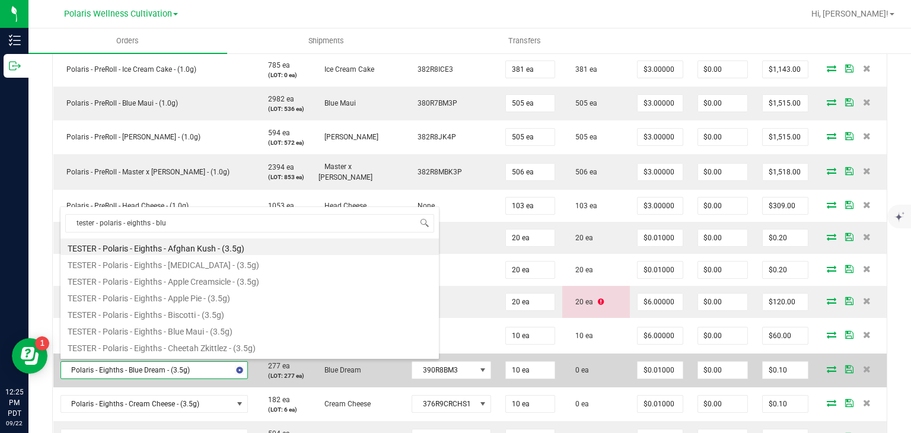
type input "tester - polaris - eighths - blue"
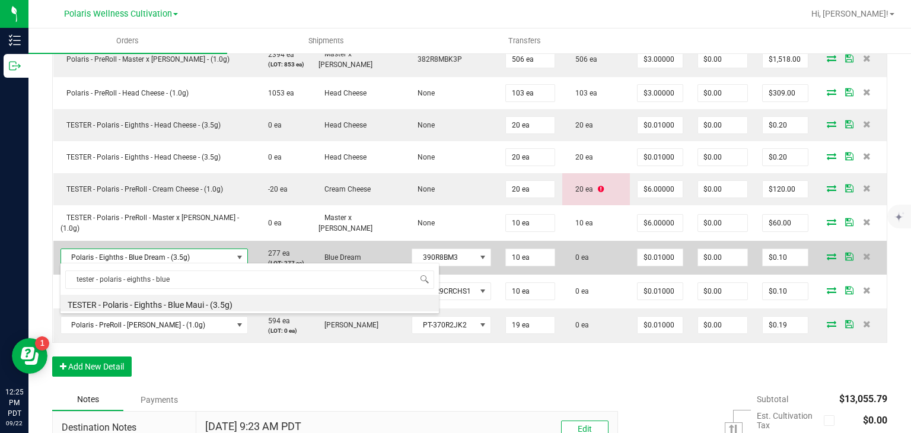
scroll to position [645, 0]
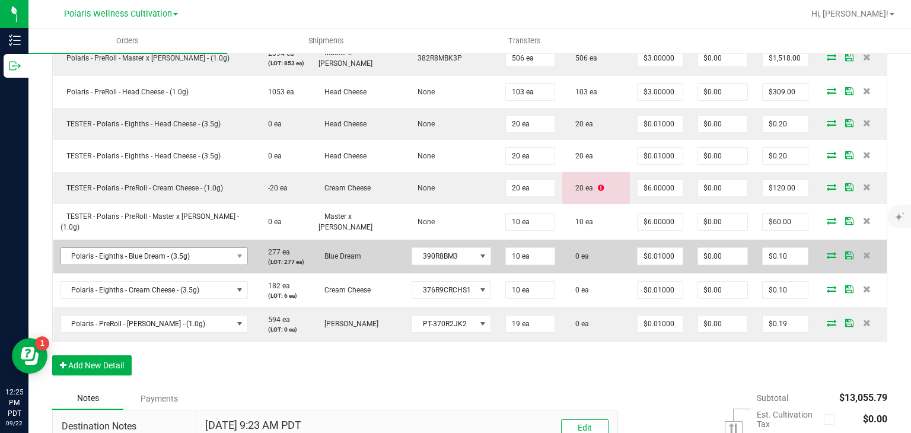
click at [217, 374] on div "Order Details Print All Labels Item Sellable Strain Lot Number Qty Ordered Qty …" at bounding box center [469, 64] width 835 height 646
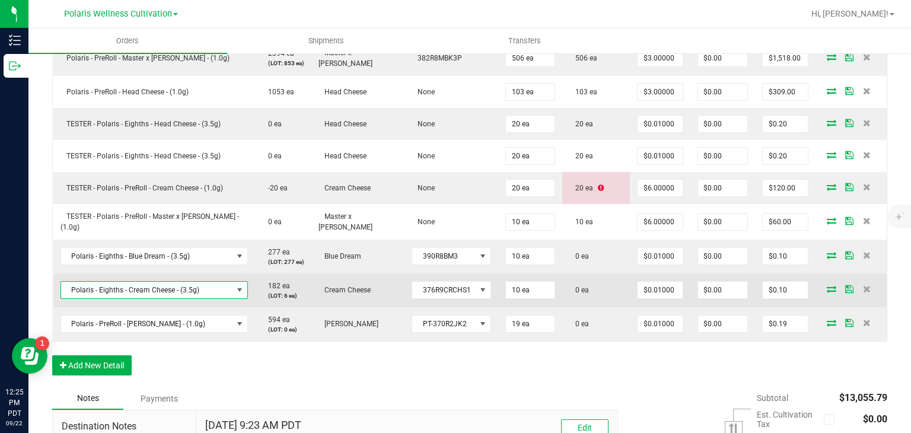
click at [194, 292] on span "Polaris - Eighths - Cream Cheese - (3.5g)" at bounding box center [146, 290] width 171 height 17
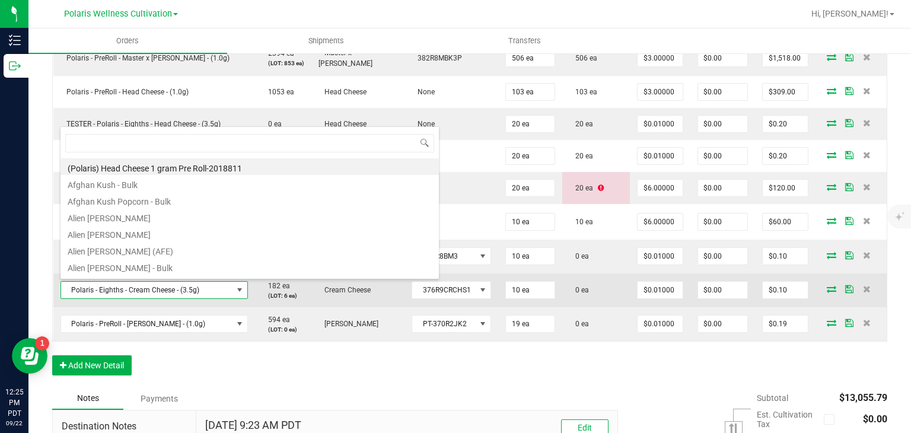
scroll to position [17, 176]
type input "tester"
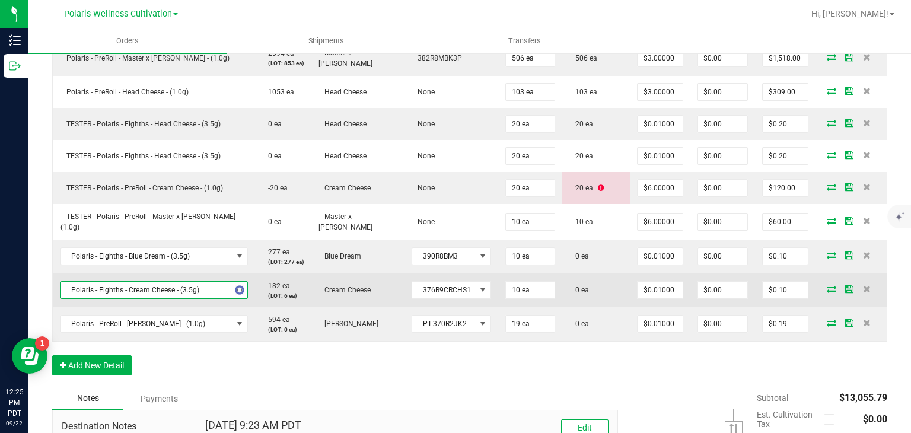
click at [194, 292] on span "Polaris - Eighths - Cream Cheese - (3.5g)" at bounding box center [146, 290] width 171 height 17
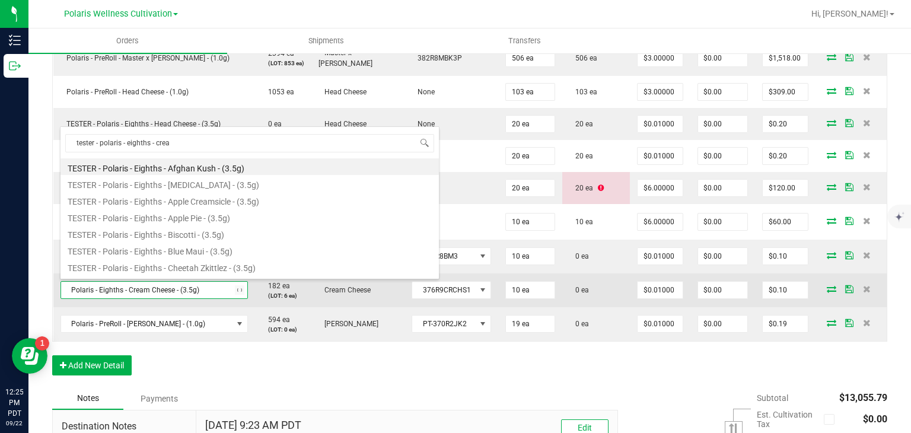
type input "tester - polaris - eighths - cream"
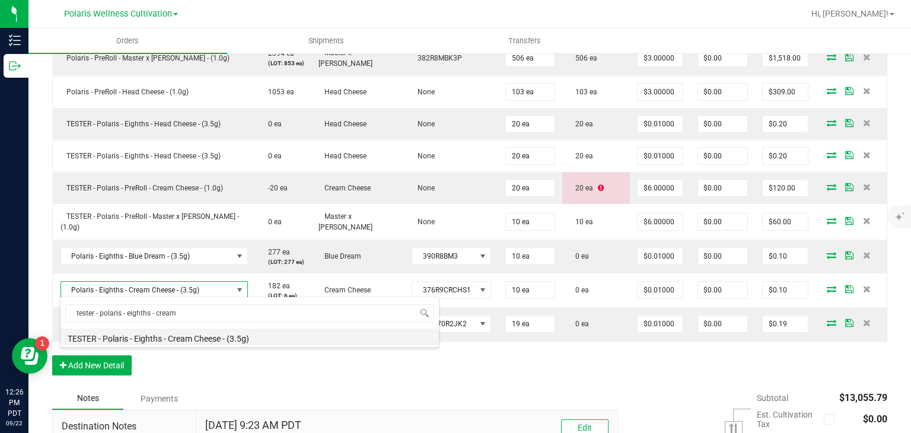
click at [226, 339] on li "TESTER - Polaris - Eighths - Cream Cheese - (3.5g)" at bounding box center [249, 336] width 378 height 17
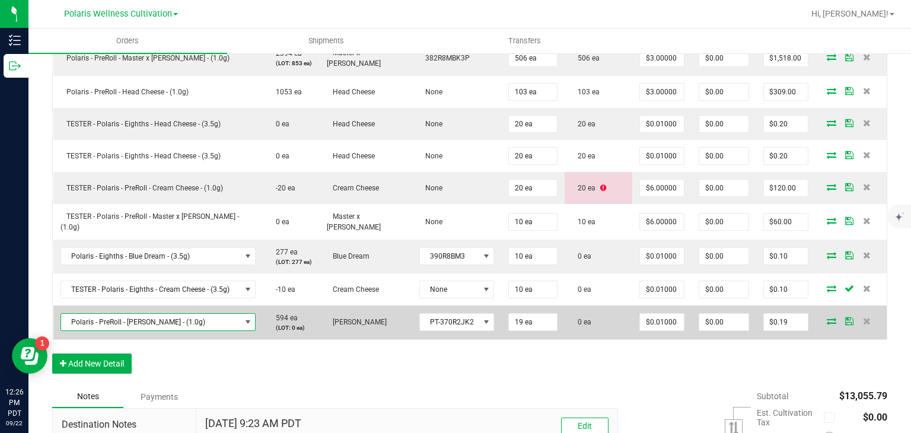
click at [217, 316] on span "Polaris - PreRoll - Jenny Kush - (1.0g)" at bounding box center [151, 322] width 180 height 17
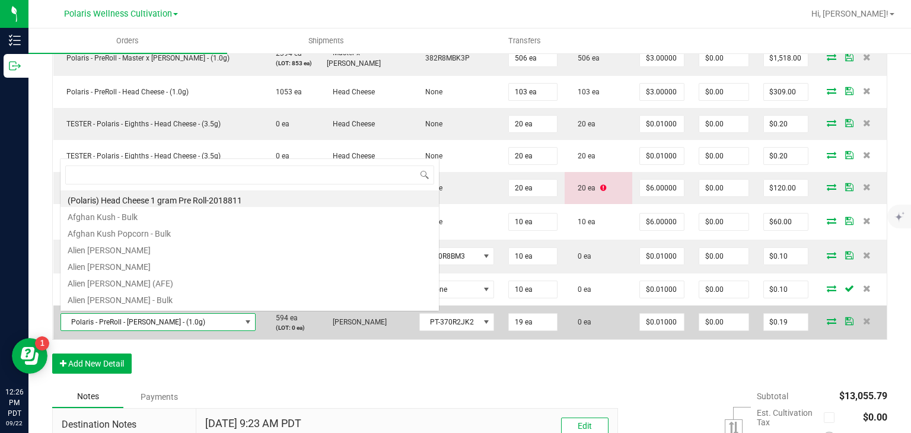
scroll to position [17, 188]
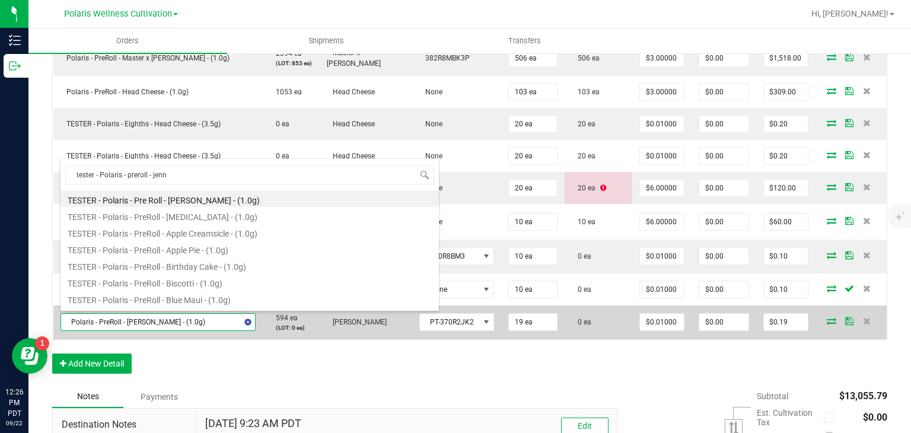
type input "tester - Polaris - preroll - jenny"
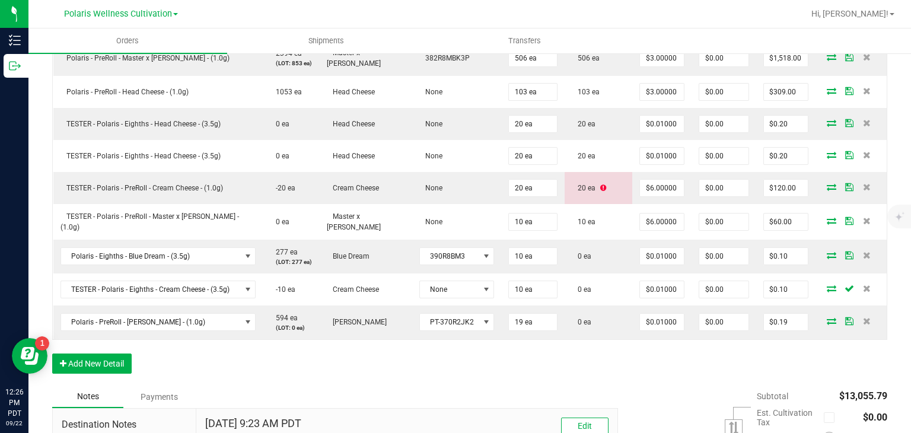
click at [243, 350] on div "Order Details Print All Labels Item Sellable Strain Lot Number Qty Ordered Qty …" at bounding box center [469, 63] width 835 height 644
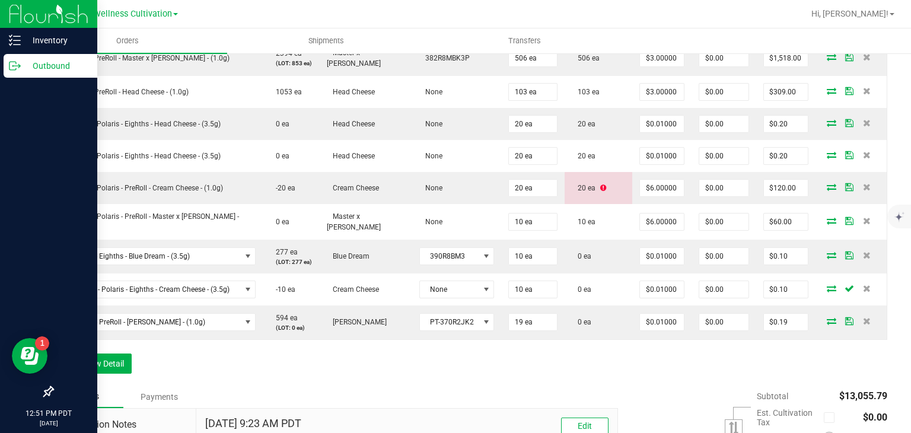
click at [21, 62] on p "Outbound" at bounding box center [56, 66] width 71 height 14
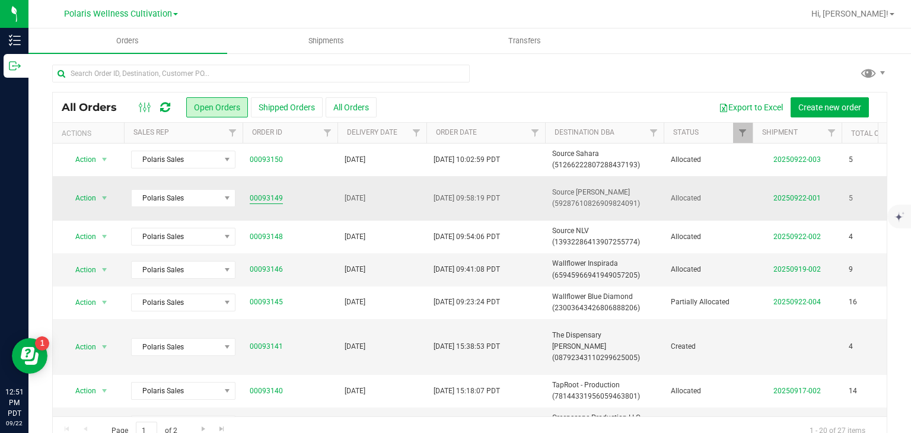
click at [263, 197] on link "00093149" at bounding box center [266, 198] width 33 height 11
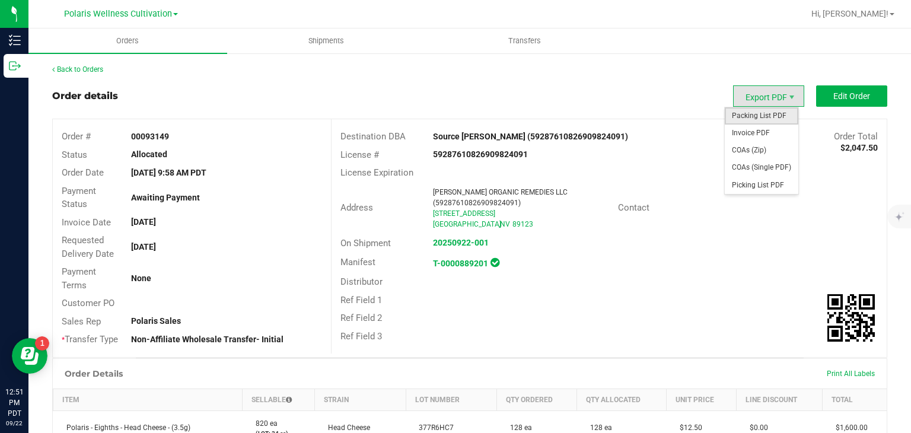
click at [744, 109] on span "Packing List PDF" at bounding box center [762, 115] width 74 height 17
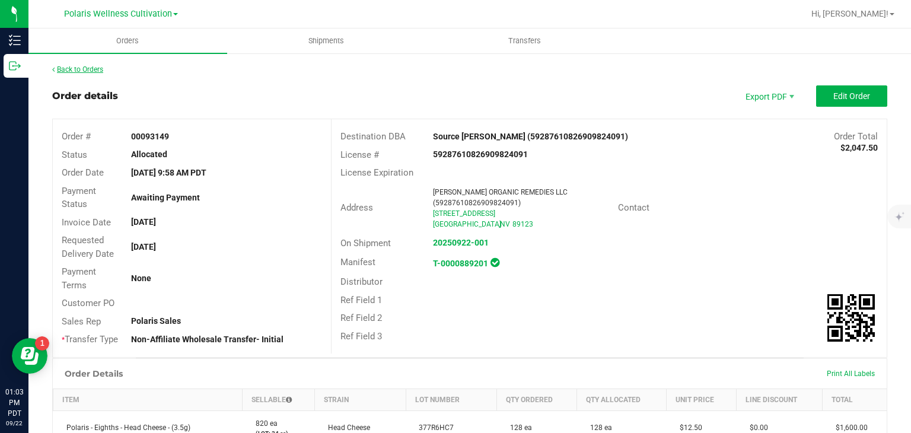
click at [92, 69] on link "Back to Orders" at bounding box center [77, 69] width 51 height 8
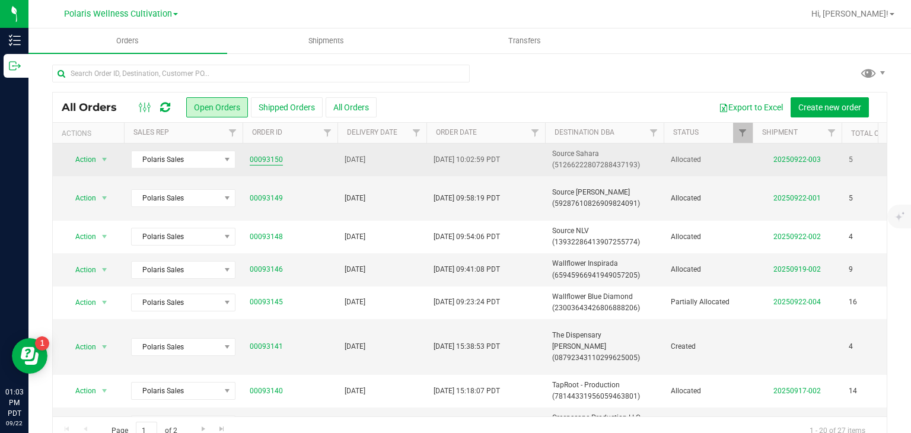
click at [275, 155] on link "00093150" at bounding box center [266, 159] width 33 height 11
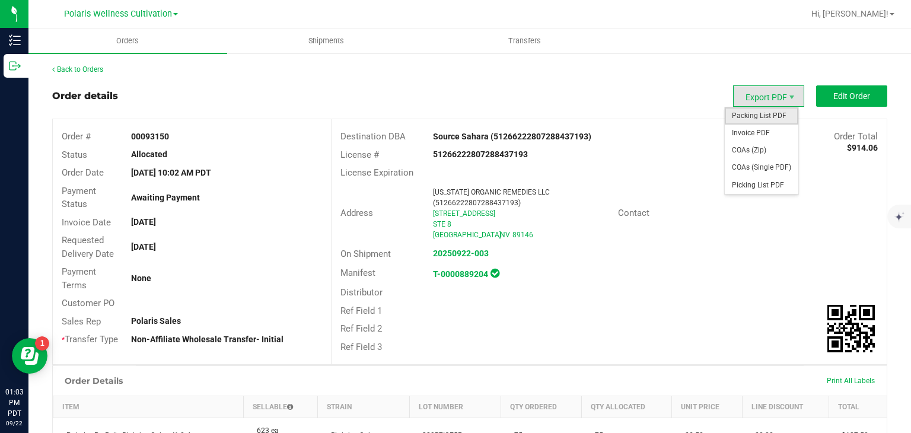
click at [749, 120] on span "Packing List PDF" at bounding box center [762, 115] width 74 height 17
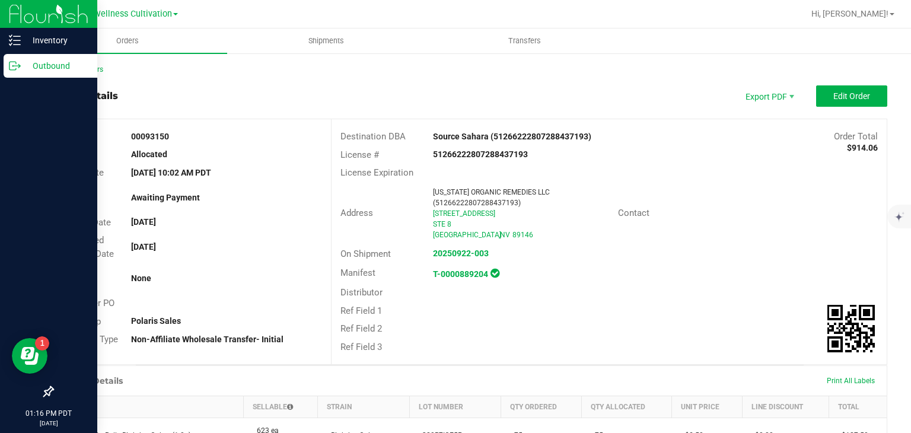
click at [21, 65] on p "Outbound" at bounding box center [56, 66] width 71 height 14
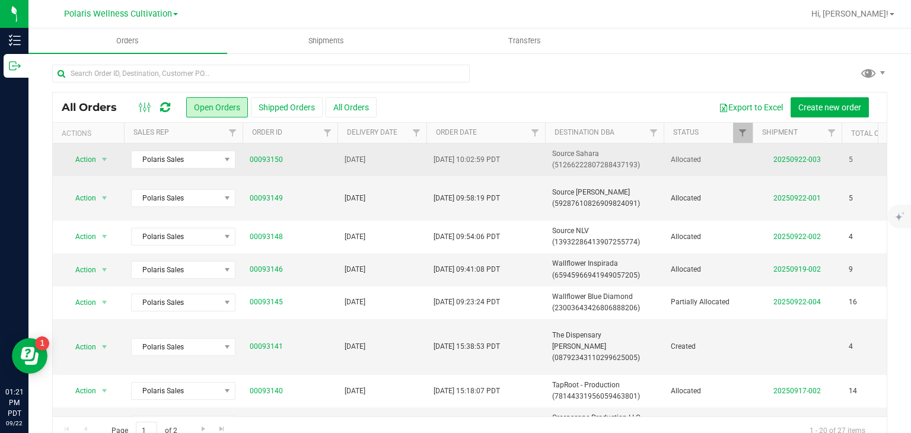
drag, startPoint x: 280, startPoint y: 150, endPoint x: 248, endPoint y: 154, distance: 32.2
click at [248, 154] on td "00093150" at bounding box center [290, 159] width 95 height 33
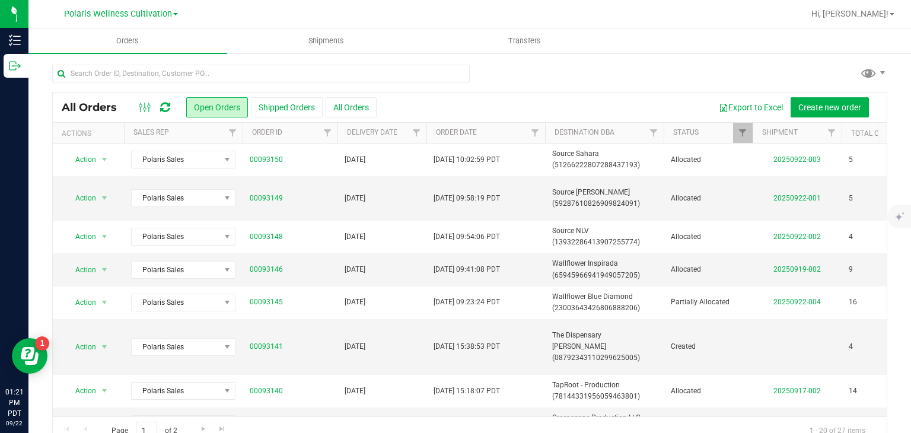
drag, startPoint x: 340, startPoint y: 287, endPoint x: 387, endPoint y: 114, distance: 178.8
click at [387, 114] on div "All Orders Open Orders Shipped Orders All Orders Export to Excel Create new ord…" at bounding box center [469, 268] width 835 height 353
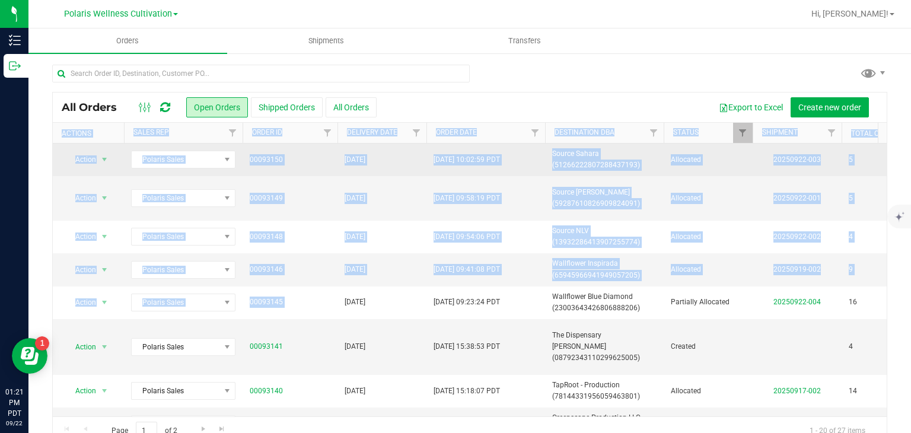
drag, startPoint x: 387, startPoint y: 114, endPoint x: 531, endPoint y: 174, distance: 156.6
click at [531, 174] on div "All Orders Open Orders Shipped Orders All Orders Export to Excel Create new ord…" at bounding box center [469, 268] width 835 height 353
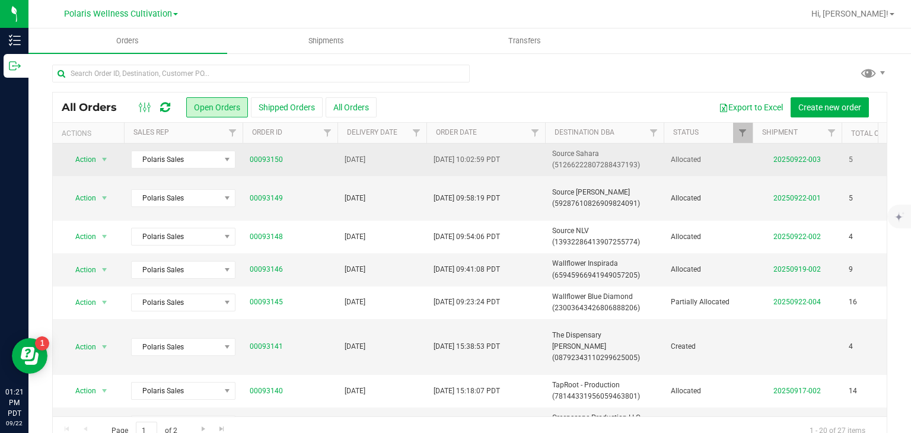
click at [531, 174] on td "Sep 18, 2025 10:02:59 PDT" at bounding box center [485, 159] width 119 height 33
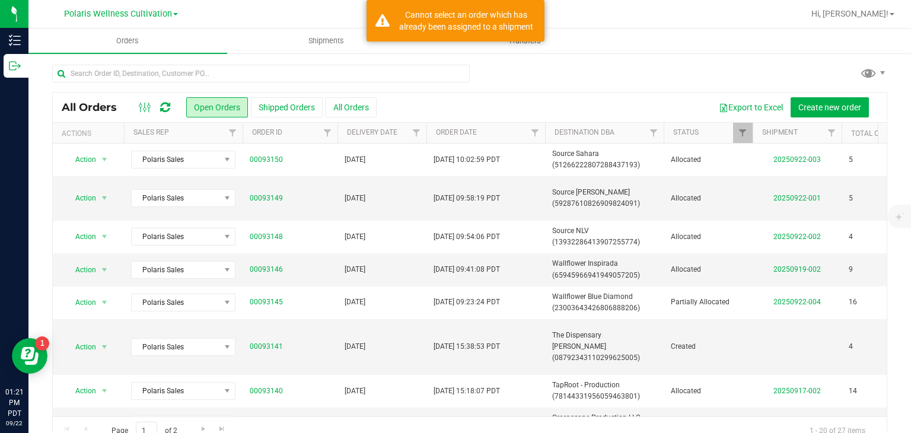
drag, startPoint x: 522, startPoint y: 288, endPoint x: 573, endPoint y: 34, distance: 259.0
click at [573, 34] on outbound "Orders Shipments Transfers All Orders Open Orders Shipped Orders" at bounding box center [469, 242] width 882 height 429
click at [567, 81] on div at bounding box center [469, 78] width 835 height 27
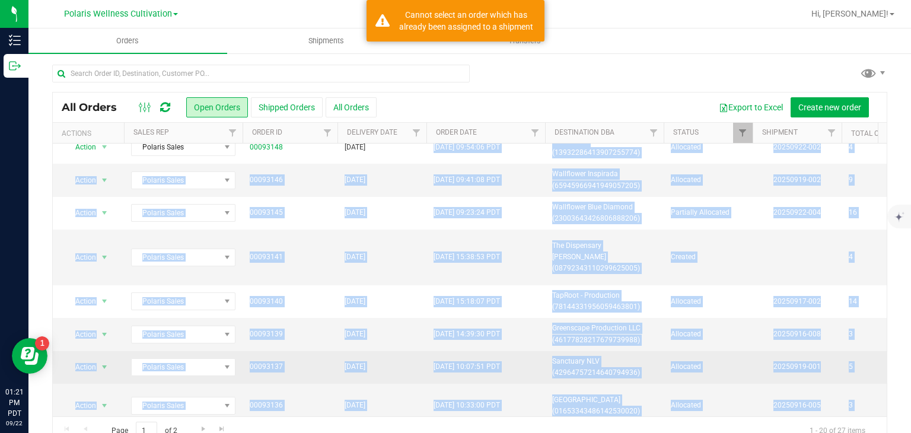
scroll to position [183, 0]
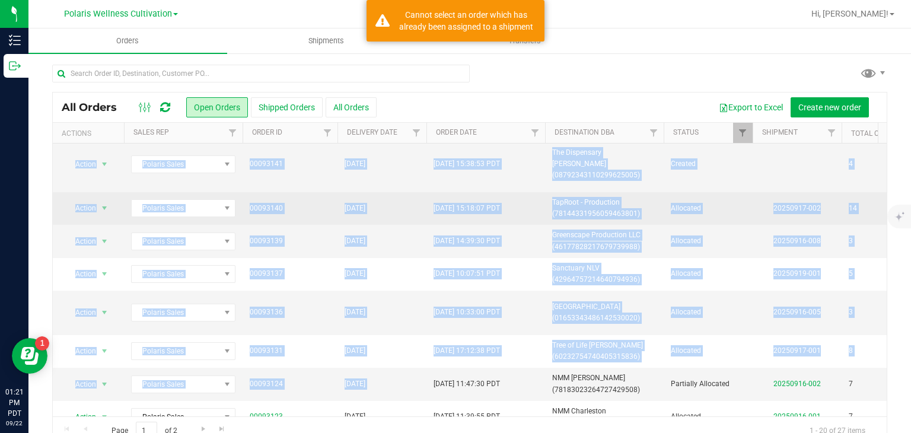
drag, startPoint x: 458, startPoint y: 251, endPoint x: 537, endPoint y: 200, distance: 94.2
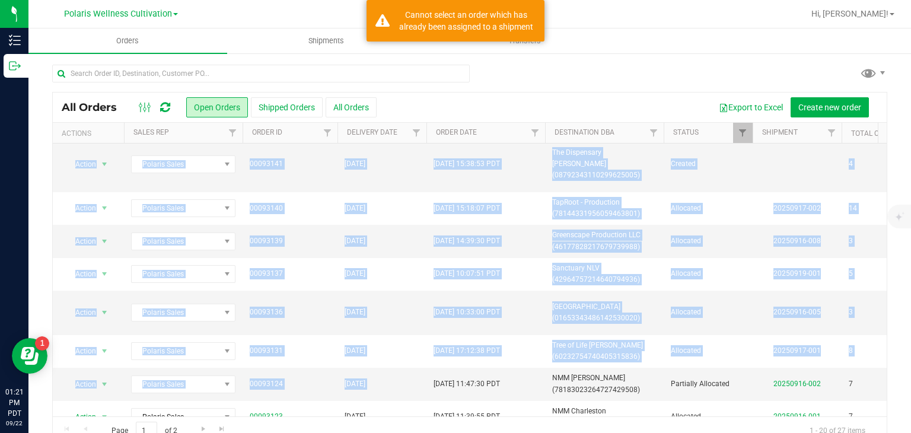
drag, startPoint x: 537, startPoint y: 200, endPoint x: 591, endPoint y: 56, distance: 153.5
click at [590, 56] on div "All Orders Open Orders Shipped Orders All Orders Export to Excel Create new ord…" at bounding box center [469, 254] width 882 height 405
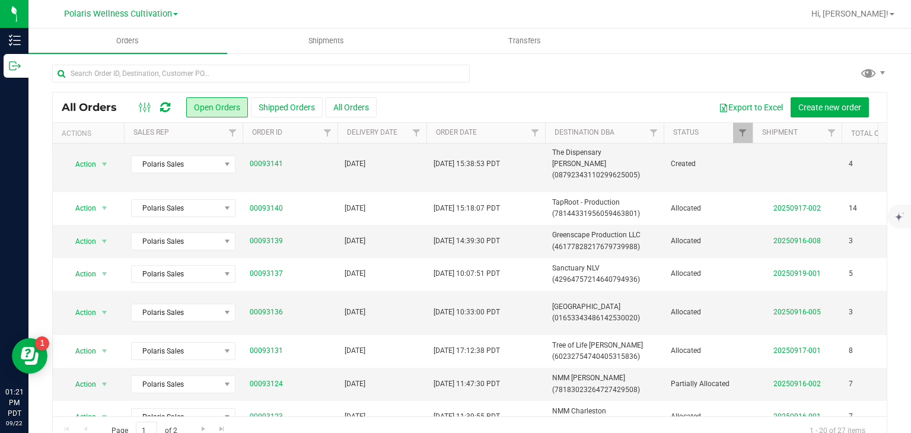
click at [591, 56] on div "All Orders Open Orders Shipped Orders All Orders Export to Excel Create new ord…" at bounding box center [469, 254] width 882 height 405
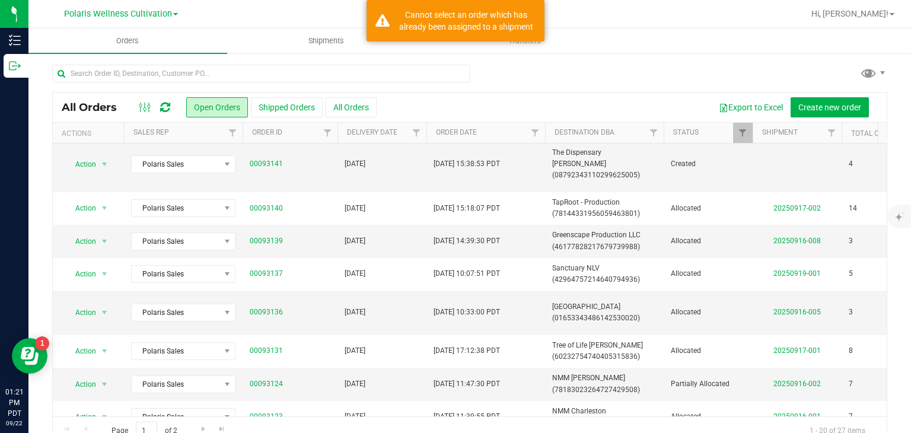
click at [591, 56] on div "All Orders Open Orders Shipped Orders All Orders Export to Excel Create new ord…" at bounding box center [469, 254] width 882 height 405
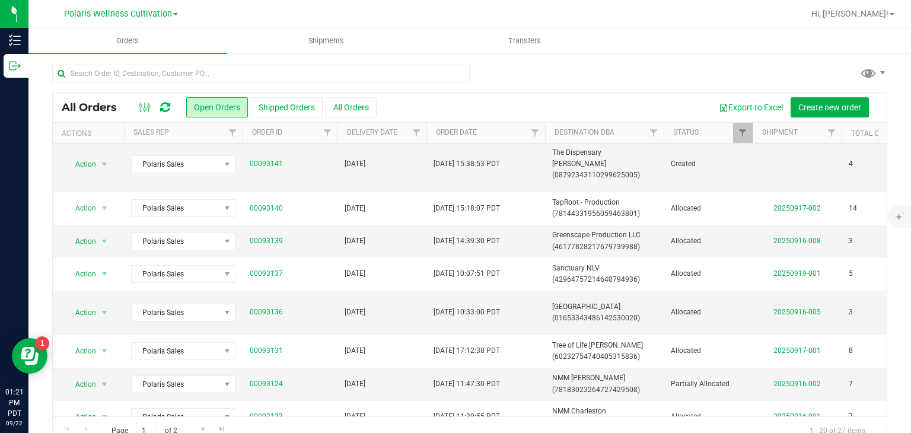
click at [591, 56] on div "All Orders Open Orders Shipped Orders All Orders Export to Excel Create new ord…" at bounding box center [469, 254] width 882 height 405
drag, startPoint x: 523, startPoint y: 151, endPoint x: 518, endPoint y: 298, distance: 147.7
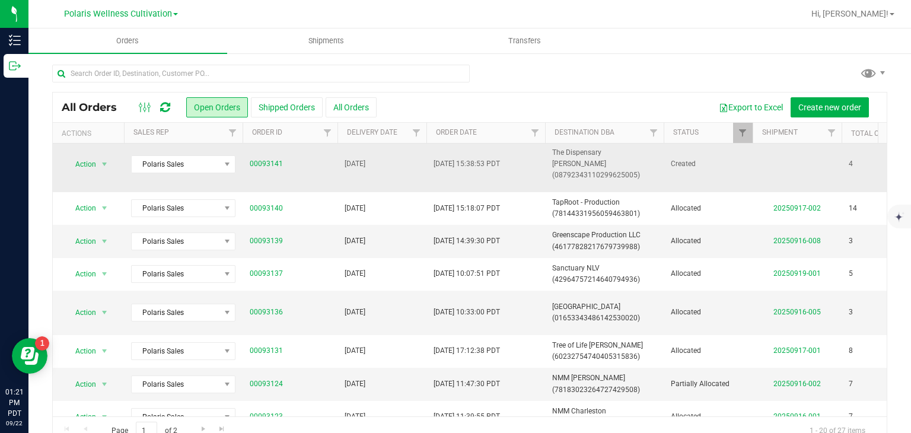
drag, startPoint x: 518, startPoint y: 298, endPoint x: 562, endPoint y: 151, distance: 153.5
click at [567, 107] on div "Export to Excel Create new order" at bounding box center [627, 107] width 501 height 20
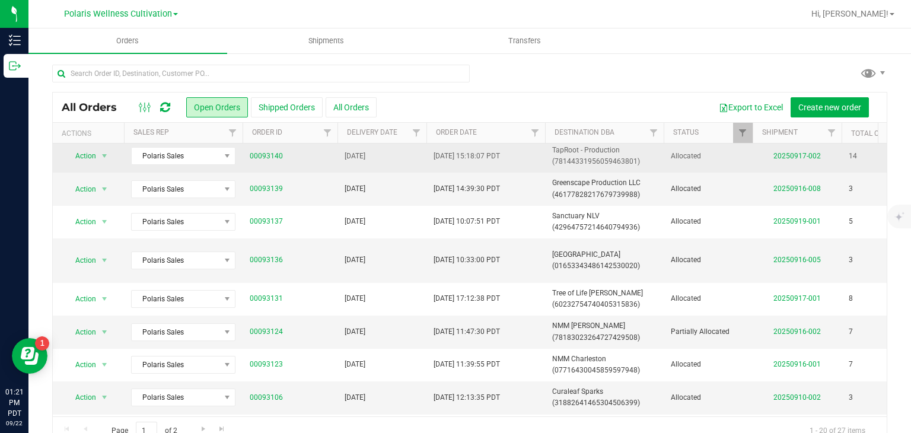
scroll to position [242, 0]
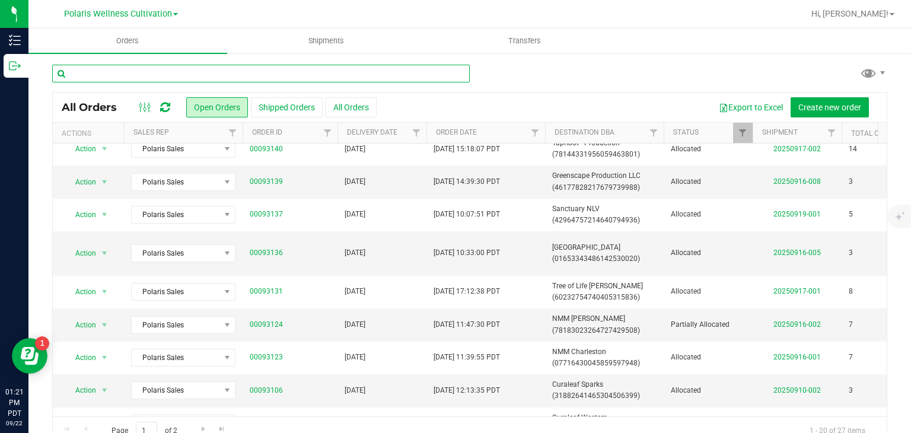
click at [323, 77] on input "text" at bounding box center [260, 74] width 417 height 18
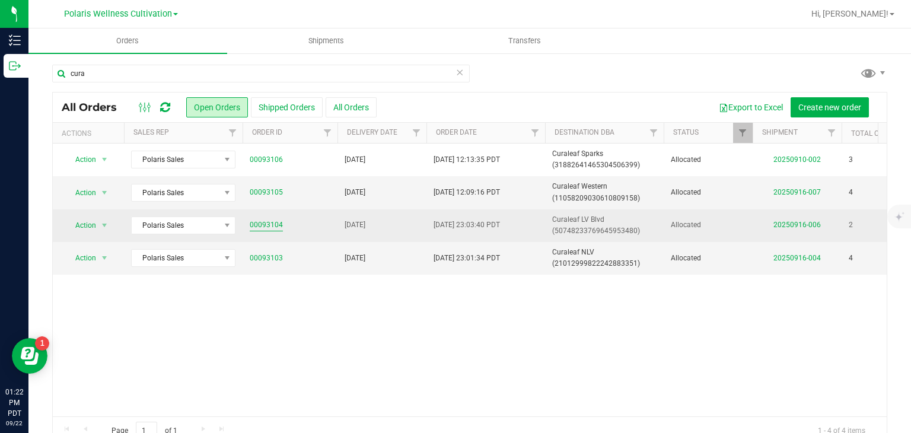
drag, startPoint x: 270, startPoint y: 218, endPoint x: 257, endPoint y: 224, distance: 14.9
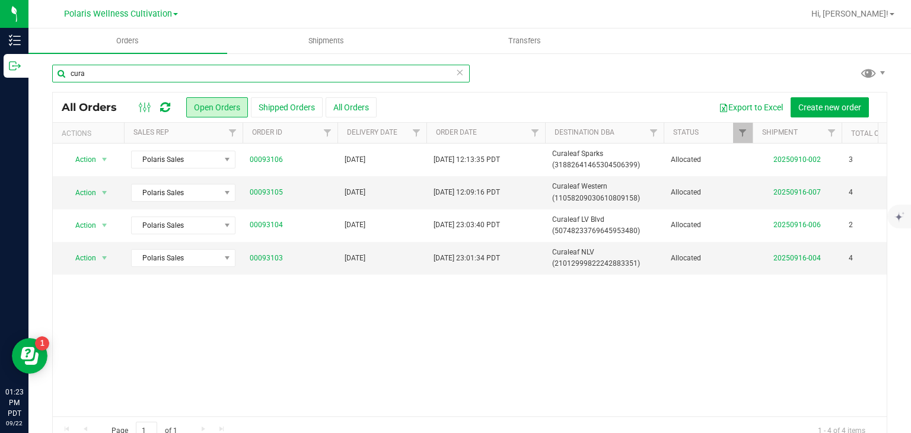
click at [254, 77] on input "cura" at bounding box center [260, 74] width 417 height 18
type input "c"
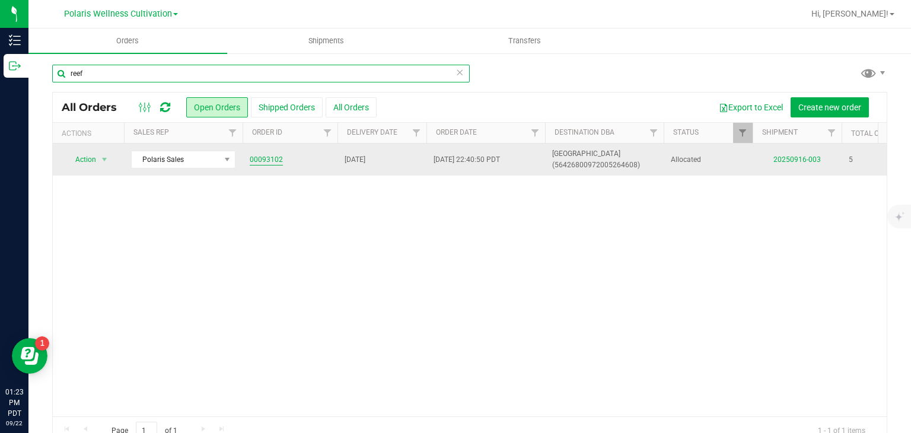
type input "reef"
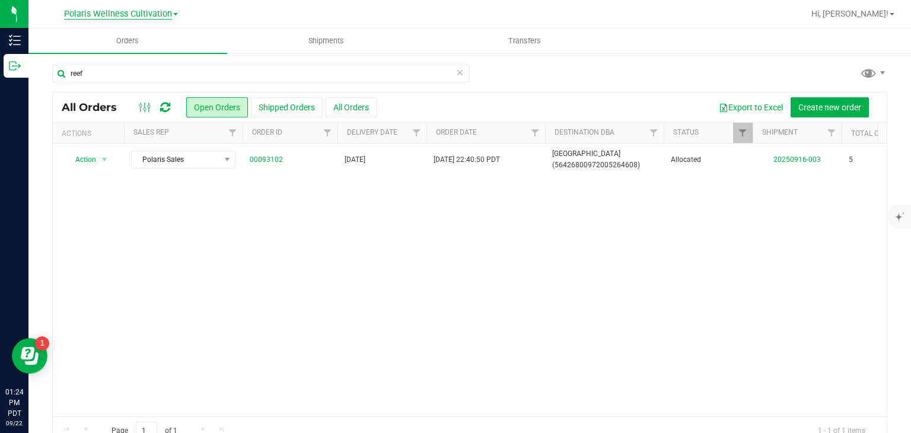
click at [155, 17] on span "Polaris Wellness Cultivation" at bounding box center [118, 14] width 108 height 11
click at [149, 60] on link "Polaris Wellness Production" at bounding box center [120, 58] width 173 height 16
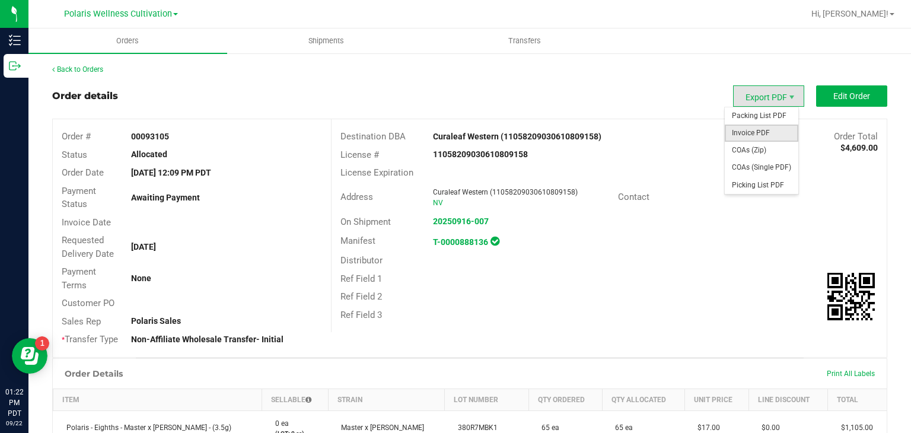
click at [756, 129] on span "Invoice PDF" at bounding box center [762, 133] width 74 height 17
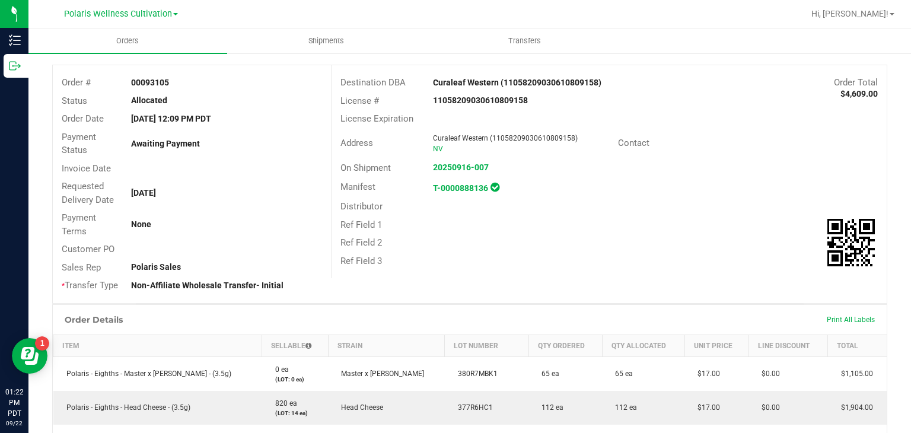
scroll to position [52, 0]
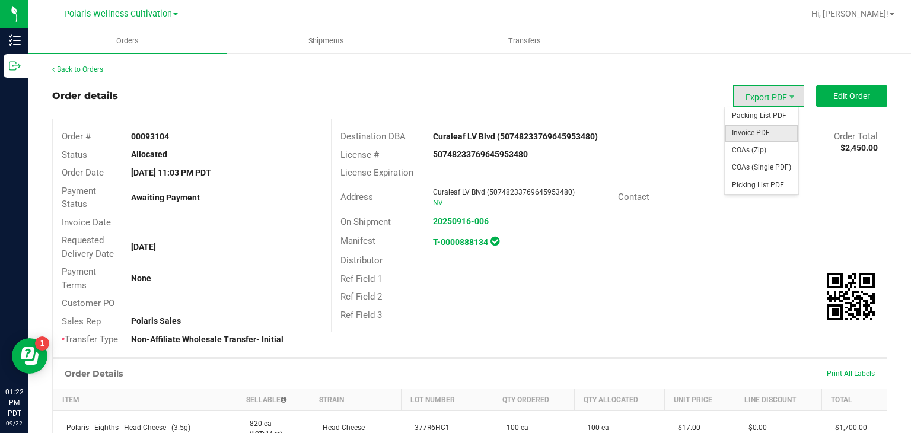
click at [758, 125] on span "Invoice PDF" at bounding box center [762, 133] width 74 height 17
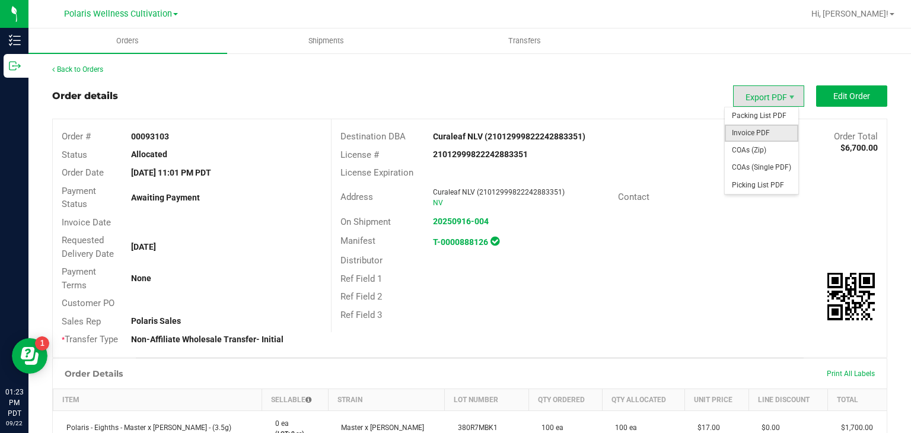
click at [754, 130] on span "Invoice PDF" at bounding box center [762, 133] width 74 height 17
click at [762, 133] on span "Invoice PDF" at bounding box center [762, 133] width 74 height 17
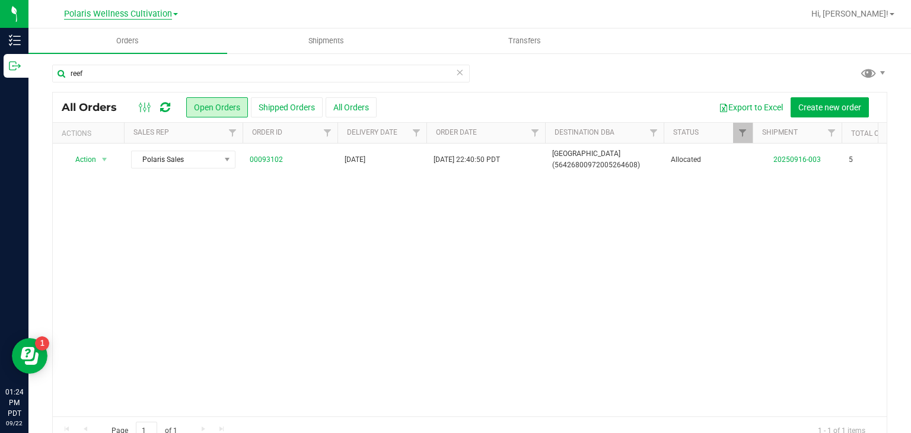
click at [135, 15] on span "Polaris Wellness Cultivation" at bounding box center [118, 14] width 108 height 11
drag, startPoint x: 132, startPoint y: 46, endPoint x: 135, endPoint y: 52, distance: 7.2
click at [135, 52] on ul "Polaris Wellness Cultivation Polaris Wellness Production" at bounding box center [120, 49] width 173 height 53
click at [135, 52] on uib-tab-heading "Orders" at bounding box center [127, 40] width 199 height 25
click at [165, 19] on span "Polaris Wellness Cultivation" at bounding box center [118, 14] width 108 height 11
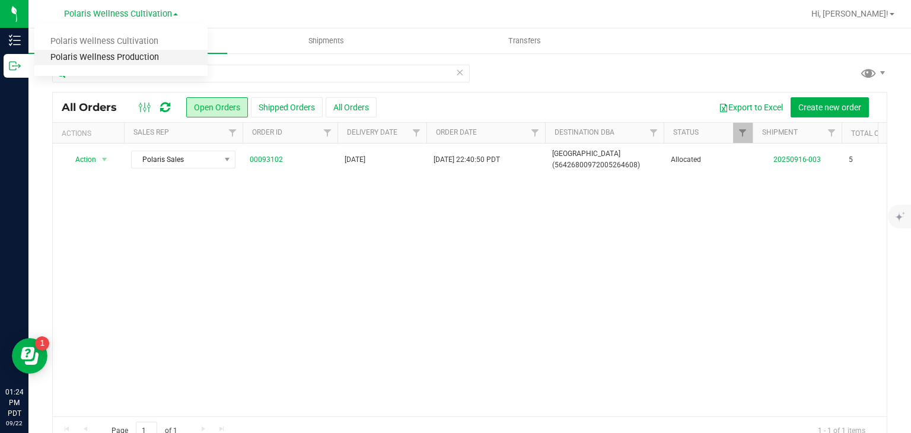
click at [129, 52] on link "Polaris Wellness Production" at bounding box center [120, 58] width 173 height 16
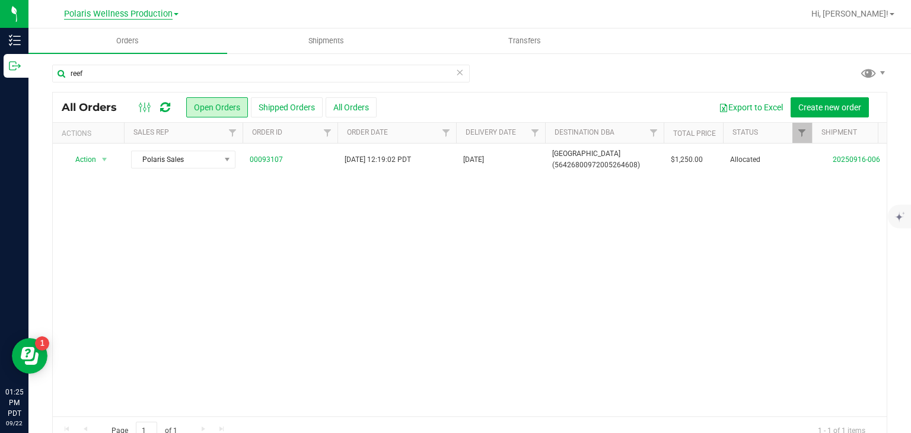
click at [147, 17] on span "Polaris Wellness Production" at bounding box center [118, 14] width 109 height 11
click at [133, 39] on link "Polaris Wellness Cultivation" at bounding box center [120, 42] width 173 height 16
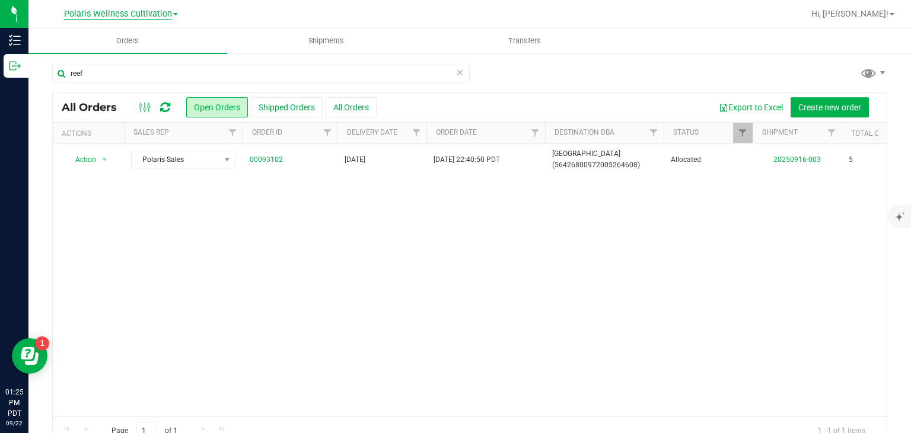
click at [161, 15] on span "Polaris Wellness Cultivation" at bounding box center [118, 14] width 108 height 11
click at [152, 56] on link "Polaris Wellness Production" at bounding box center [120, 58] width 173 height 16
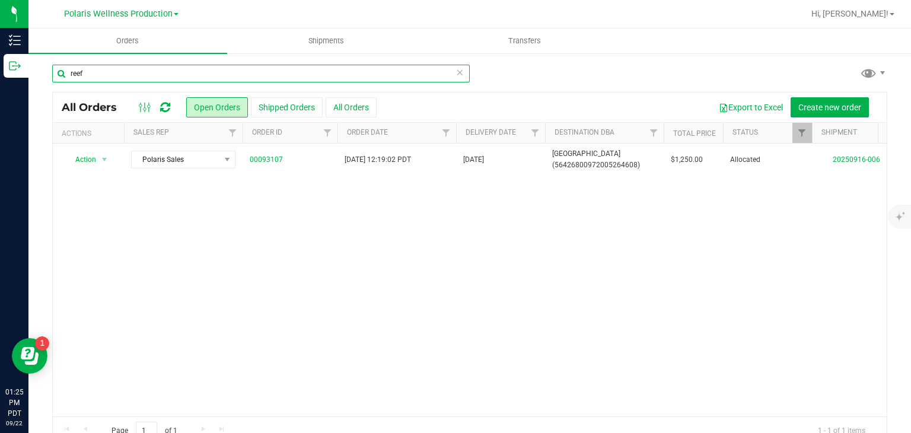
click at [129, 70] on input "reef" at bounding box center [260, 74] width 417 height 18
type input "r"
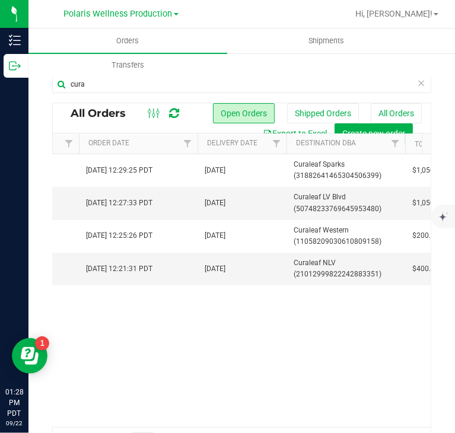
scroll to position [0, 391]
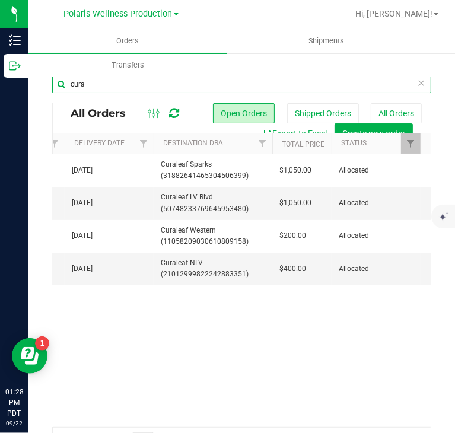
click at [119, 86] on input "cura" at bounding box center [241, 84] width 379 height 18
type input "c"
type input "reef"
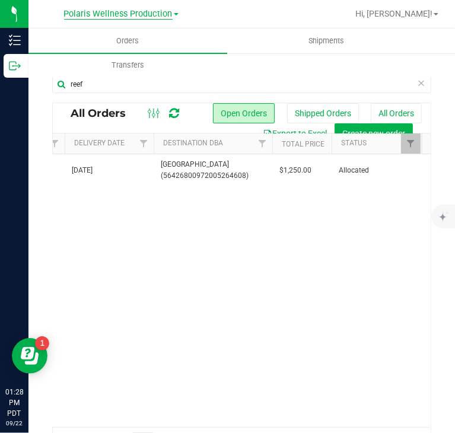
click at [161, 16] on span "Polaris Wellness Production" at bounding box center [118, 14] width 109 height 11
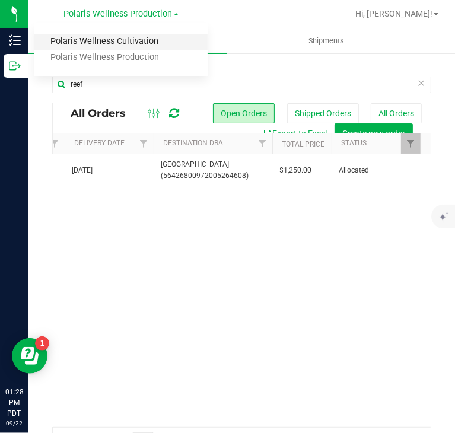
click at [141, 47] on link "Polaris Wellness Cultivation" at bounding box center [120, 42] width 173 height 16
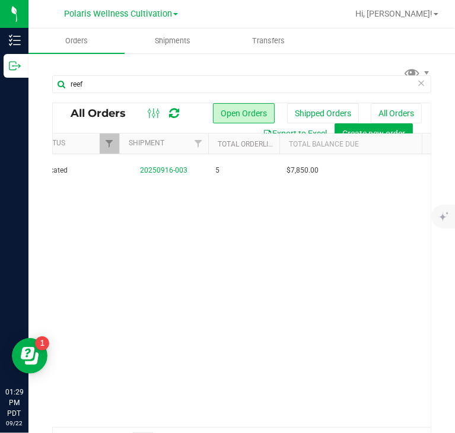
scroll to position [0, 573]
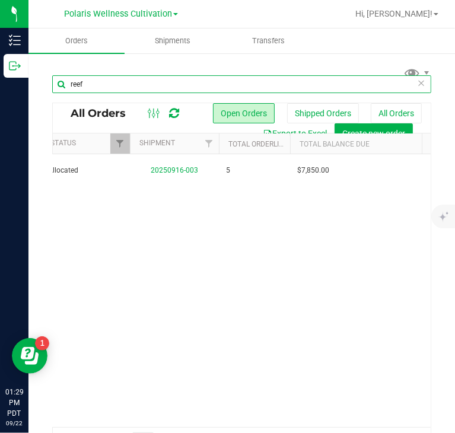
click at [168, 76] on input "reef" at bounding box center [241, 84] width 379 height 18
type input "r"
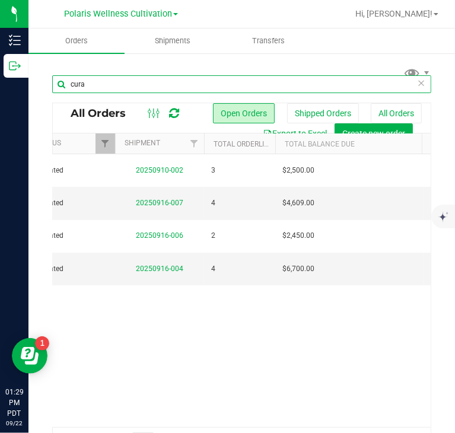
type input "cura"
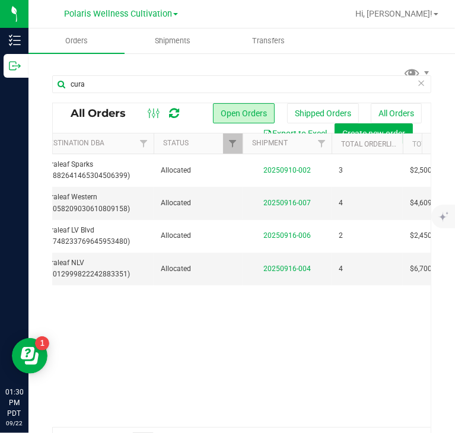
scroll to position [0, 517]
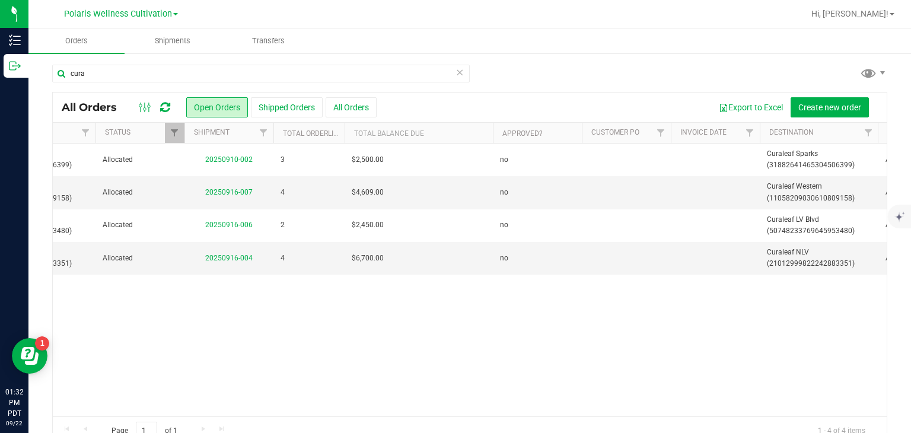
click at [508, 309] on div "Action Action Cancel order Clone order Edit order Mark as fully paid Order audi…" at bounding box center [470, 279] width 834 height 273
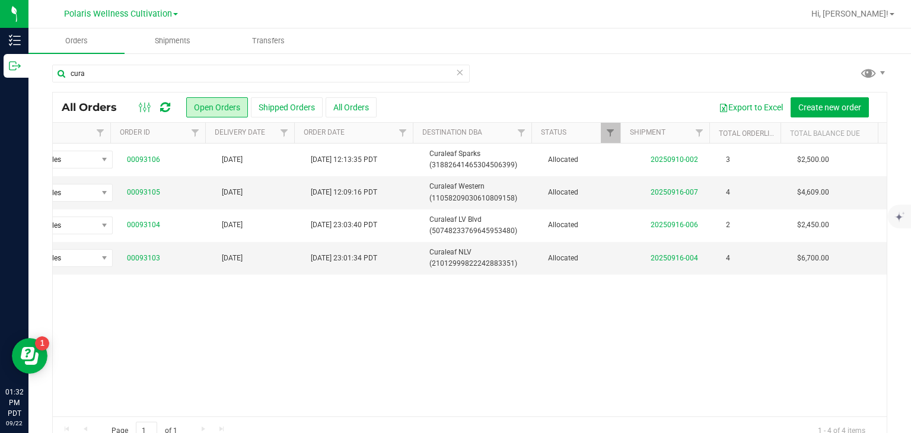
scroll to position [0, 0]
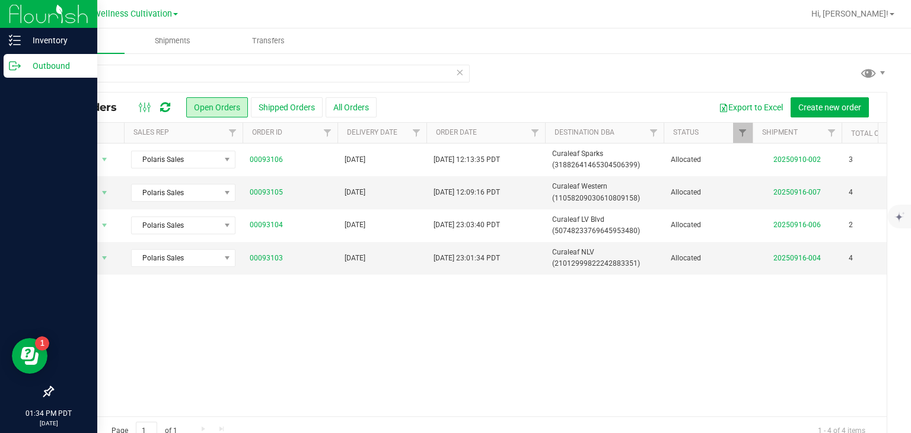
click at [21, 62] on p "Outbound" at bounding box center [56, 66] width 71 height 14
click at [36, 73] on div "Outbound" at bounding box center [51, 66] width 94 height 24
click at [40, 72] on p "Outbound" at bounding box center [56, 66] width 71 height 14
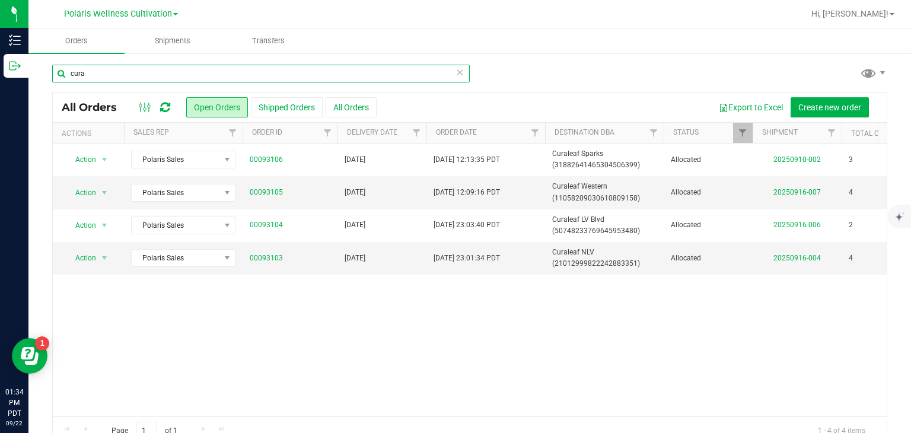
click at [454, 72] on div "cura" at bounding box center [260, 74] width 417 height 18
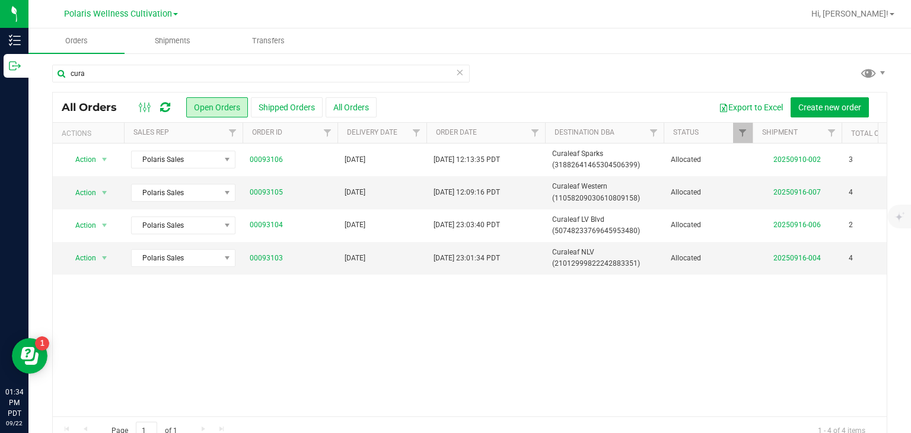
click at [455, 72] on icon at bounding box center [459, 72] width 8 height 14
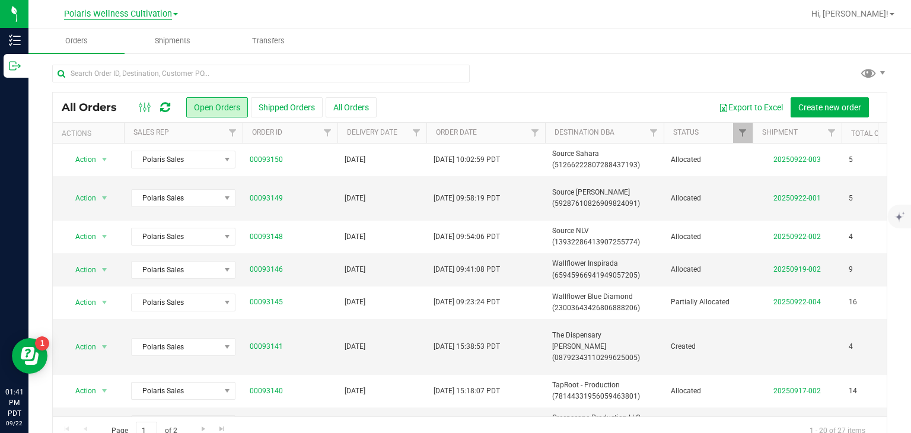
click at [168, 10] on span "Polaris Wellness Cultivation" at bounding box center [118, 14] width 108 height 11
click at [151, 58] on link "Polaris Wellness Production" at bounding box center [120, 58] width 173 height 16
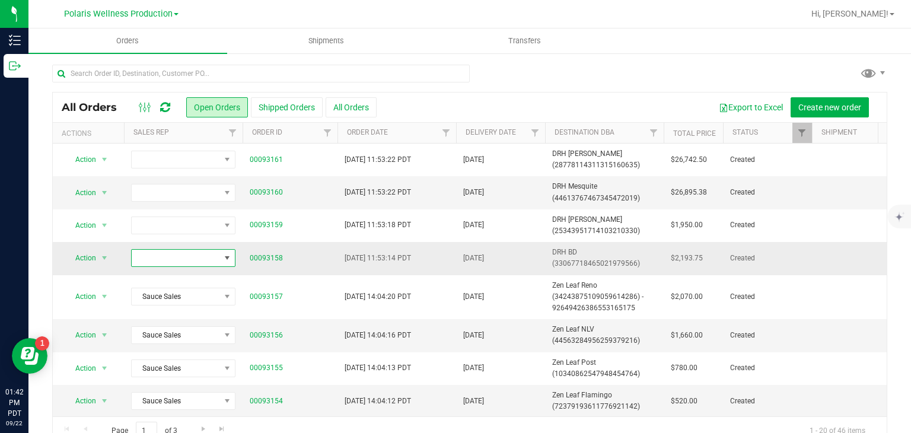
click at [229, 259] on span at bounding box center [226, 257] width 9 height 9
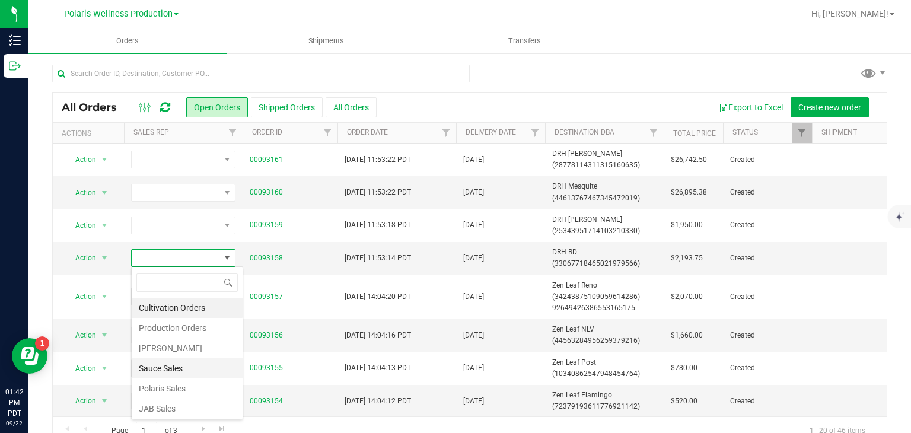
click at [175, 361] on li "Sauce Sales" at bounding box center [187, 368] width 111 height 20
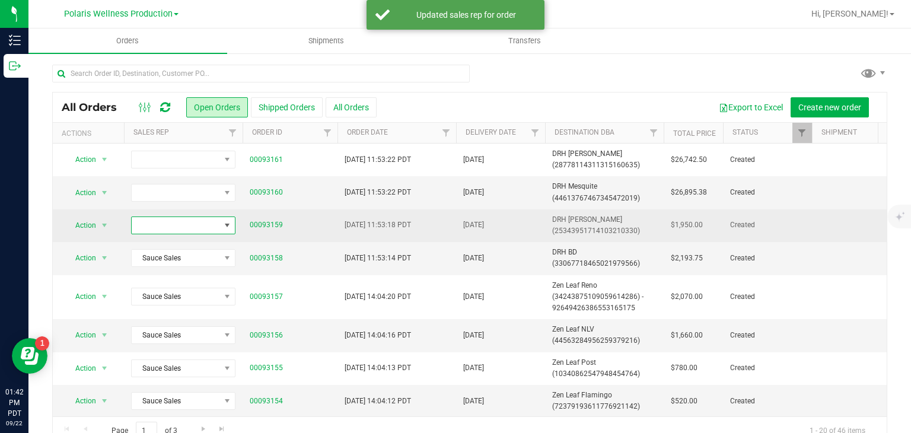
click at [225, 225] on span at bounding box center [226, 225] width 9 height 9
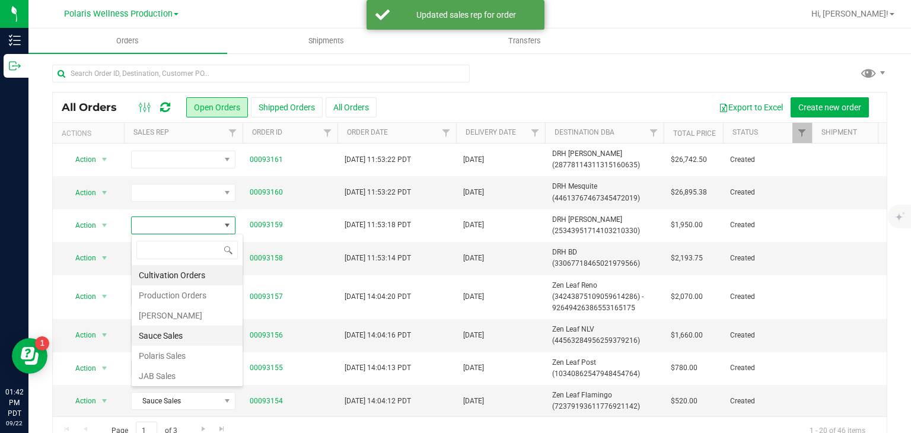
click at [177, 342] on li "Sauce Sales" at bounding box center [187, 336] width 111 height 20
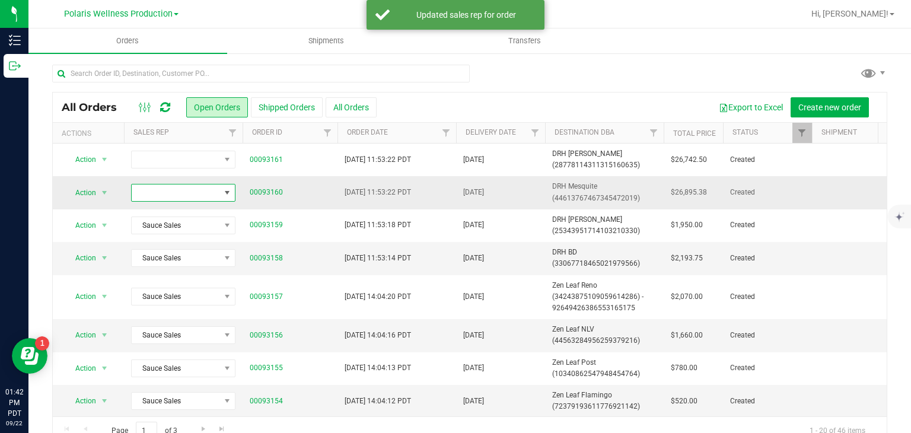
click at [225, 192] on span at bounding box center [226, 192] width 9 height 9
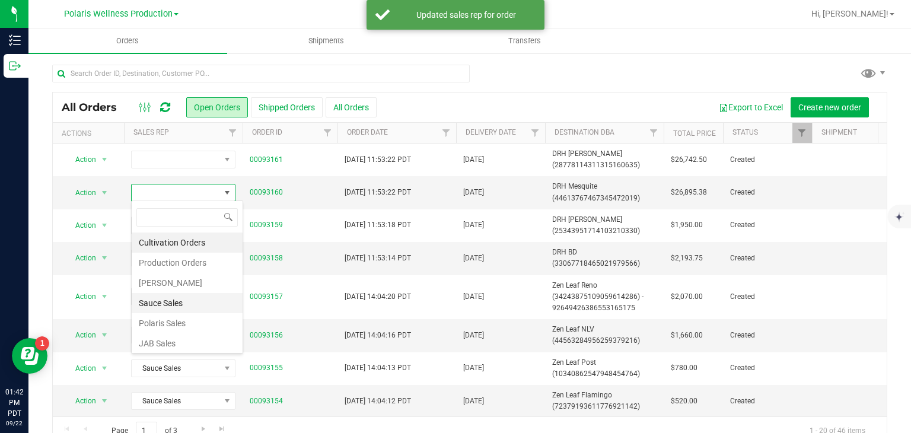
click at [165, 299] on li "Sauce Sales" at bounding box center [187, 303] width 111 height 20
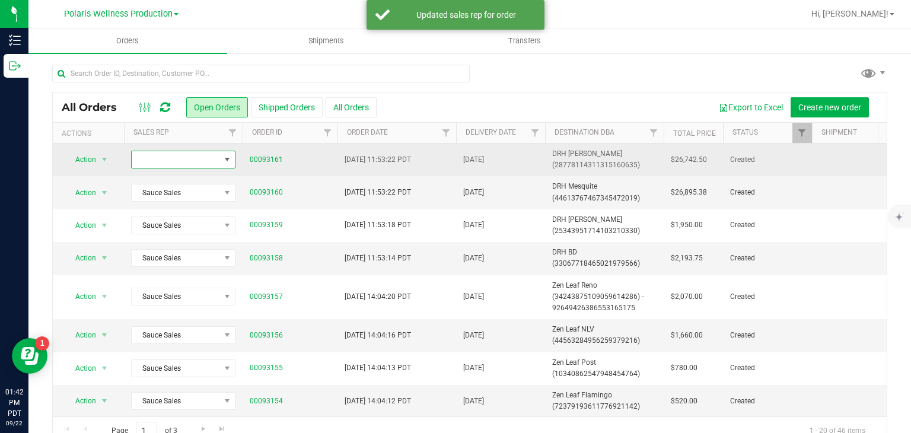
click at [229, 160] on span at bounding box center [226, 159] width 9 height 9
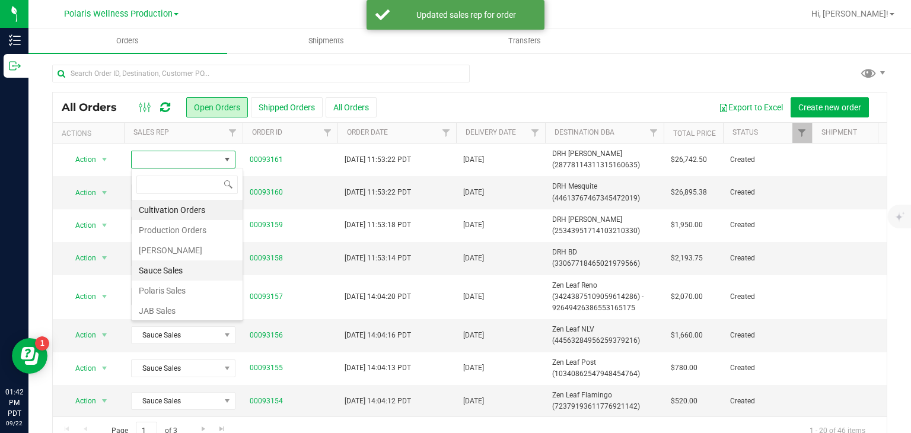
click at [181, 265] on li "Sauce Sales" at bounding box center [187, 270] width 111 height 20
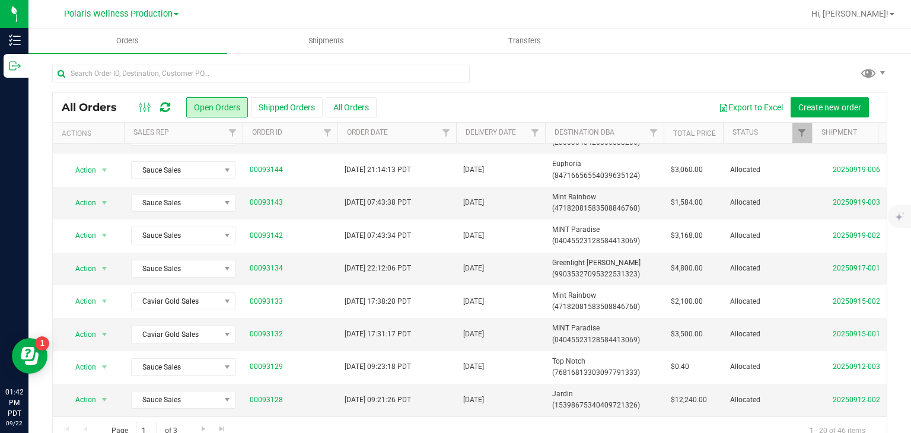
scroll to position [0, 0]
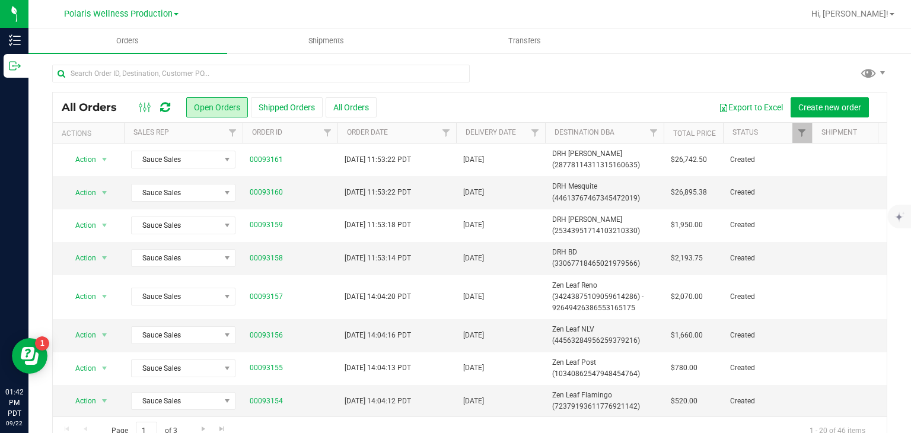
click at [162, 8] on link "Polaris Wellness Production" at bounding box center [121, 13] width 114 height 11
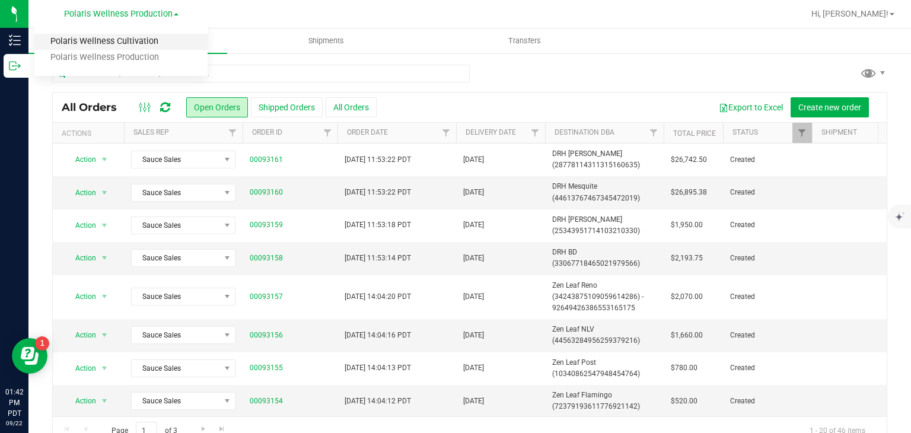
click at [160, 46] on link "Polaris Wellness Cultivation" at bounding box center [120, 42] width 173 height 16
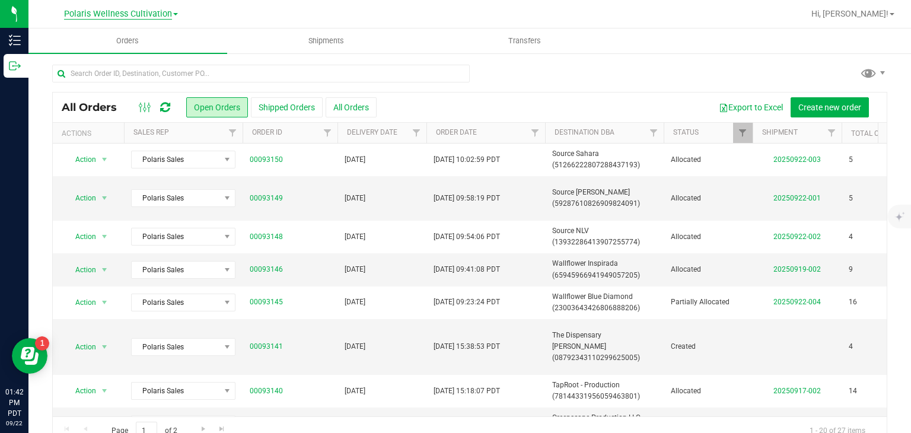
click at [165, 18] on span "Polaris Wellness Cultivation" at bounding box center [118, 14] width 108 height 11
click at [157, 55] on link "Polaris Wellness Production" at bounding box center [120, 58] width 173 height 16
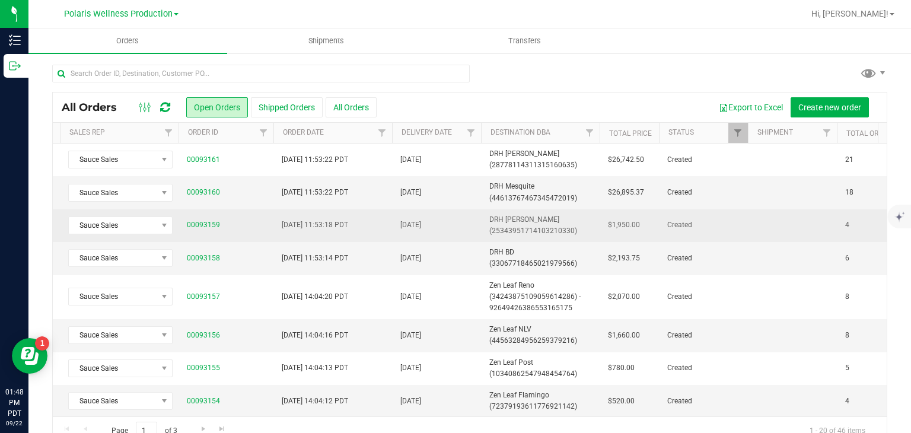
scroll to position [0, 63]
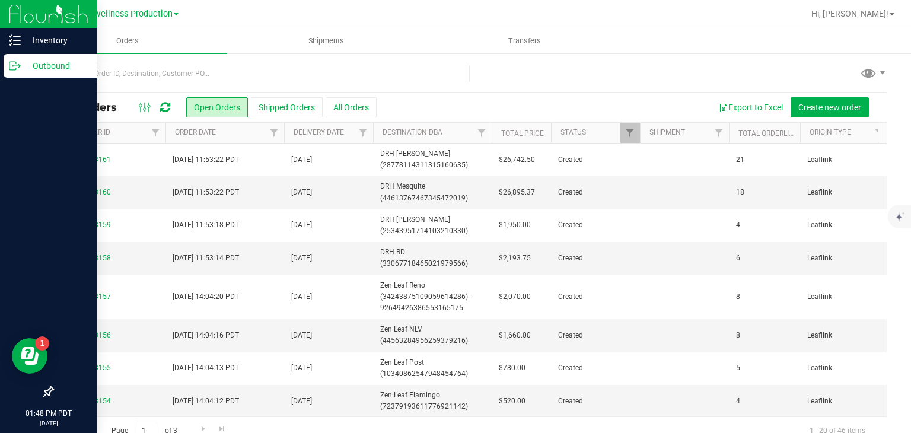
click at [26, 69] on p "Outbound" at bounding box center [56, 66] width 71 height 14
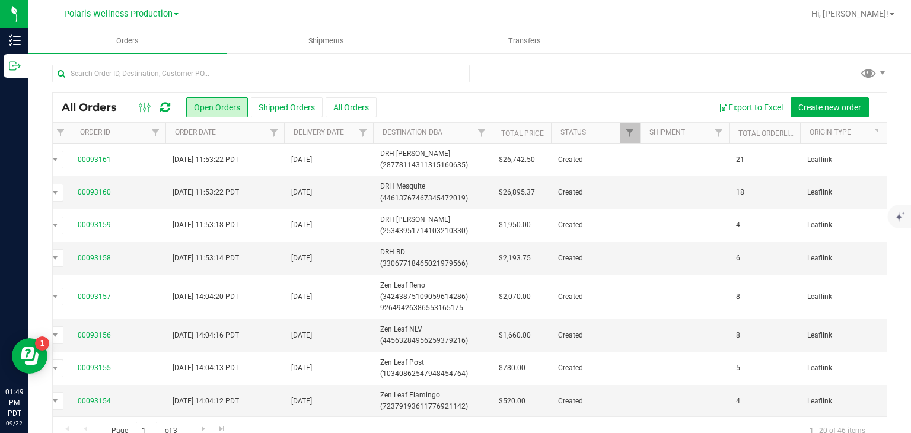
click at [479, 102] on div "Export to Excel Create new order" at bounding box center [627, 107] width 501 height 20
click at [655, 78] on div at bounding box center [469, 78] width 835 height 27
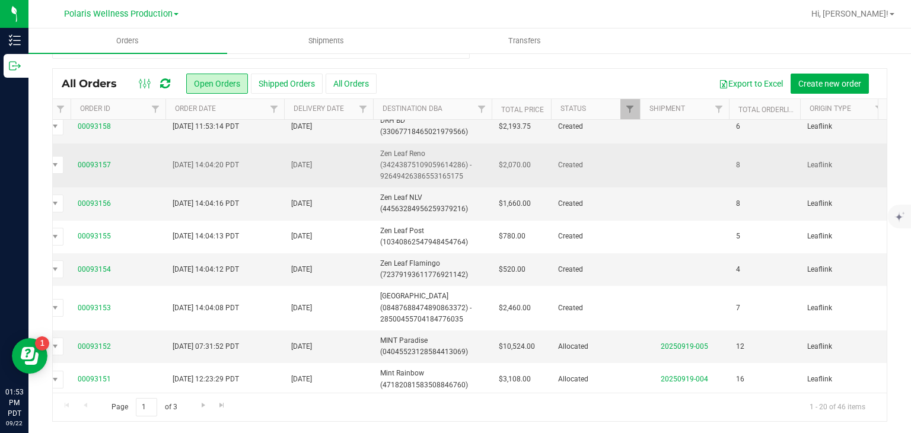
scroll to position [0, 172]
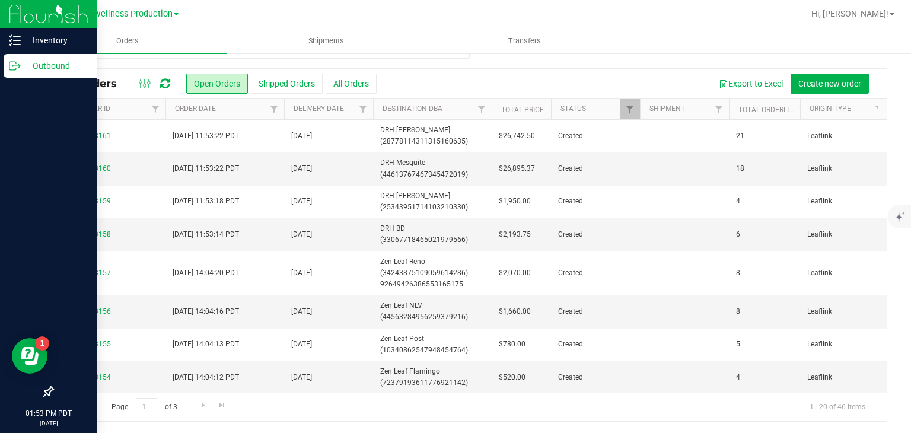
click at [25, 76] on div "Outbound" at bounding box center [51, 66] width 94 height 24
click at [33, 75] on div "Outbound" at bounding box center [51, 66] width 94 height 24
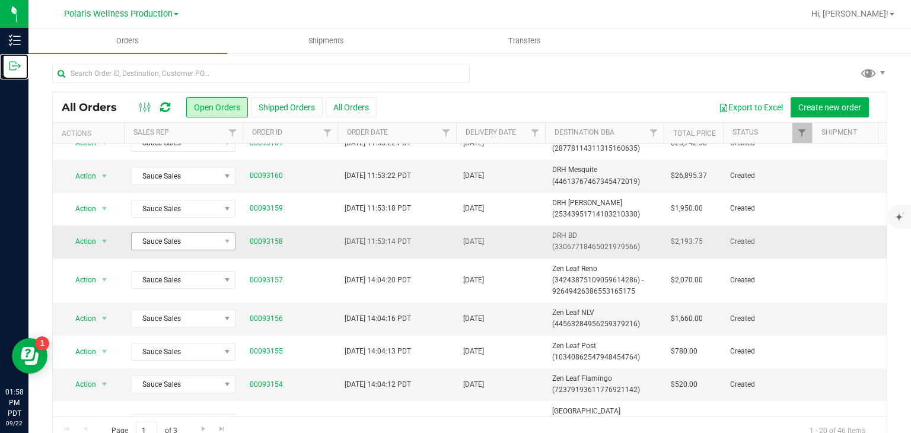
scroll to position [0, 0]
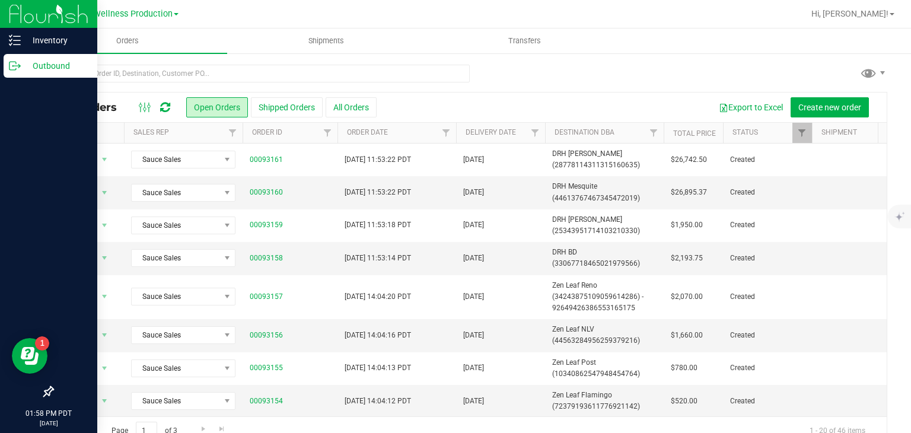
click at [14, 65] on icon at bounding box center [15, 66] width 12 height 12
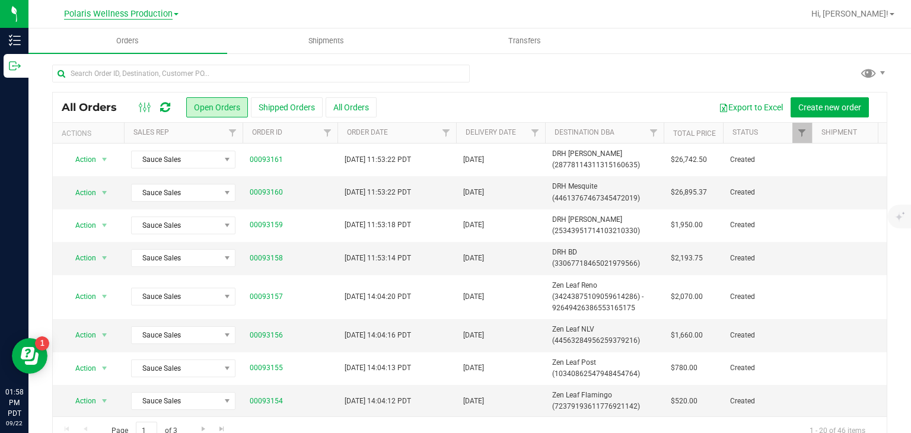
click at [165, 12] on span "Polaris Wellness Production" at bounding box center [118, 14] width 109 height 11
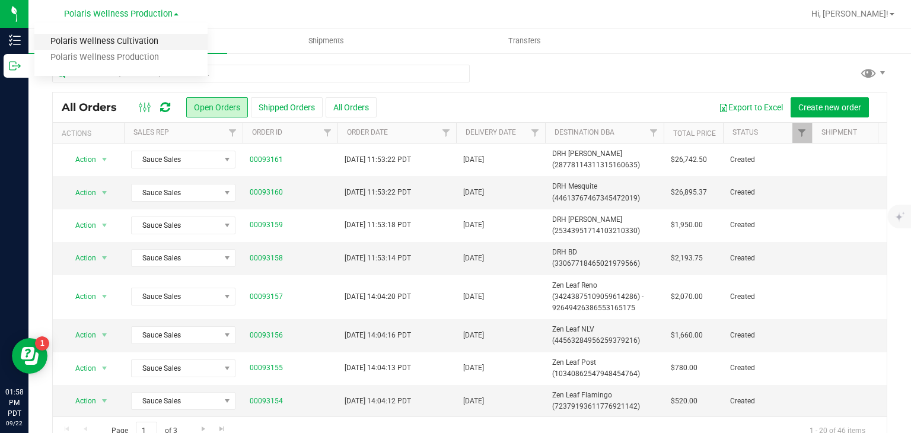
click at [148, 40] on link "Polaris Wellness Cultivation" at bounding box center [120, 42] width 173 height 16
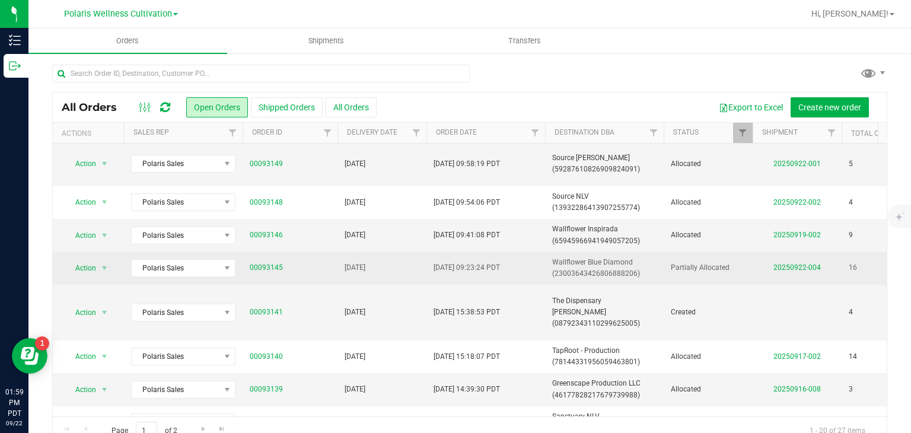
scroll to position [35, 0]
click at [275, 264] on link "00093145" at bounding box center [266, 266] width 33 height 11
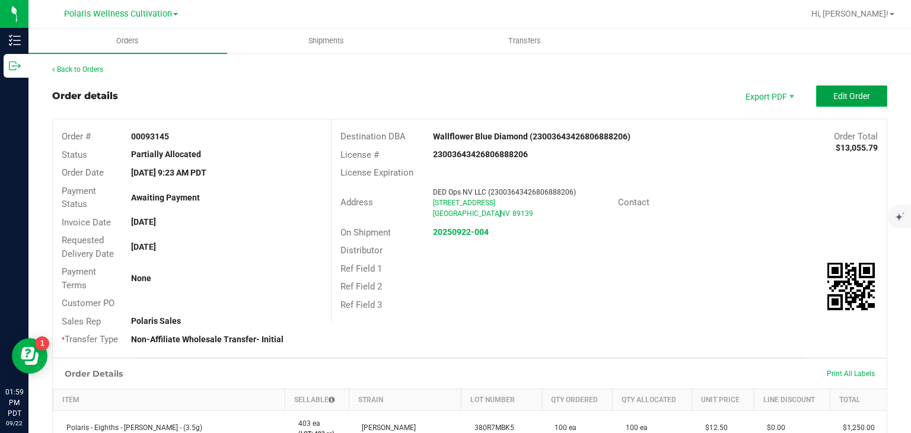
click at [844, 92] on span "Edit Order" at bounding box center [851, 95] width 37 height 9
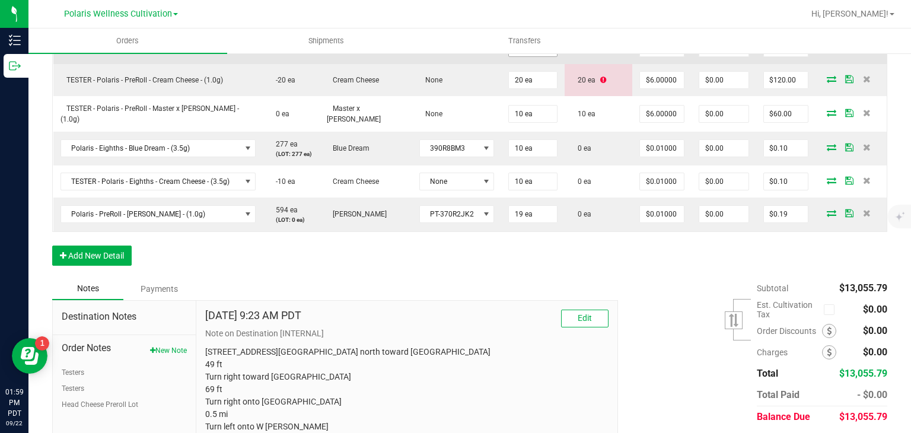
scroll to position [758, 0]
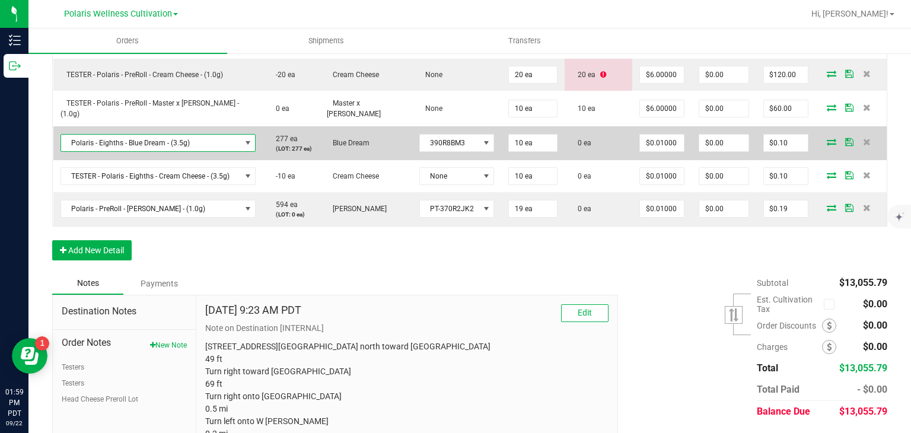
click at [204, 136] on span "Polaris - Eighths - Blue Dream - (3.5g)" at bounding box center [151, 143] width 180 height 17
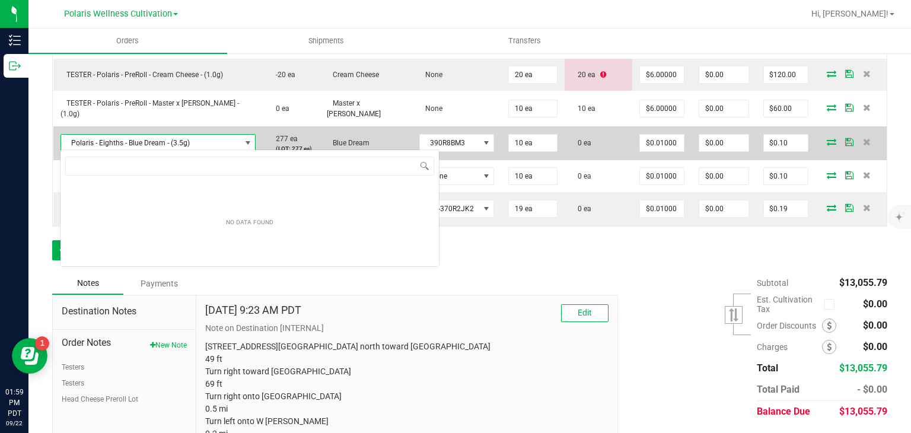
click at [204, 136] on span "Polaris - Eighths - Blue Dream - (3.5g)" at bounding box center [151, 143] width 180 height 17
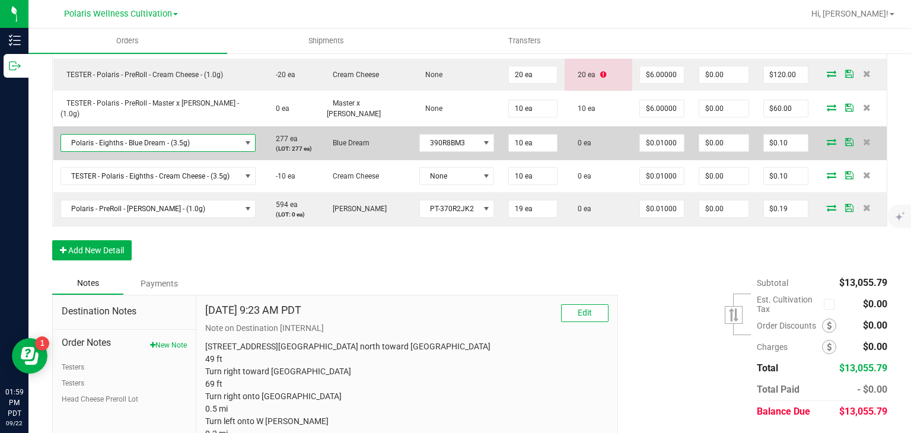
click at [212, 139] on span "Polaris - Eighths - Blue Dream - (3.5g)" at bounding box center [151, 143] width 180 height 17
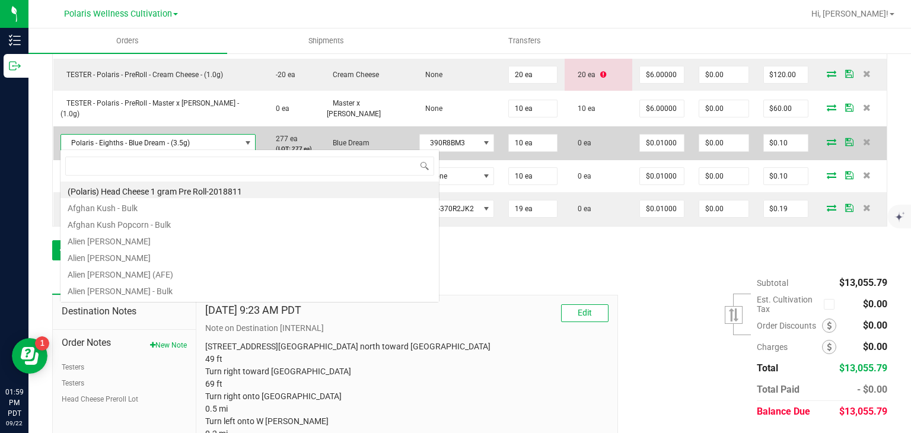
scroll to position [17, 188]
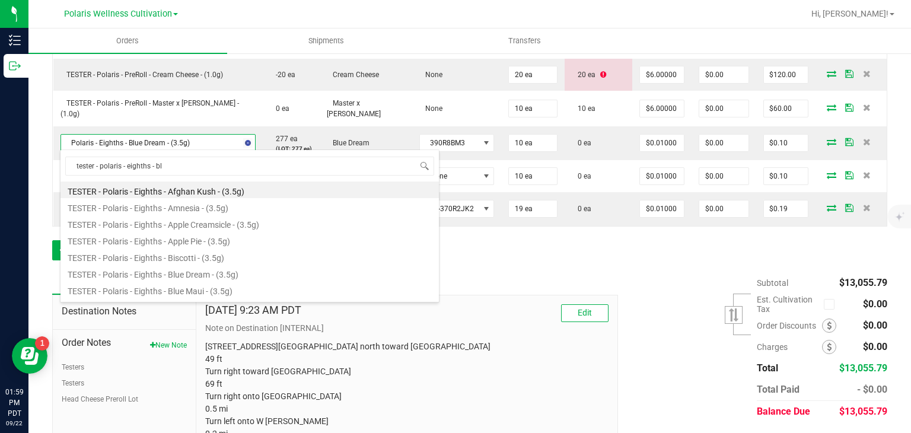
type input "tester - polaris - eighths - blu"
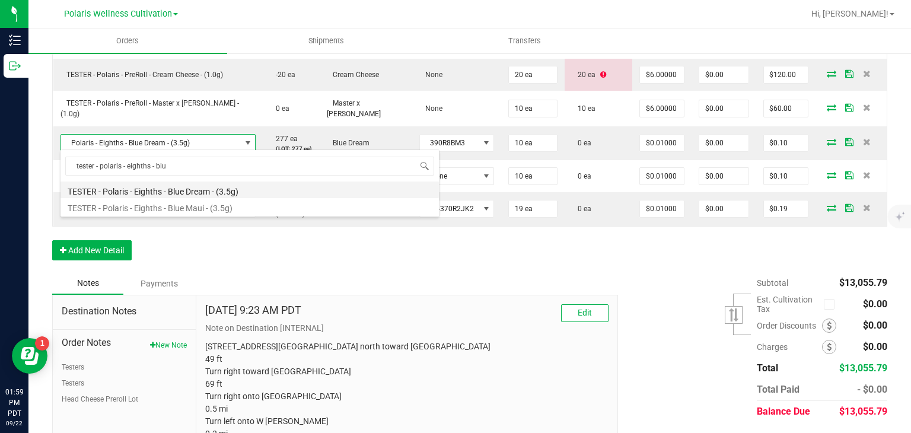
click at [224, 188] on li "TESTER - Polaris - Eighths - Blue Dream - (3.5g)" at bounding box center [249, 189] width 378 height 17
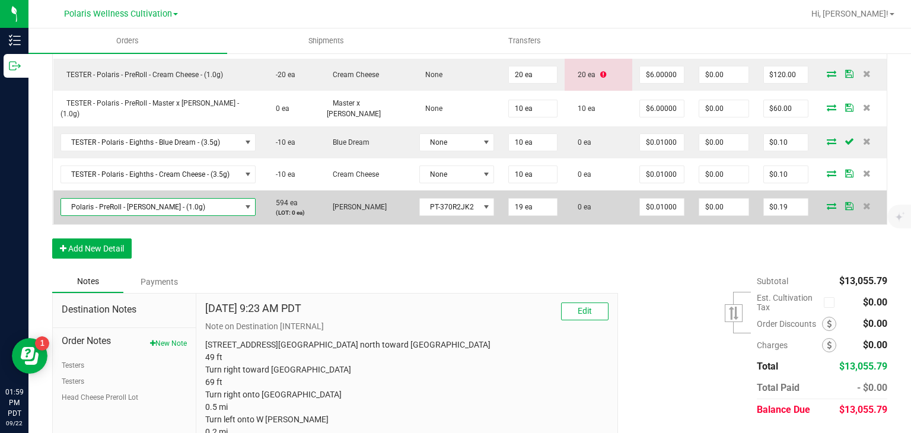
click at [232, 203] on span "Polaris - PreRoll - Jenny Kush - (1.0g)" at bounding box center [151, 207] width 180 height 17
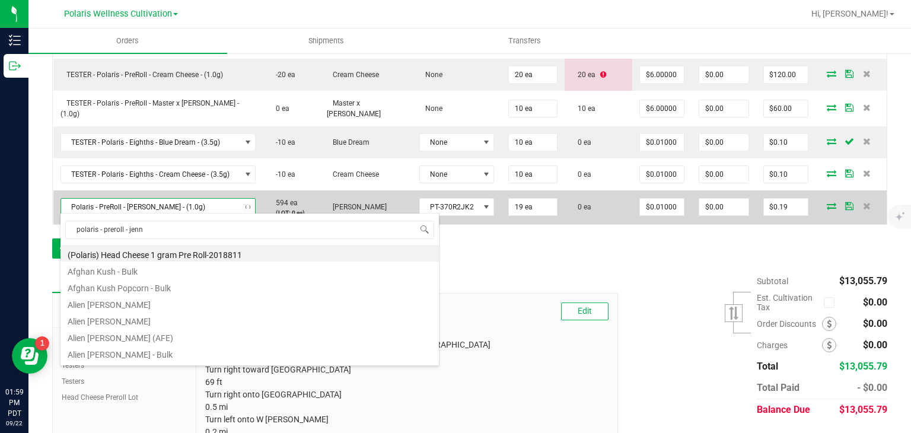
type input "polaris - preroll - jenny"
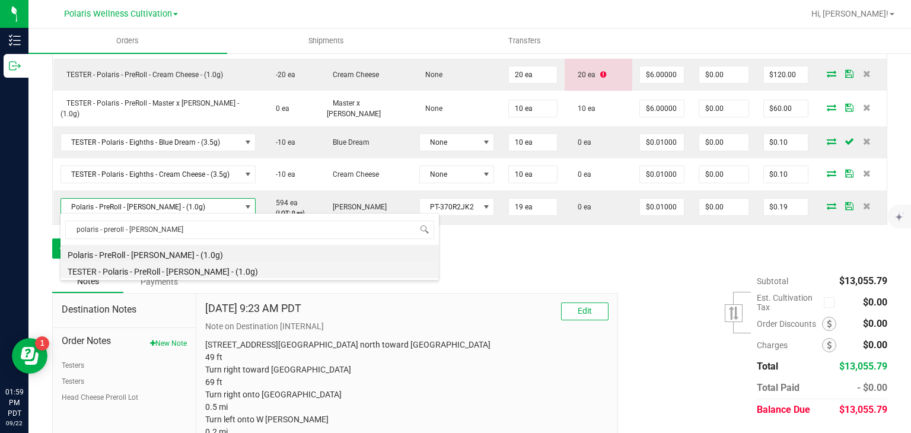
click at [218, 272] on li "TESTER - Polaris - PreRoll - Jenny Kush - (1.0g)" at bounding box center [249, 269] width 378 height 17
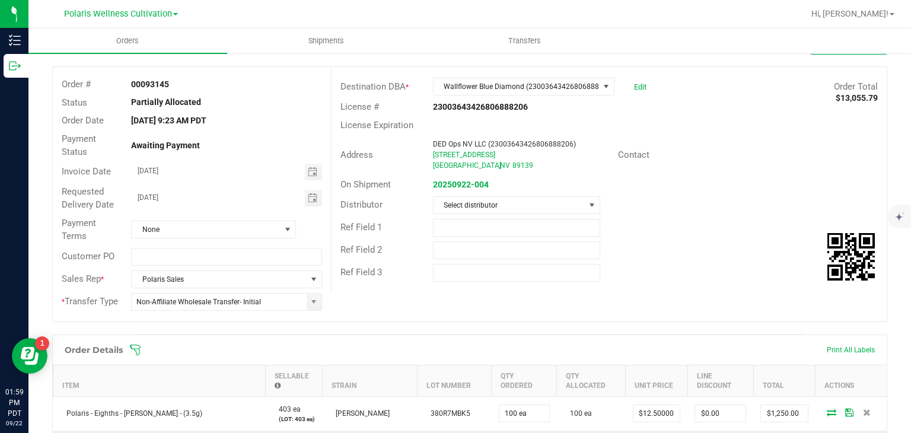
scroll to position [0, 0]
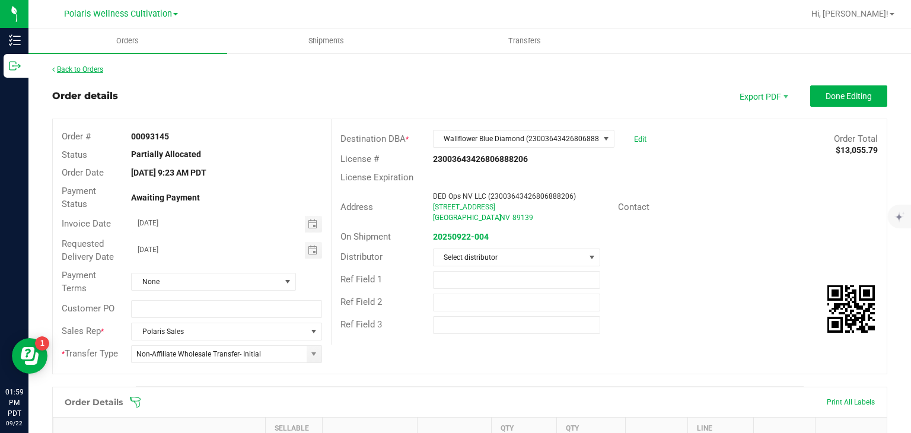
click at [95, 72] on link "Back to Orders" at bounding box center [77, 69] width 51 height 8
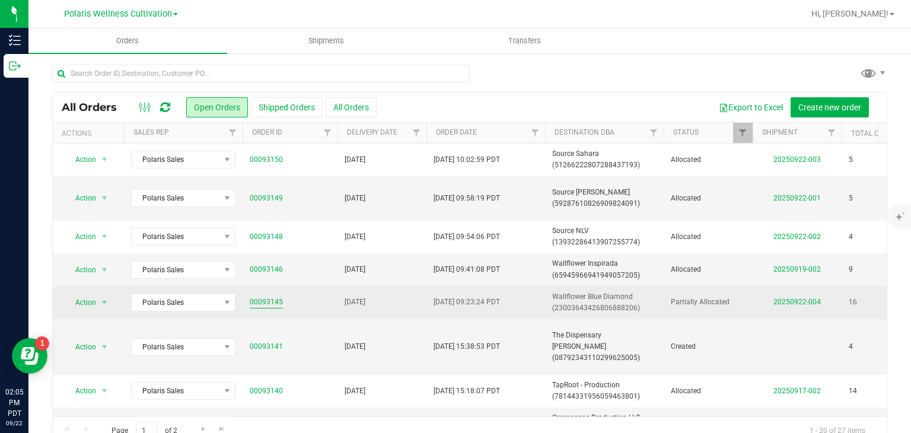
click at [270, 303] on link "00093145" at bounding box center [266, 301] width 33 height 11
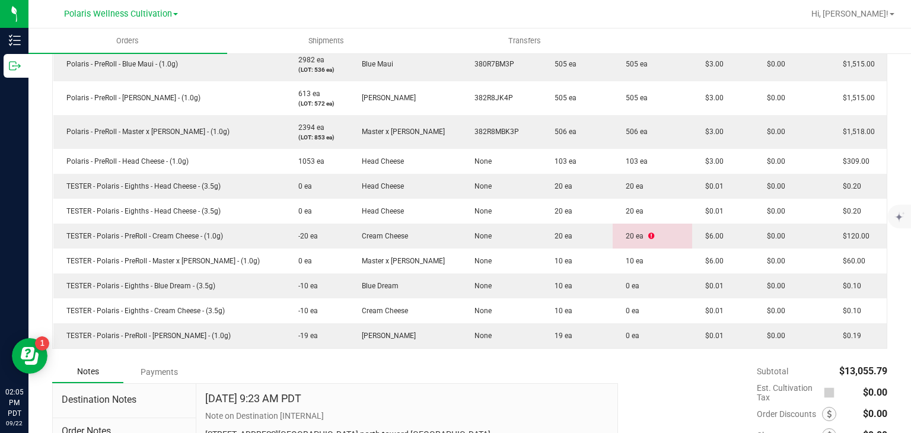
scroll to position [546, 0]
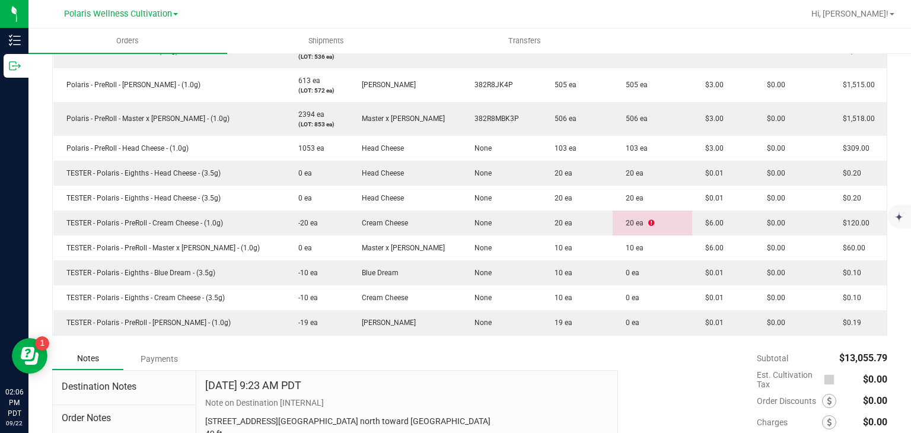
click at [470, 361] on div "Notes Payments" at bounding box center [330, 358] width 557 height 23
click at [641, 349] on div "Subtotal $13,055.79 Est. Cultivation Tax $0.00" at bounding box center [748, 422] width 278 height 150
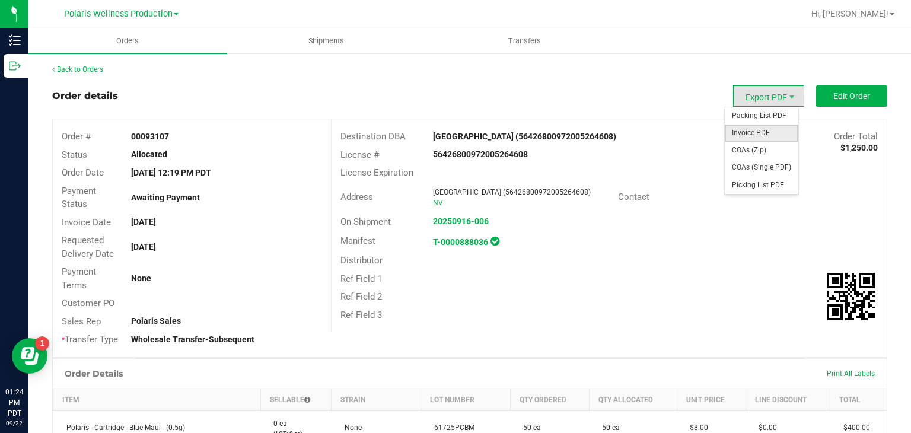
click at [758, 129] on span "Invoice PDF" at bounding box center [762, 133] width 74 height 17
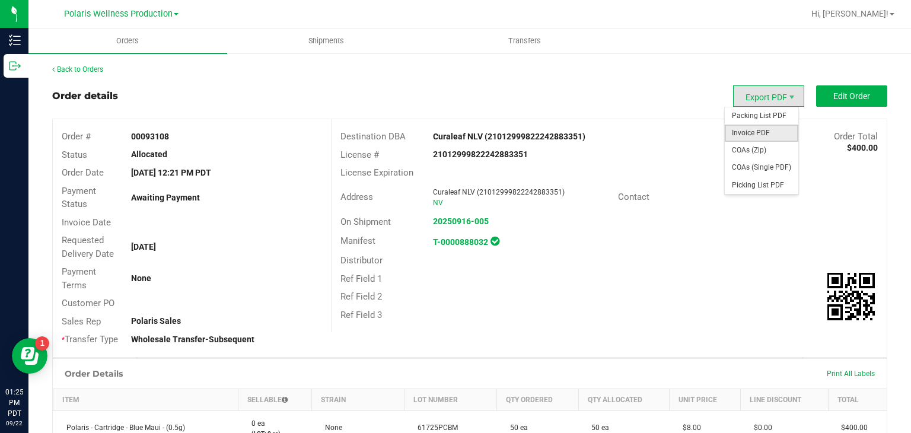
click at [754, 132] on span "Invoice PDF" at bounding box center [762, 133] width 74 height 17
click at [760, 132] on span "Invoice PDF" at bounding box center [762, 133] width 74 height 17
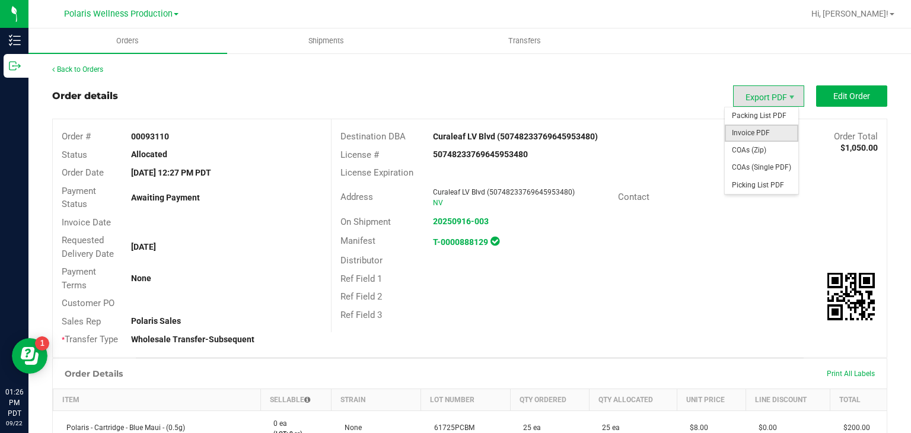
click at [763, 129] on span "Invoice PDF" at bounding box center [762, 133] width 74 height 17
